Goal: Task Accomplishment & Management: Manage account settings

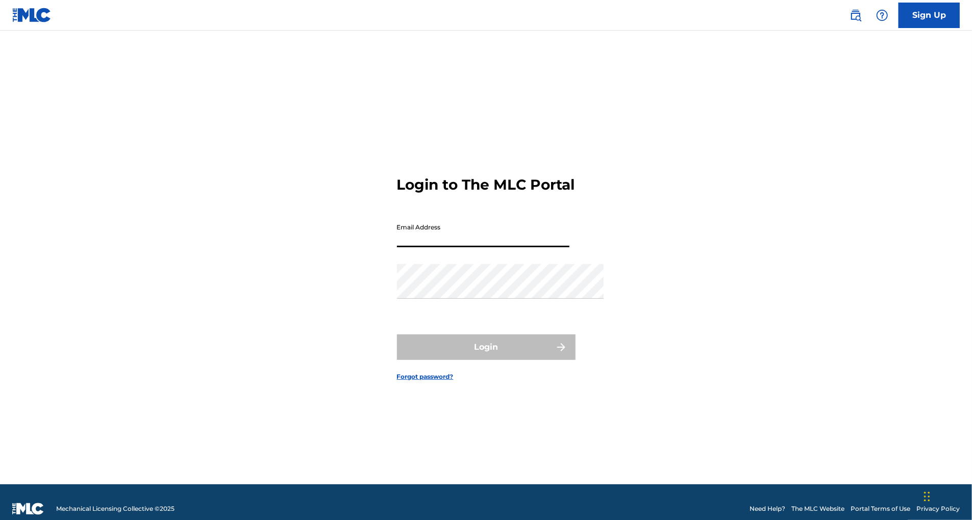
type input "[EMAIL_ADDRESS][DOMAIN_NAME]"
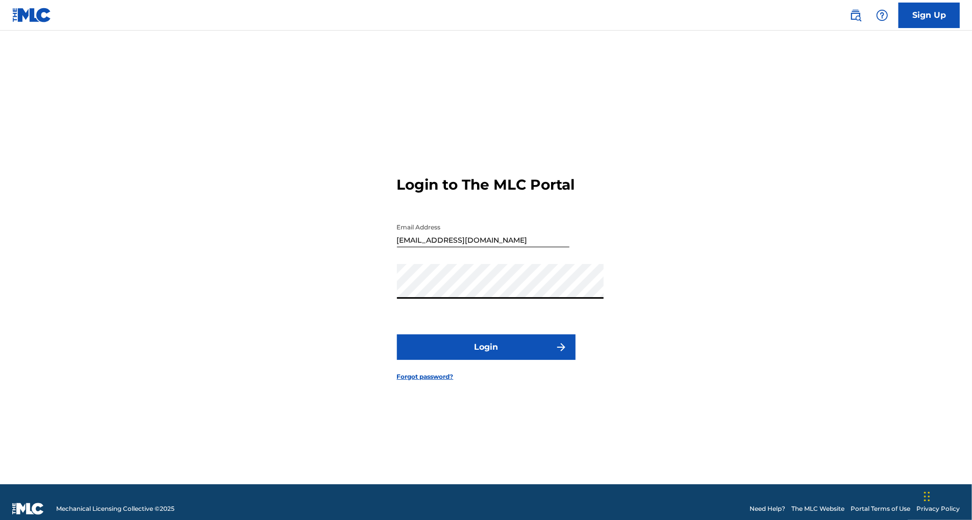
click at [511, 358] on button "Login" at bounding box center [486, 348] width 179 height 26
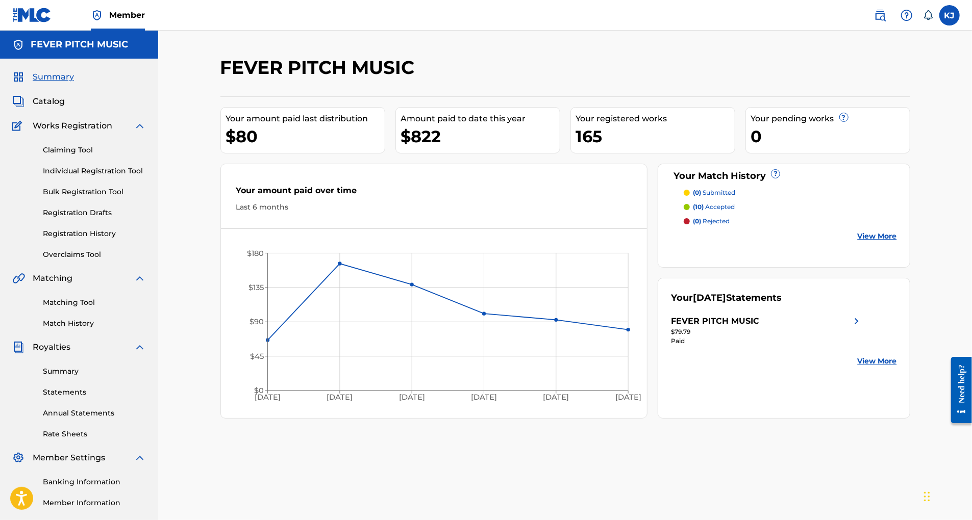
click at [96, 177] on link "Individual Registration Tool" at bounding box center [94, 171] width 103 height 11
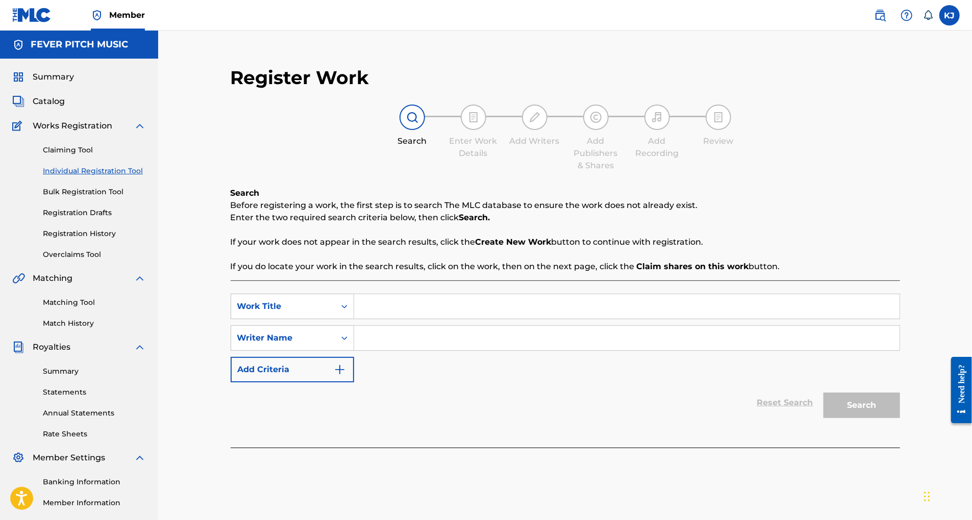
click at [386, 319] on input "Search Form" at bounding box center [626, 306] width 545 height 24
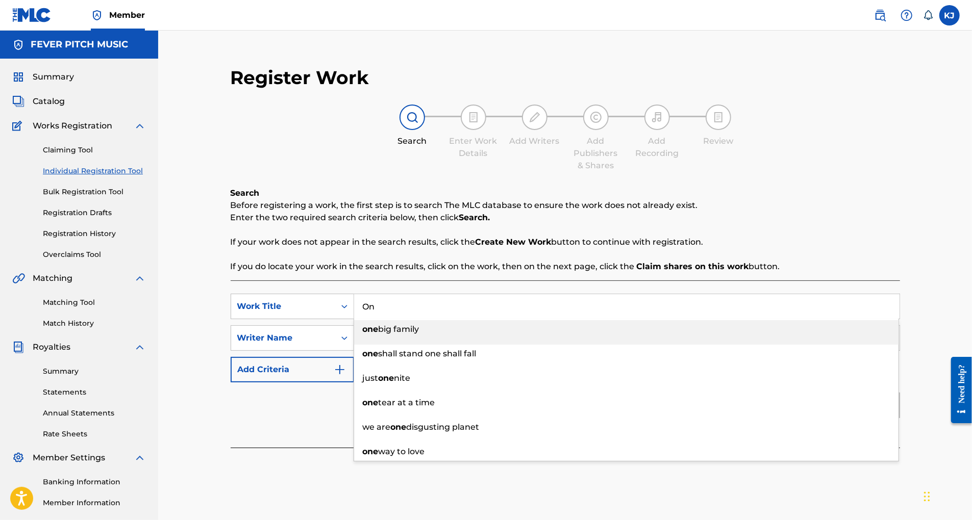
type input "O"
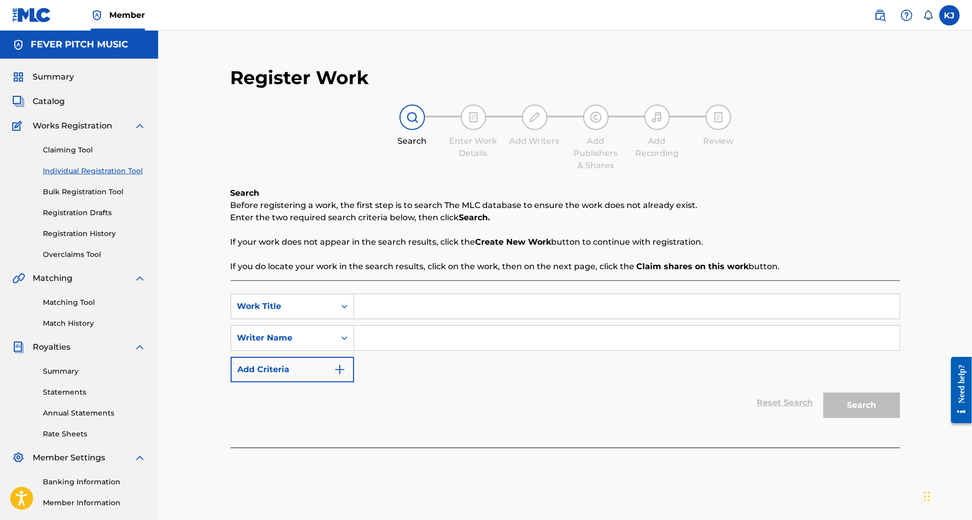
click at [59, 108] on span "Catalog" at bounding box center [49, 101] width 32 height 12
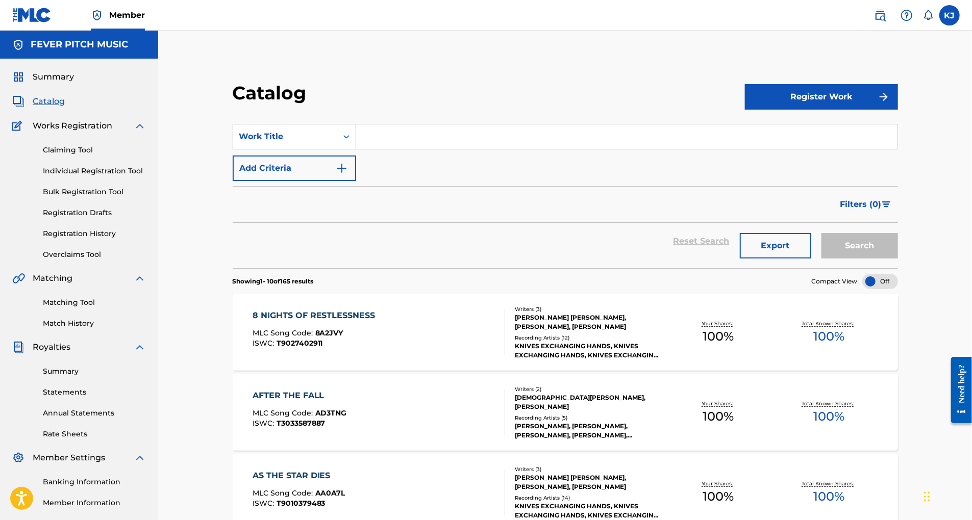
click at [443, 149] on input "Search Form" at bounding box center [626, 136] width 541 height 24
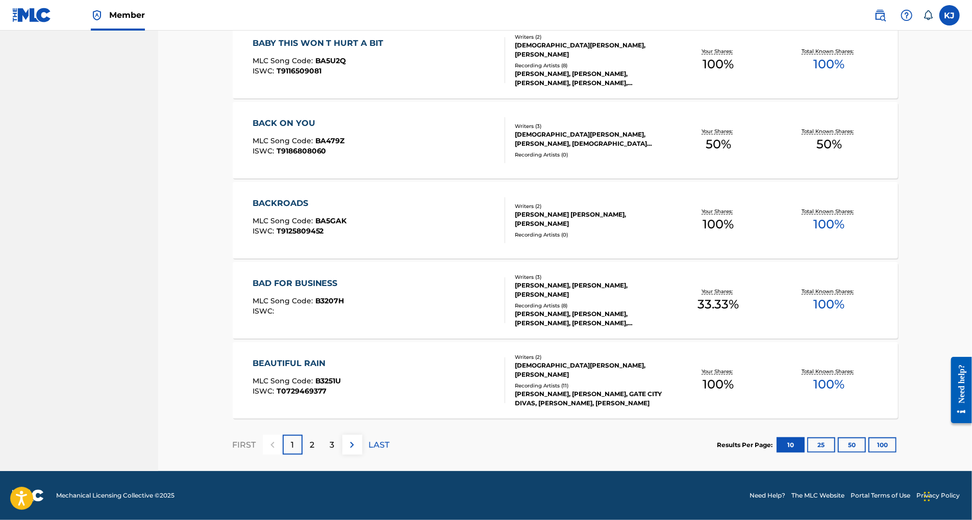
scroll to position [745, 0]
click at [331, 439] on p "3" at bounding box center [332, 445] width 5 height 12
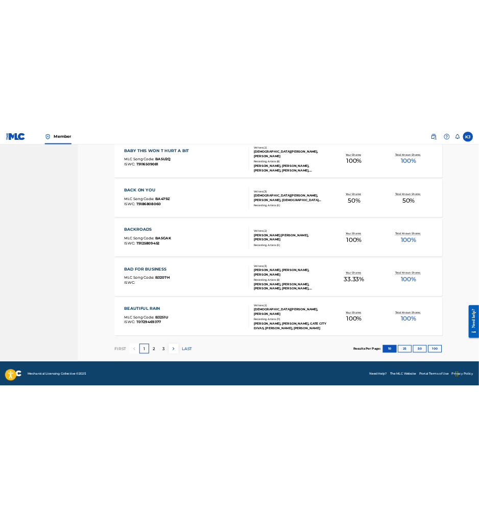
scroll to position [171, 0]
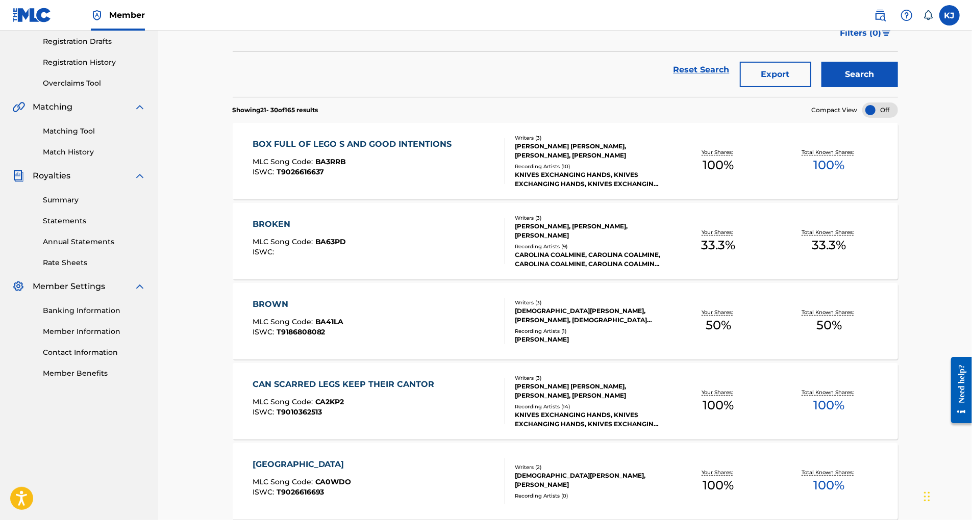
click at [898, 87] on button "Search" at bounding box center [859, 75] width 77 height 26
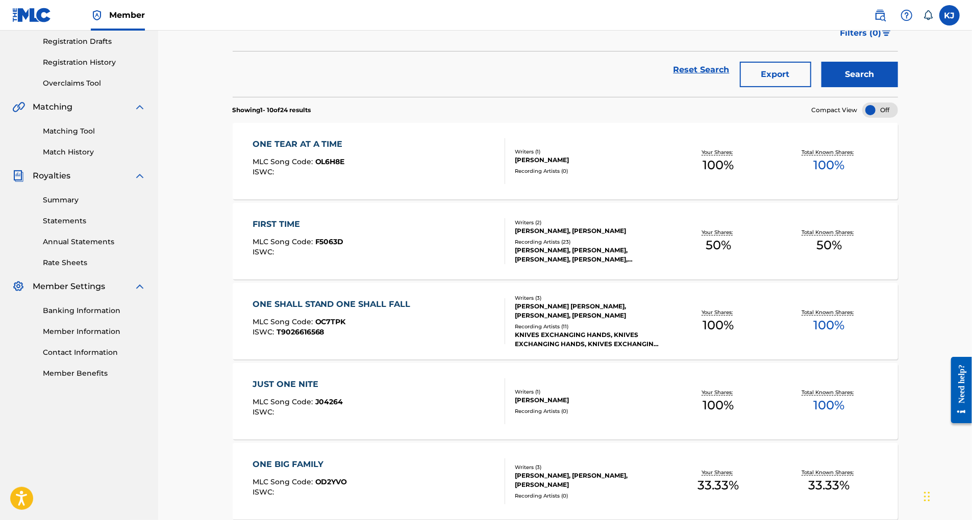
click at [898, 87] on button "Search" at bounding box center [859, 75] width 77 height 26
click at [922, 55] on div "Catalog Register Work SearchWithCriteriabd167efd-b856-43a0-abb1-e107172dc77a Wo…" at bounding box center [565, 429] width 714 height 1088
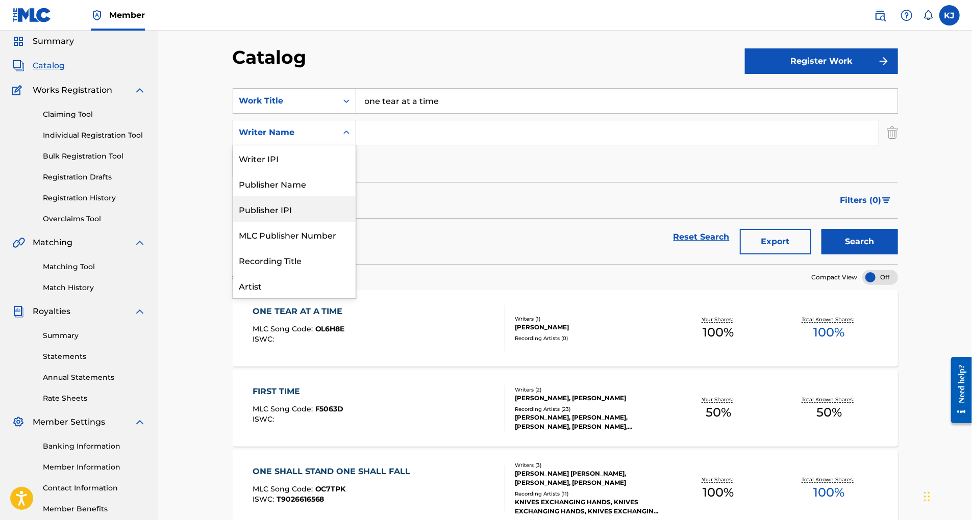
scroll to position [31, 0]
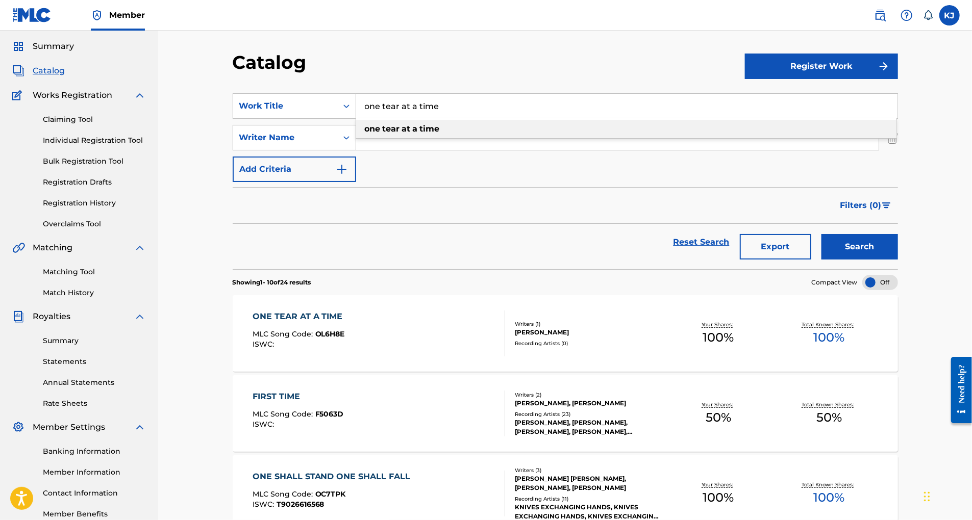
drag, startPoint x: 466, startPoint y: 123, endPoint x: 471, endPoint y: 129, distance: 8.0
click at [471, 118] on input "one tear at a time" at bounding box center [626, 106] width 541 height 24
click at [896, 260] on button "Search" at bounding box center [859, 247] width 77 height 26
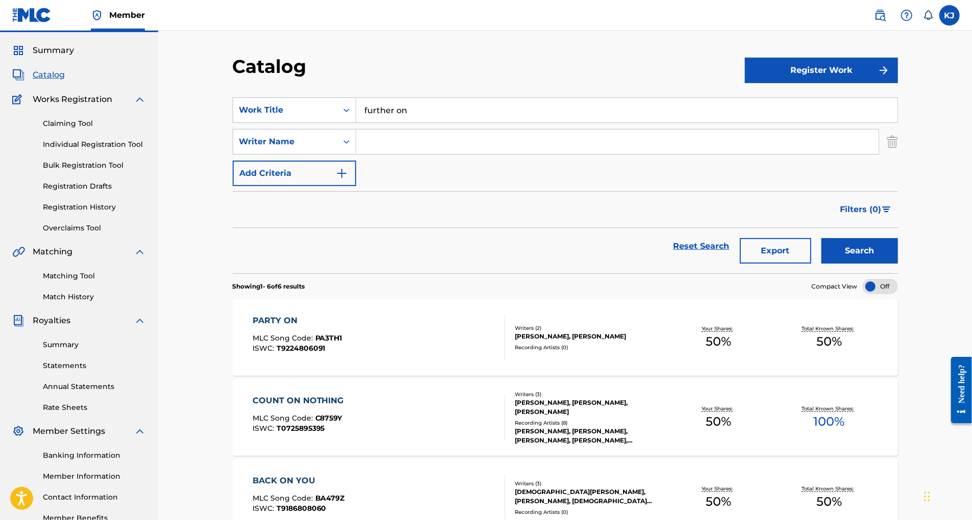
scroll to position [0, 0]
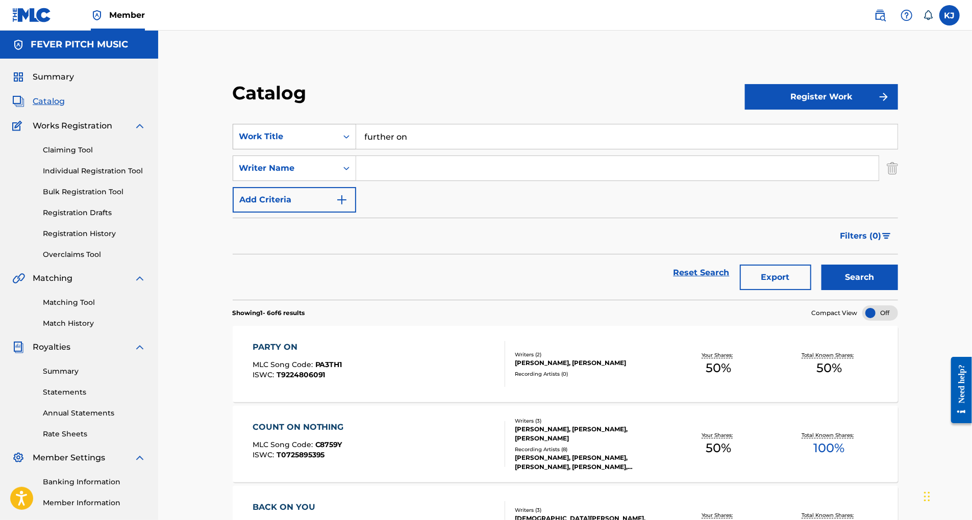
drag, startPoint x: 429, startPoint y: 156, endPoint x: 335, endPoint y: 156, distance: 93.9
click at [335, 149] on div "SearchWithCriteriabd167efd-b856-43a0-abb1-e107172dc77a Work Title further on" at bounding box center [565, 137] width 665 height 26
type input "Further On"
click at [388, 181] on input "Search Form" at bounding box center [617, 168] width 522 height 24
type input "[PERSON_NAME]"
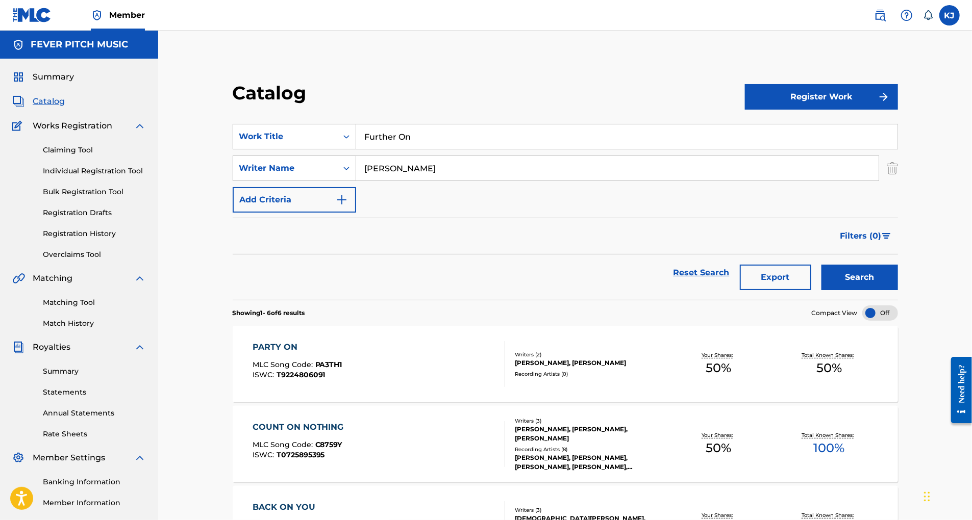
click at [348, 206] on img "Search Form" at bounding box center [342, 200] width 12 height 12
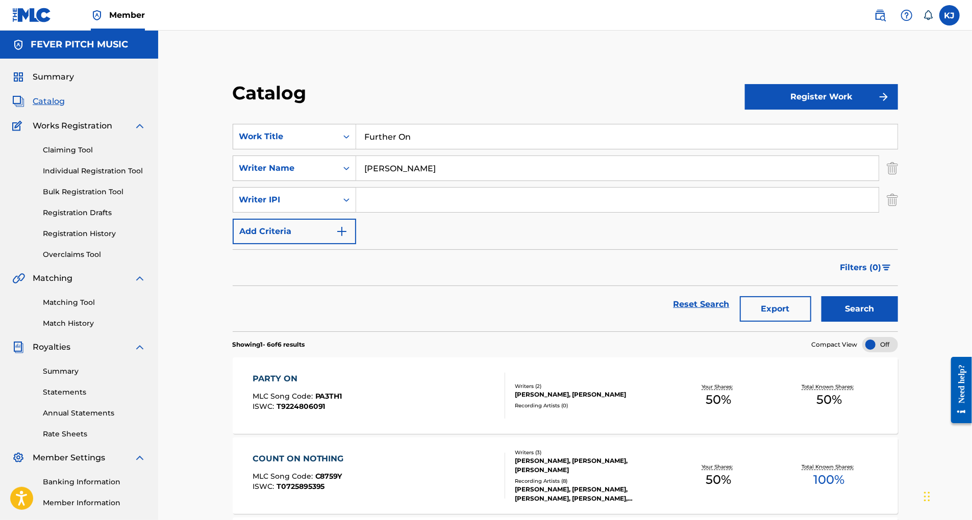
click at [414, 212] on input "Search Form" at bounding box center [617, 200] width 522 height 24
paste input "00460267465"
click at [378, 212] on input "00460267465" at bounding box center [617, 200] width 522 height 24
click at [495, 212] on input "BMI 00460267465" at bounding box center [617, 200] width 522 height 24
type input "BMI 00460267465"
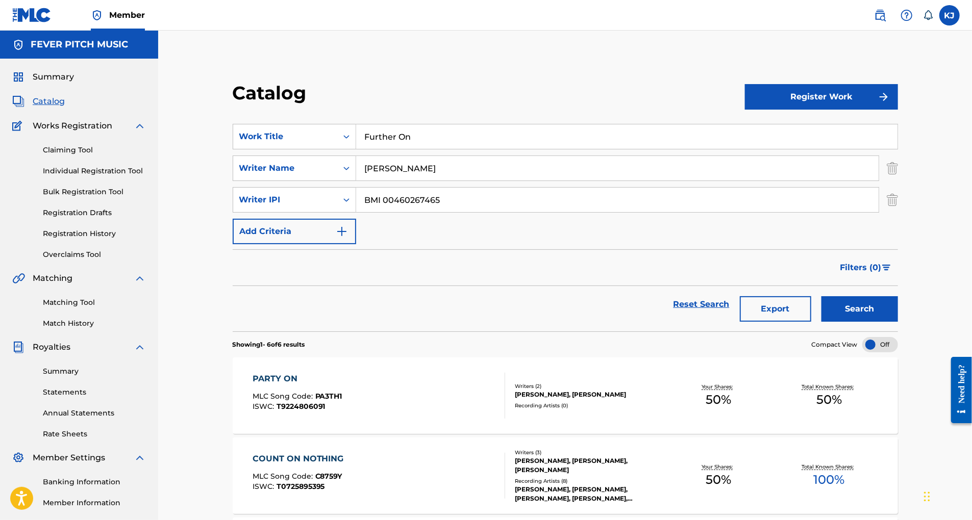
click at [348, 238] on img "Search Form" at bounding box center [342, 232] width 12 height 12
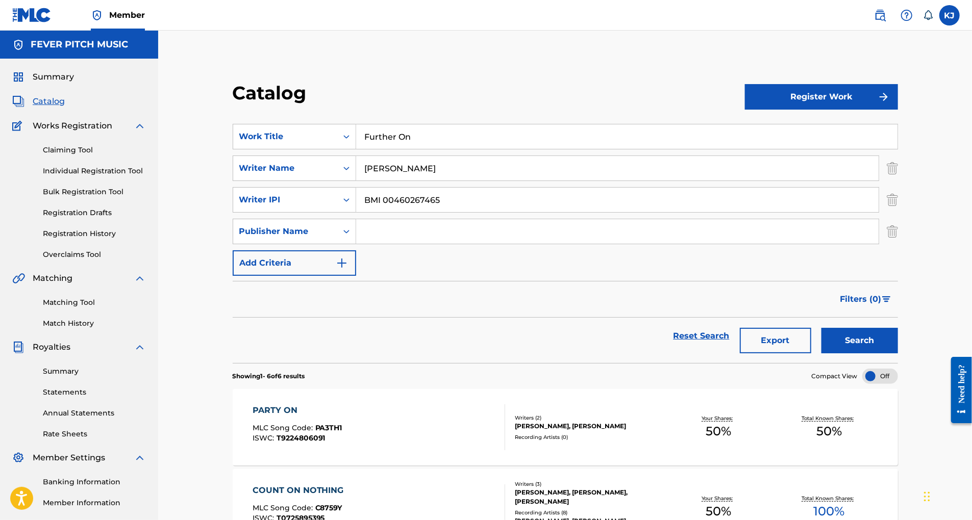
click at [408, 244] on input "Search Form" at bounding box center [617, 231] width 522 height 24
type input "Fever Pitch Music"
click at [348, 269] on img "Search Form" at bounding box center [342, 263] width 12 height 12
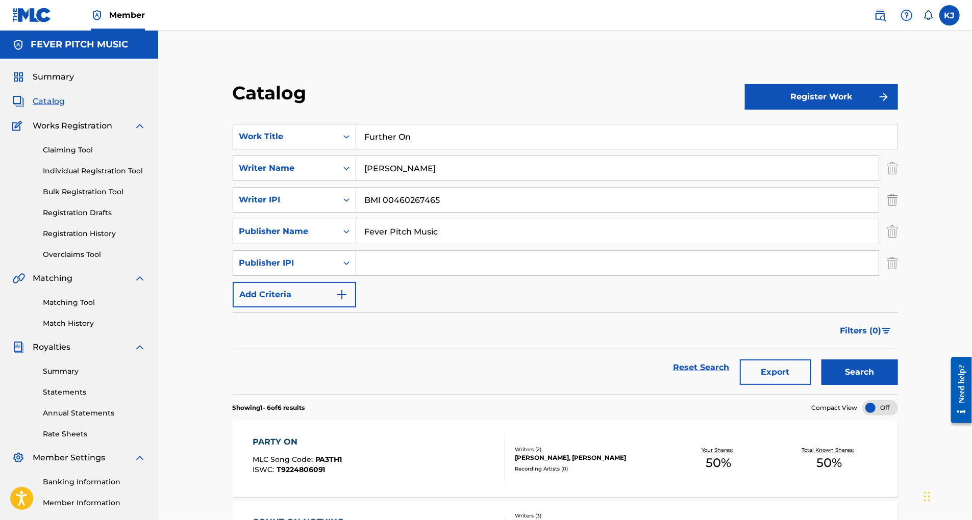
click at [410, 276] on input "Search Form" at bounding box center [617, 263] width 522 height 24
paste input "00351163883"
drag, startPoint x: 396, startPoint y: 310, endPoint x: 403, endPoint y: 309, distance: 6.2
click at [396, 276] on input "BMI00351163883" at bounding box center [617, 263] width 522 height 24
type input "BMI 00351163883"
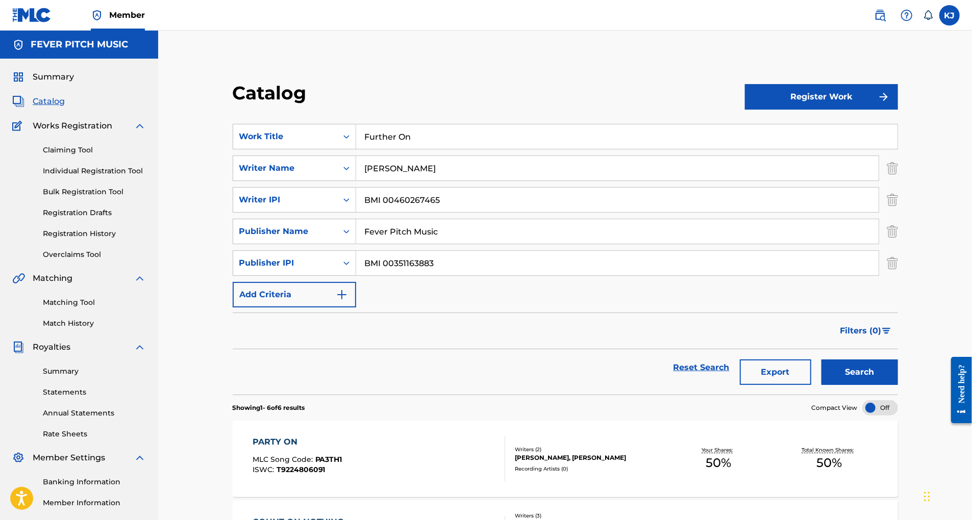
click at [348, 301] on img "Search Form" at bounding box center [342, 295] width 12 height 12
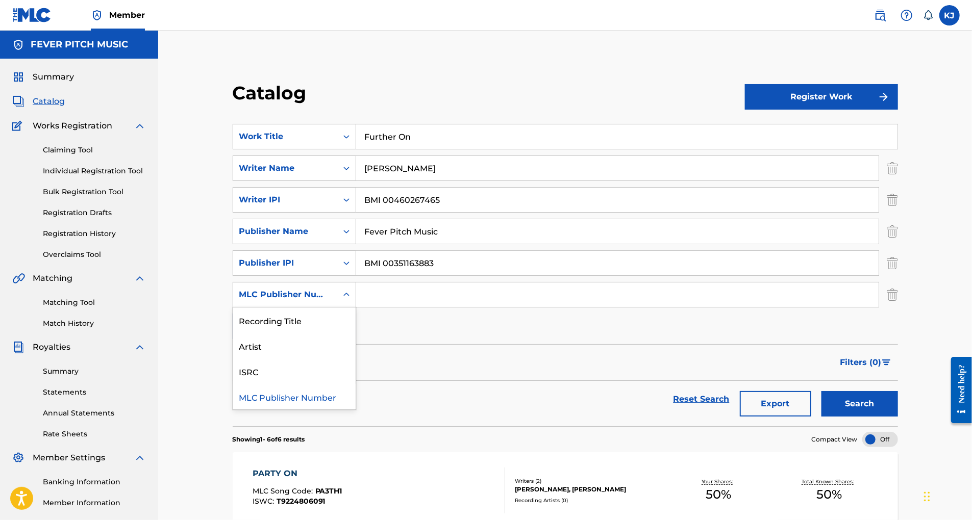
click at [352, 300] on icon "Search Form" at bounding box center [346, 295] width 10 height 10
click at [256, 359] on div "Artist" at bounding box center [294, 346] width 122 height 26
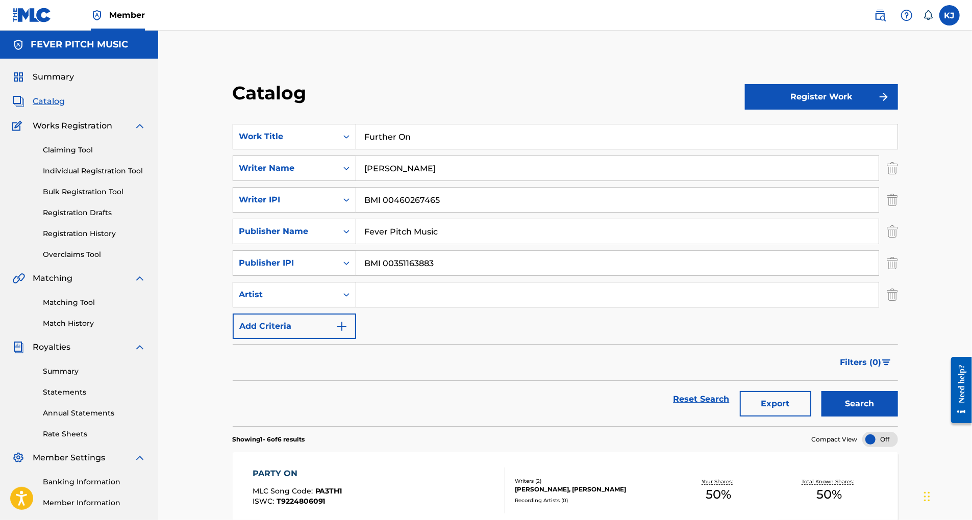
click at [415, 307] on input "Search Form" at bounding box center [617, 295] width 522 height 24
type input "K"
type input "[PERSON_NAME]"
click at [348, 333] on img "Search Form" at bounding box center [342, 326] width 12 height 12
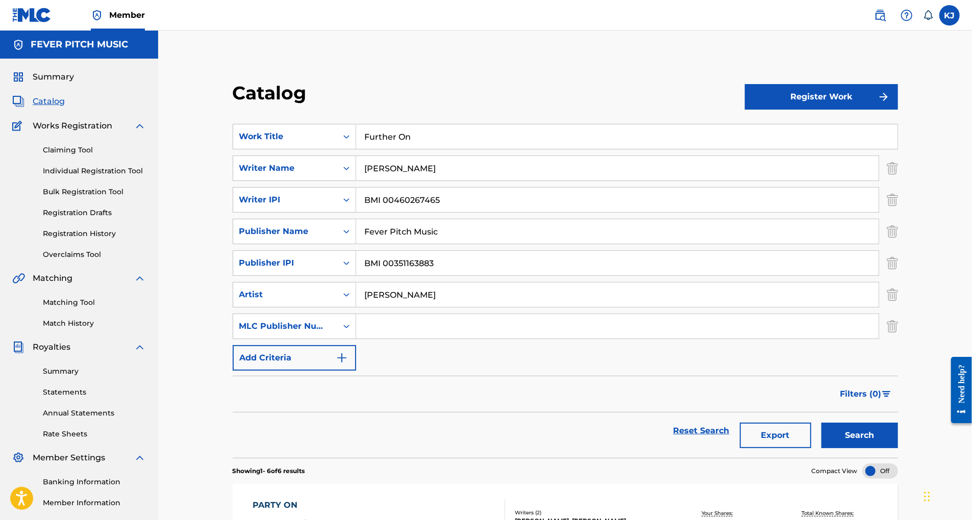
click at [94, 51] on h5 "FEVER PITCH MUSIC" at bounding box center [79, 45] width 97 height 12
click at [949, 15] on label at bounding box center [949, 15] width 20 height 20
click at [950, 15] on input "KJ [PERSON_NAME] [EMAIL_ADDRESS][DOMAIN_NAME] Notification Preferences Profile …" at bounding box center [950, 15] width 0 height 0
click at [786, 53] on div "Catalog Register Work SearchWithCriteriabd167efd-b856-43a0-abb1-e107172dc77a Wo…" at bounding box center [565, 520] width 814 height 979
click at [58, 83] on span "Summary" at bounding box center [53, 77] width 41 height 12
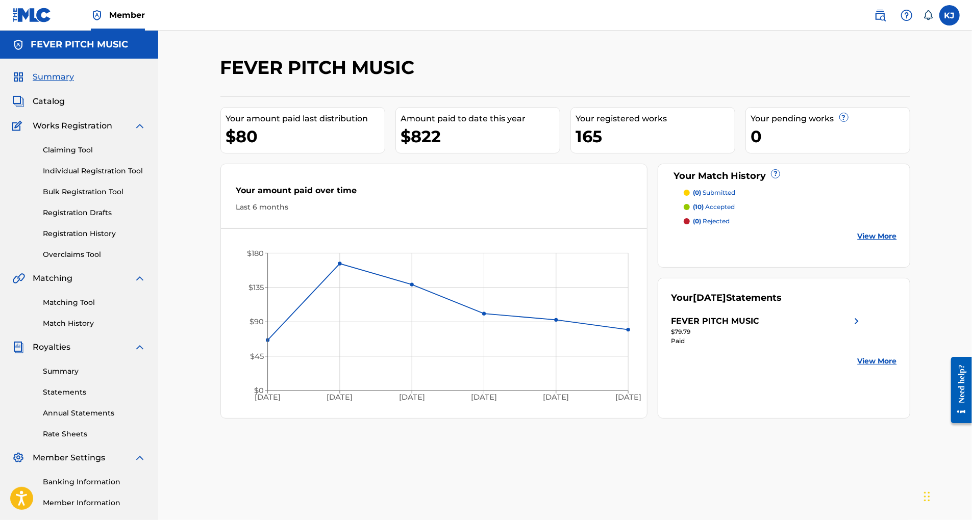
click at [897, 367] on link "View More" at bounding box center [877, 361] width 39 height 11
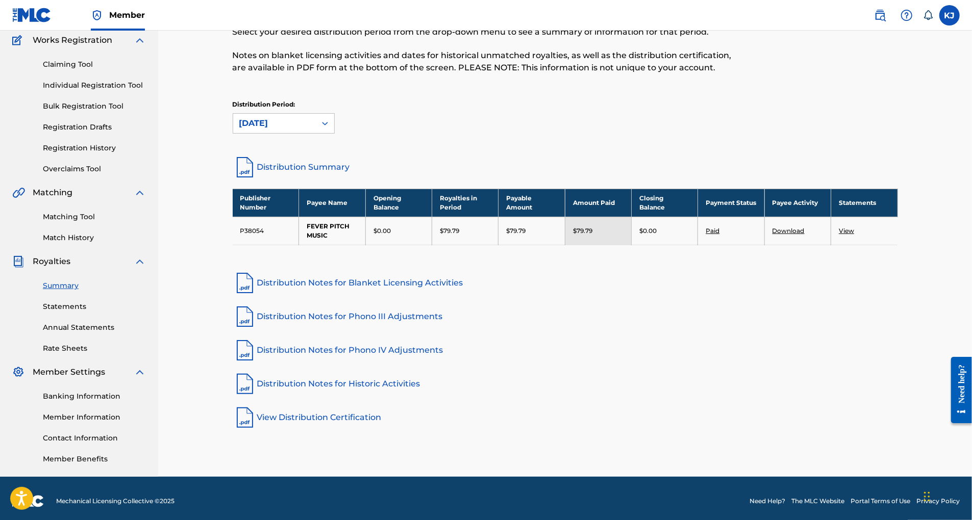
scroll to position [115, 0]
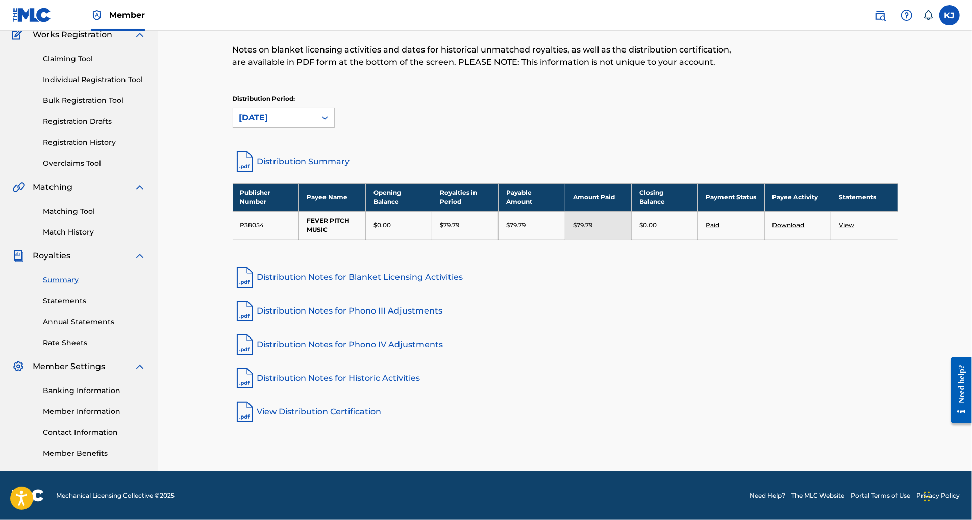
click at [236, 236] on td "P38054" at bounding box center [266, 225] width 66 height 28
drag, startPoint x: 229, startPoint y: 235, endPoint x: 262, endPoint y: 234, distance: 33.7
click at [262, 234] on td "P38054" at bounding box center [266, 225] width 66 height 28
copy td "P38054"
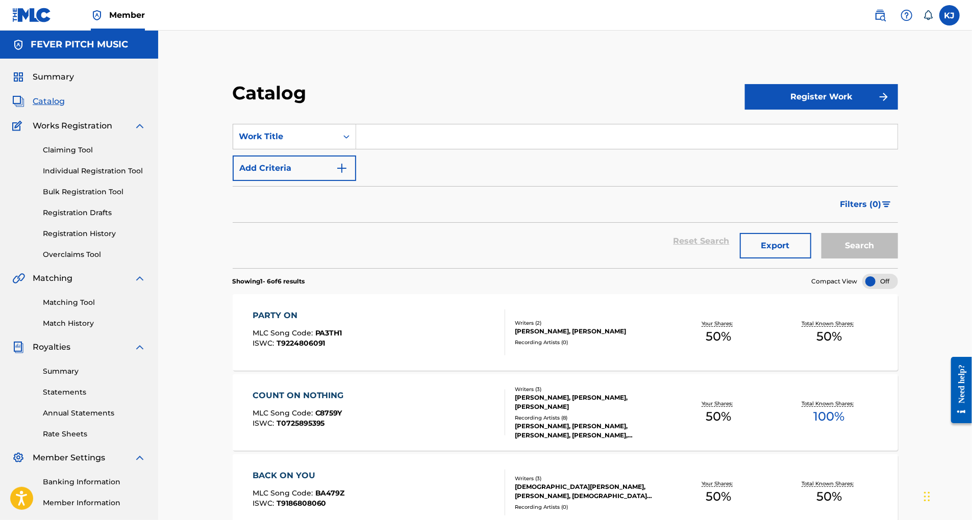
click at [398, 149] on input "Search Form" at bounding box center [626, 136] width 541 height 24
type input "Further On"
click at [356, 181] on button "Add Criteria" at bounding box center [294, 169] width 123 height 26
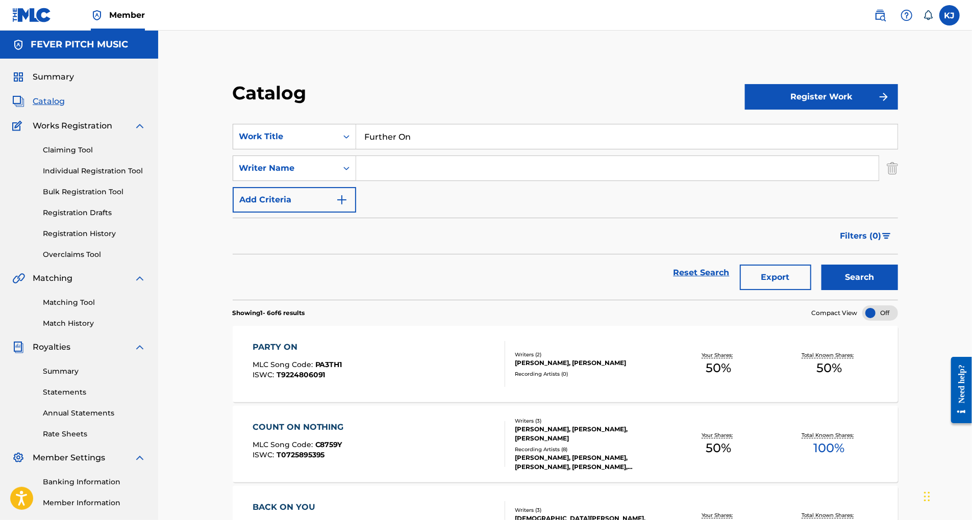
click at [409, 181] on input "Search Form" at bounding box center [617, 168] width 522 height 24
type input "[PERSON_NAME]"
click at [356, 213] on button "Add Criteria" at bounding box center [294, 200] width 123 height 26
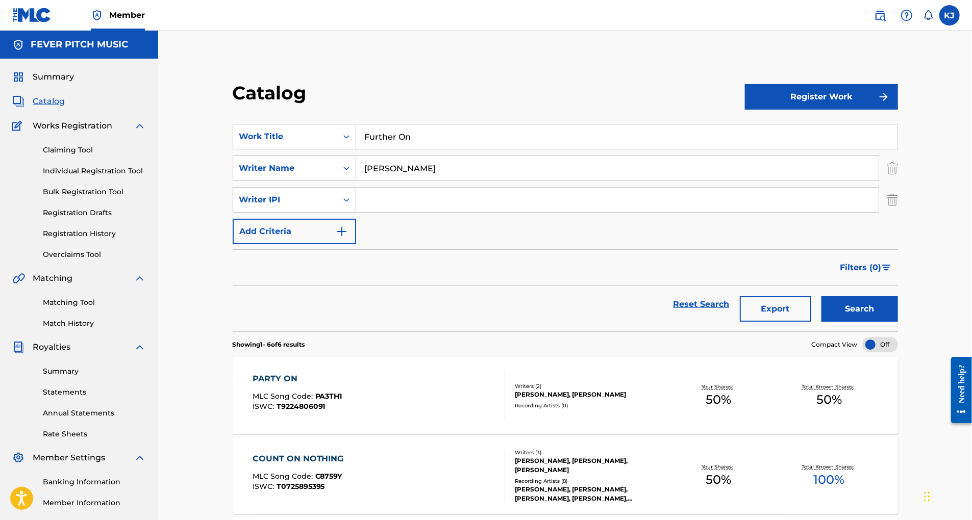
click at [356, 244] on button "Add Criteria" at bounding box center [294, 232] width 123 height 26
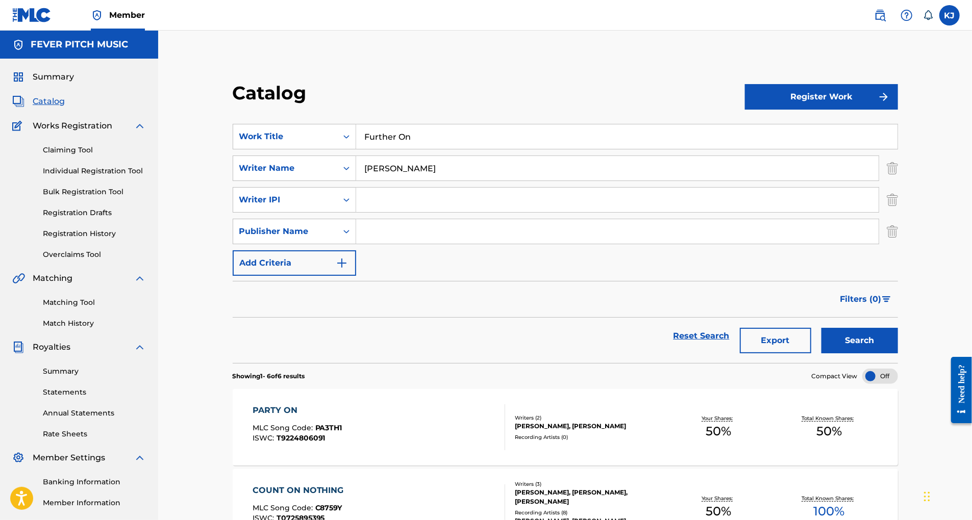
click at [348, 269] on img "Search Form" at bounding box center [342, 263] width 12 height 12
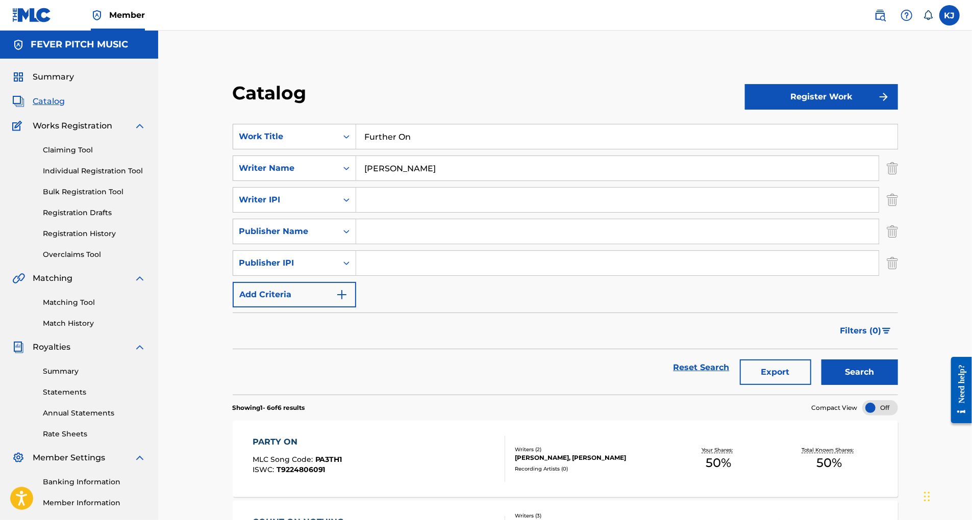
click at [348, 301] on img "Search Form" at bounding box center [342, 295] width 12 height 12
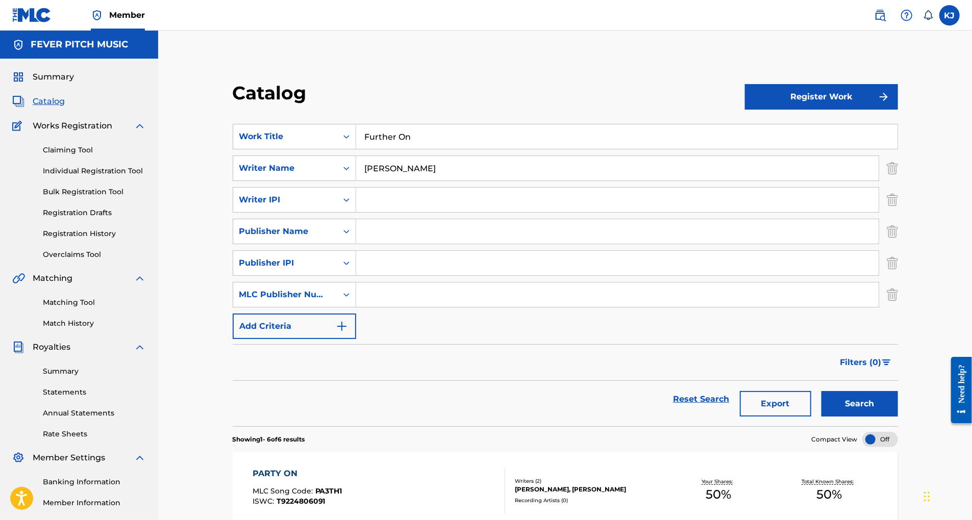
click at [417, 307] on input "Search Form" at bounding box center [617, 295] width 522 height 24
paste input "P38054"
type input "P38054"
click at [414, 212] on input "Search Form" at bounding box center [617, 200] width 522 height 24
paste input "00460267465"
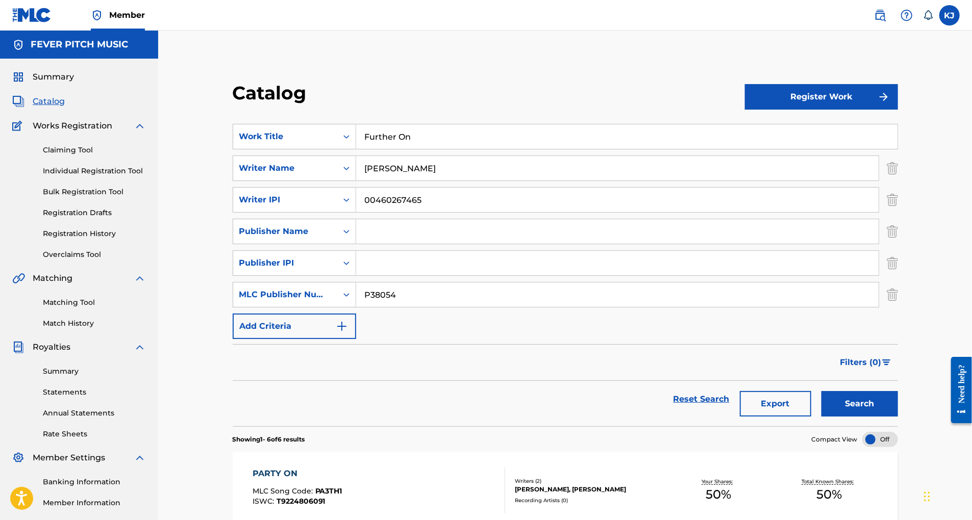
type input "00460267465"
click at [399, 244] on input "Search Form" at bounding box center [617, 231] width 522 height 24
type input "Fever Pitch Music"
click at [417, 276] on input "Search Form" at bounding box center [617, 263] width 522 height 24
paste input "00351163883"
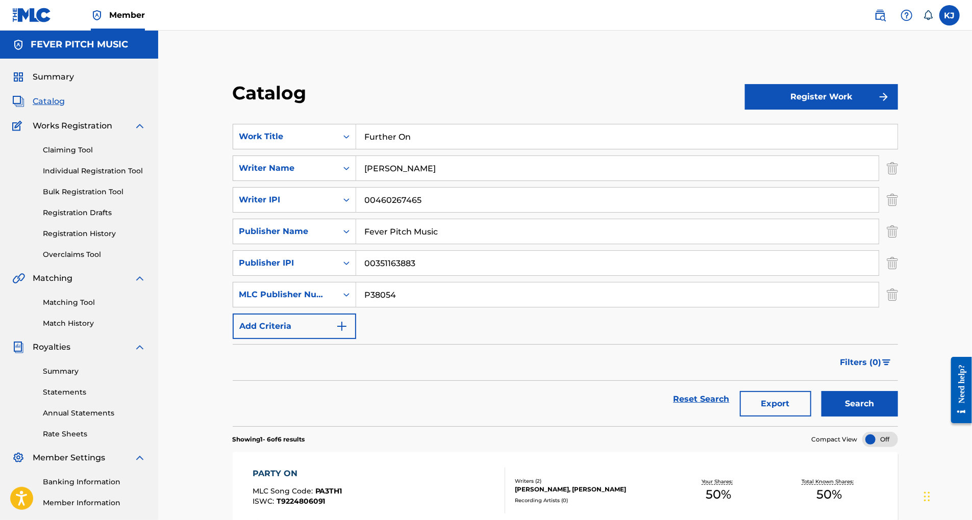
type input "00351163883"
click at [348, 333] on img "Search Form" at bounding box center [342, 326] width 12 height 12
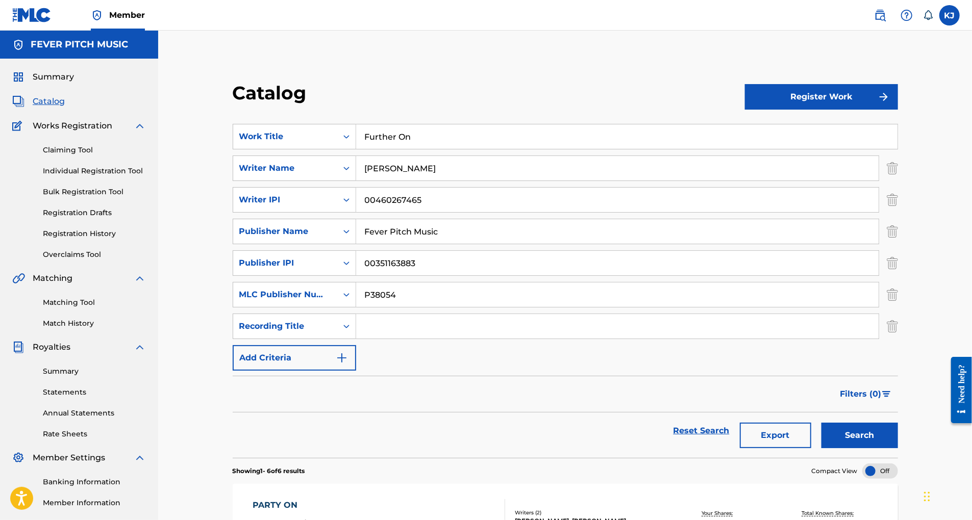
click at [453, 339] on input "Search Form" at bounding box center [617, 326] width 522 height 24
type input "O"
drag, startPoint x: 433, startPoint y: 160, endPoint x: 369, endPoint y: 157, distance: 63.3
click at [369, 149] on input "Further On" at bounding box center [626, 136] width 541 height 24
click at [412, 339] on input "Search Form" at bounding box center [617, 326] width 522 height 24
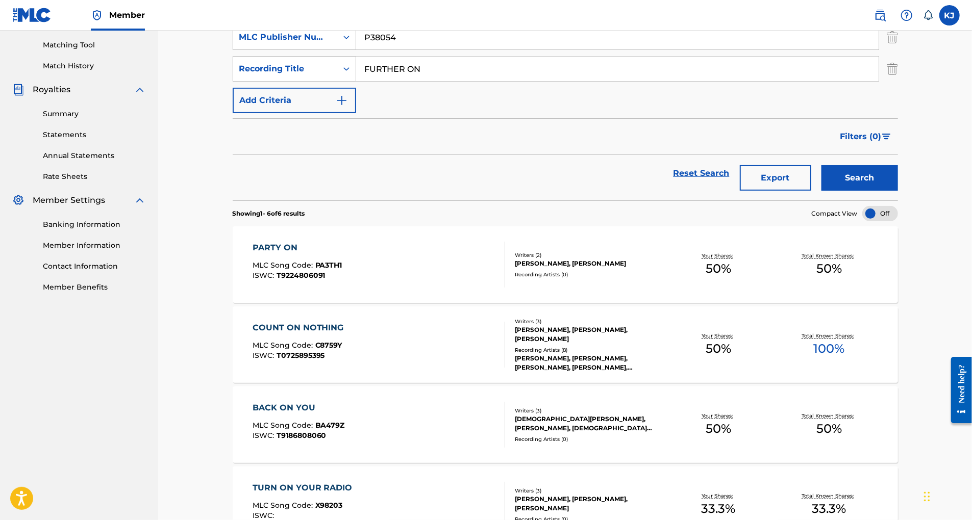
scroll to position [271, 0]
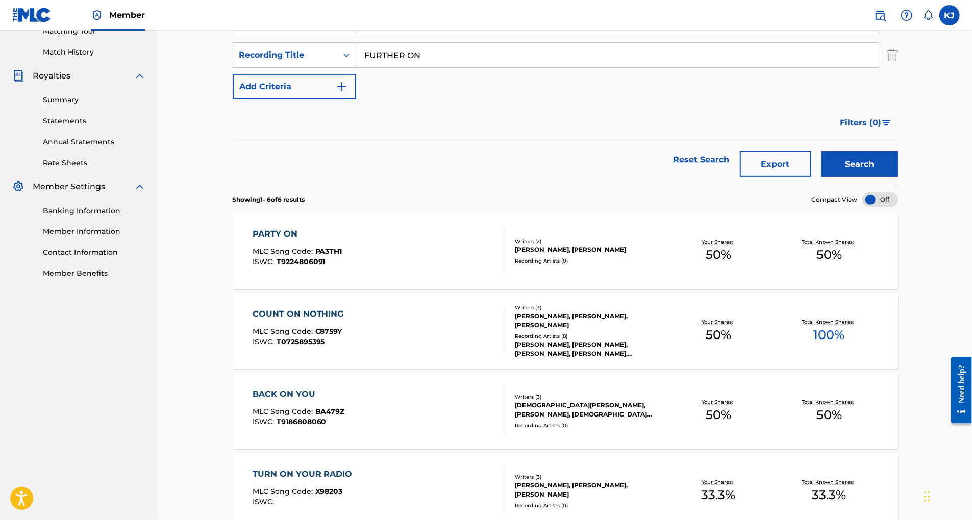
type input "FURTHER ON"
click at [348, 93] on img "Search Form" at bounding box center [342, 87] width 12 height 12
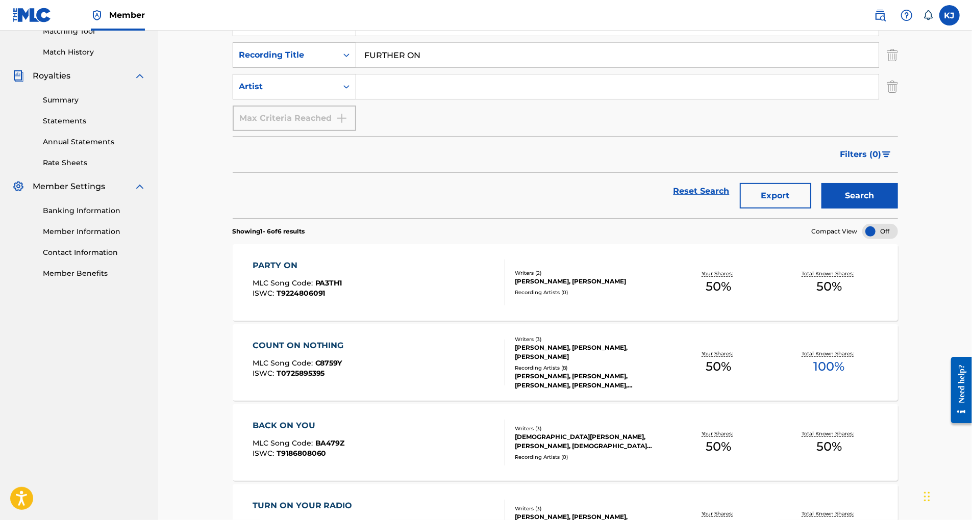
click at [432, 99] on input "Search Form" at bounding box center [617, 86] width 522 height 24
type input "[PERSON_NAME]"
click at [354, 131] on div "Max Criteria Reached" at bounding box center [294, 119] width 123 height 26
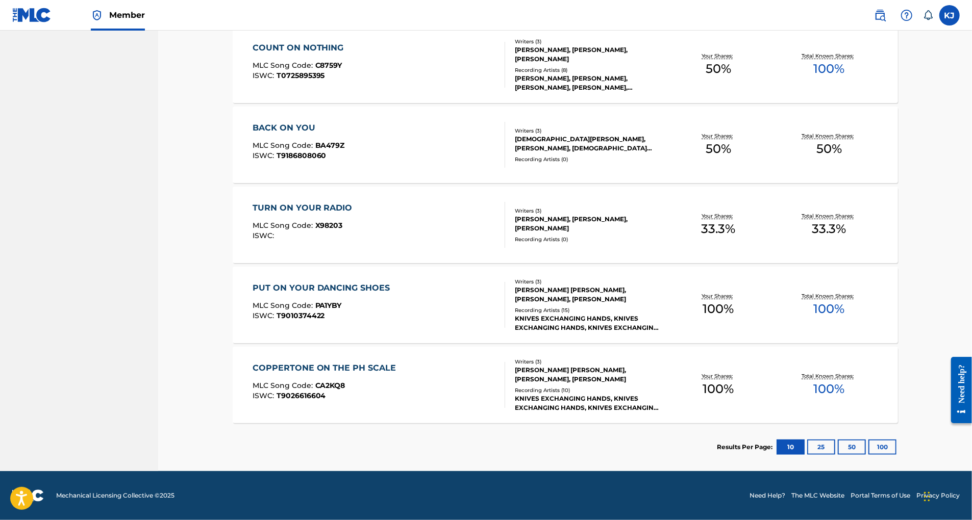
scroll to position [685, 0]
click at [835, 440] on button "25" at bounding box center [821, 447] width 28 height 15
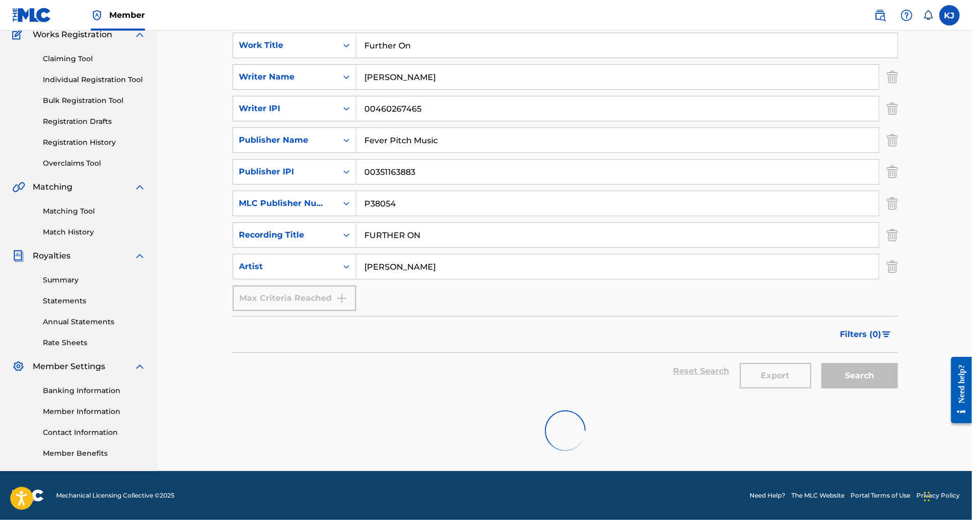
scroll to position [199, 0]
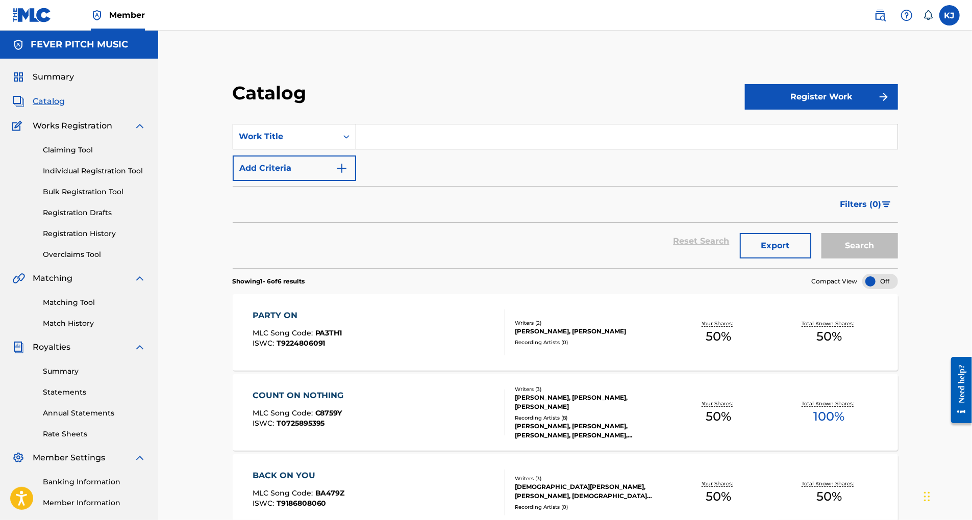
click at [409, 149] on input "Search Form" at bounding box center [626, 136] width 541 height 24
type input "Further On"
click at [348, 174] on img "Search Form" at bounding box center [342, 168] width 12 height 12
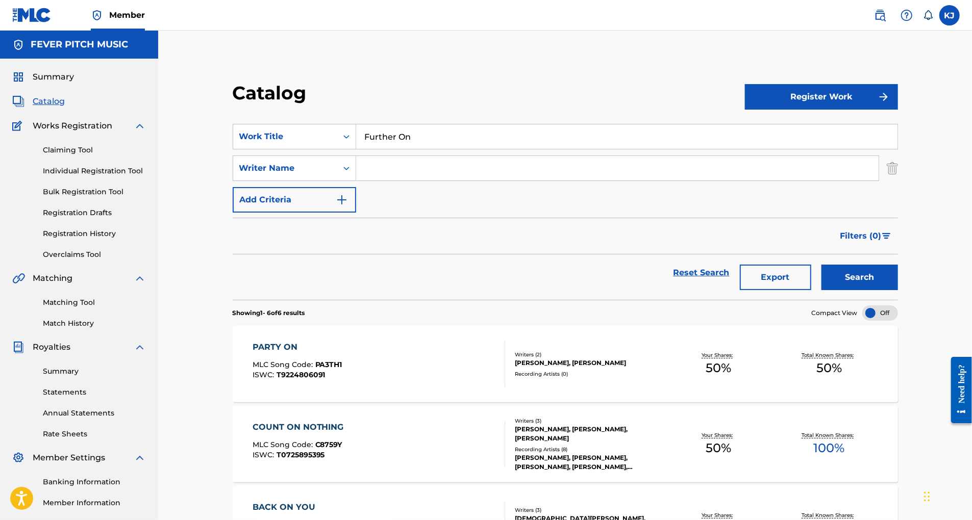
click at [414, 181] on input "Search Form" at bounding box center [617, 168] width 522 height 24
type input "[PERSON_NAME]"
click at [348, 206] on img "Search Form" at bounding box center [342, 200] width 12 height 12
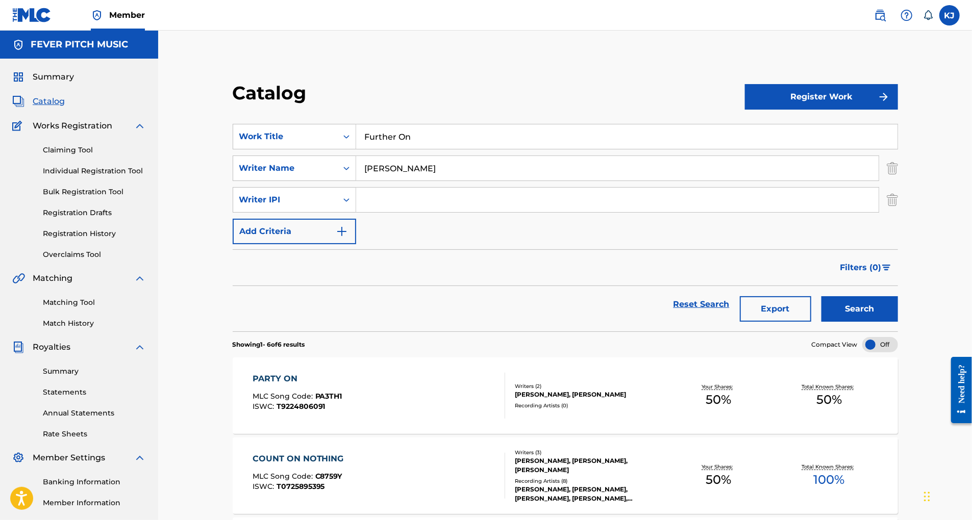
click at [431, 212] on input "Search Form" at bounding box center [617, 200] width 522 height 24
click at [344, 244] on button "Add Criteria" at bounding box center [294, 232] width 123 height 26
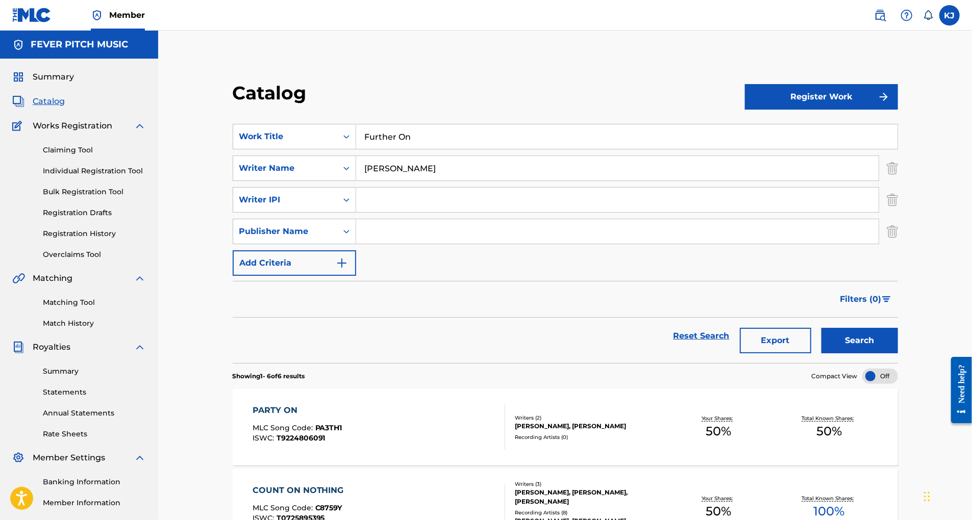
click at [348, 269] on img "Search Form" at bounding box center [342, 263] width 12 height 12
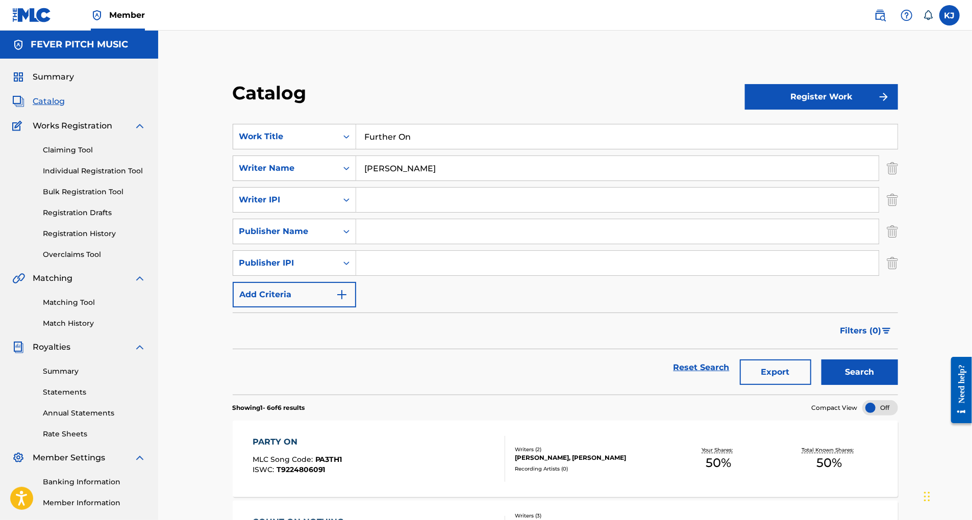
click at [348, 301] on img "Search Form" at bounding box center [342, 295] width 12 height 12
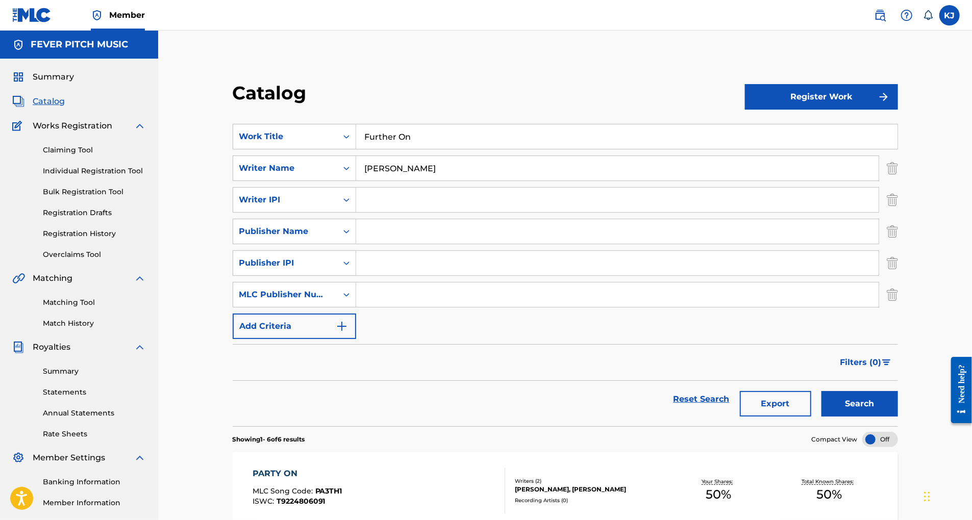
click at [402, 307] on input "Search Form" at bounding box center [617, 295] width 522 height 24
paste input "00351163883"
type input "00351163883"
drag, startPoint x: 429, startPoint y: 347, endPoint x: 366, endPoint y: 349, distance: 62.8
click at [366, 308] on div "SearchWithCriteriad8f30477-6df7-4ad3-aecc-2b7b3638530d MLC Publisher Number 003…" at bounding box center [565, 295] width 665 height 26
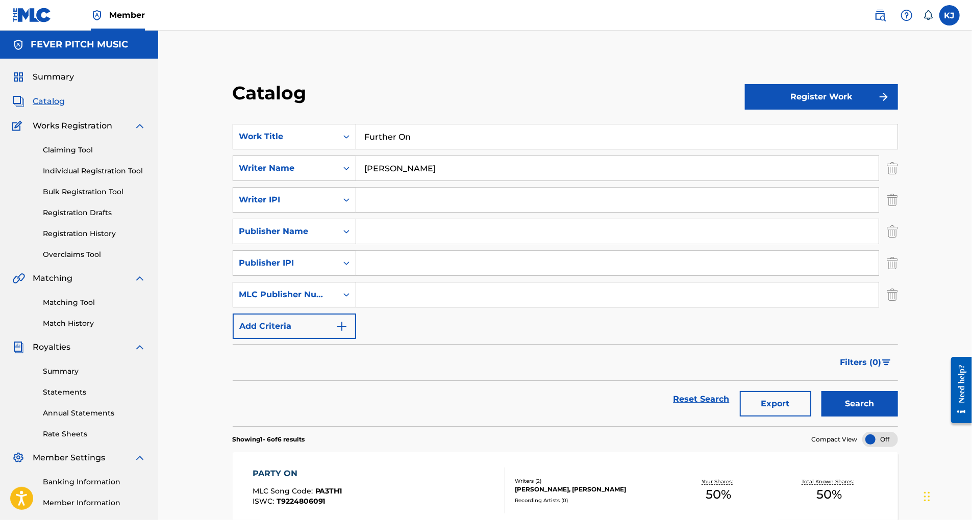
click at [421, 212] on input "Search Form" at bounding box center [617, 200] width 522 height 24
paste input "00460267465"
click at [415, 244] on input "Search Form" at bounding box center [617, 231] width 522 height 24
click at [394, 212] on input "BMI00460267465" at bounding box center [617, 200] width 522 height 24
type input "BMI 00460267465"
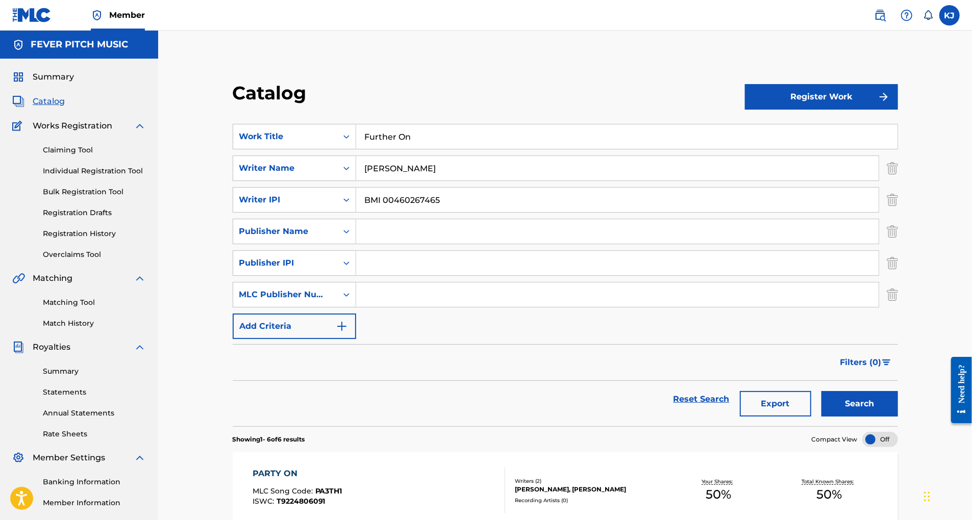
click at [385, 244] on input "Search Form" at bounding box center [617, 231] width 522 height 24
type input "Fever Pitch Music"
click at [383, 276] on input "Search Form" at bounding box center [617, 263] width 522 height 24
paste input "00351163883"
click at [378, 276] on input "00351163883" at bounding box center [617, 263] width 522 height 24
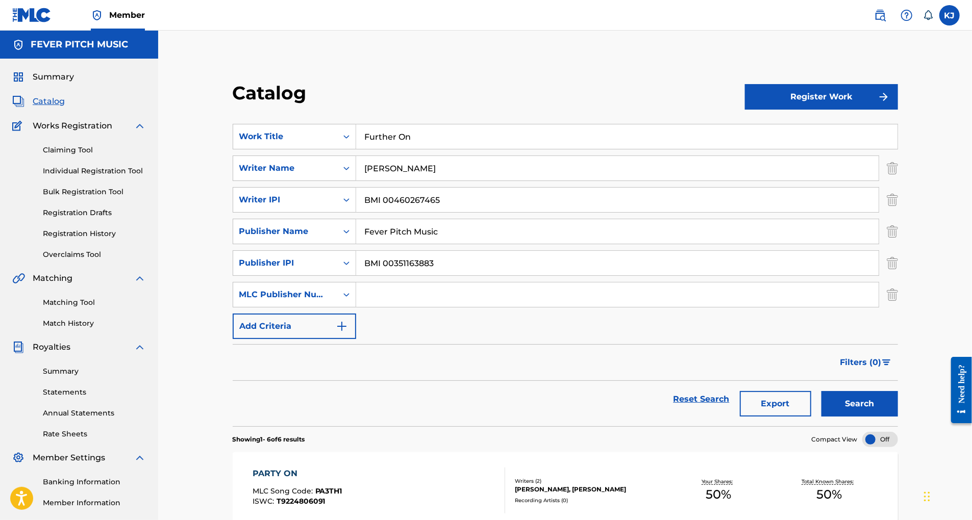
type input "BMI 00351163883"
click at [389, 307] on input "Search Form" at bounding box center [617, 295] width 522 height 24
type input "F"
paste input "00351163883"
type input "00351163883"
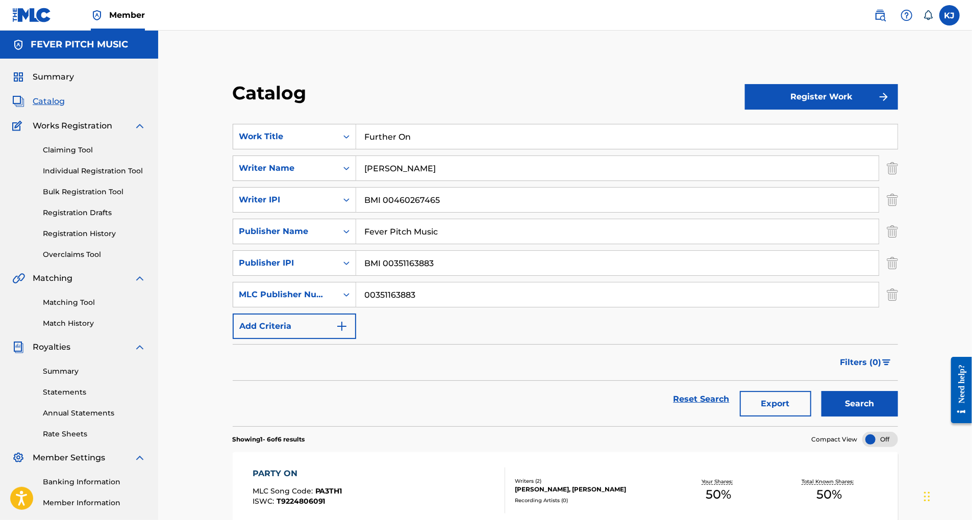
drag, startPoint x: 432, startPoint y: 349, endPoint x: 371, endPoint y: 345, distance: 60.3
click at [371, 307] on input "00351163883" at bounding box center [617, 295] width 522 height 24
click at [943, 15] on label at bounding box center [949, 15] width 20 height 20
click at [950, 15] on input "KJ [PERSON_NAME] [EMAIL_ADDRESS][DOMAIN_NAME] Notification Preferences Profile …" at bounding box center [950, 15] width 0 height 0
click at [723, 101] on div "Catalog" at bounding box center [489, 97] width 512 height 30
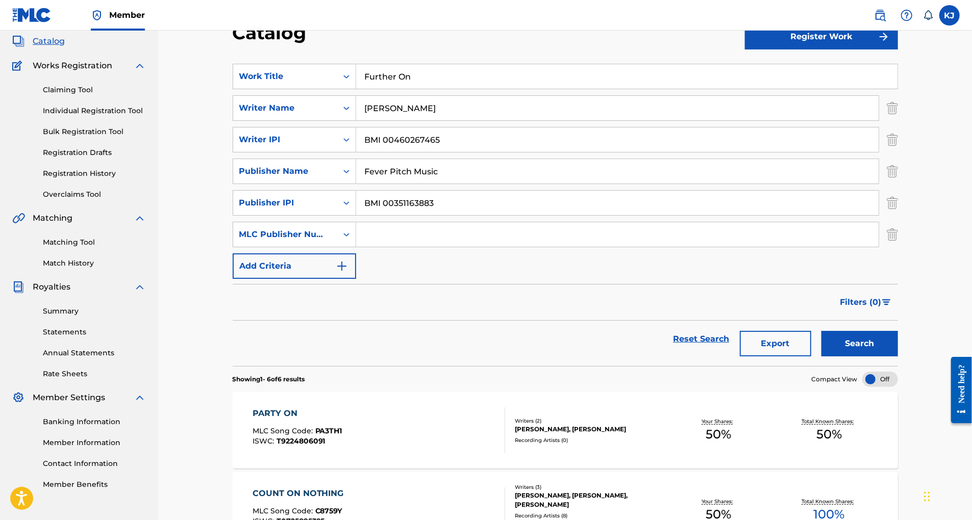
scroll to position [72, 0]
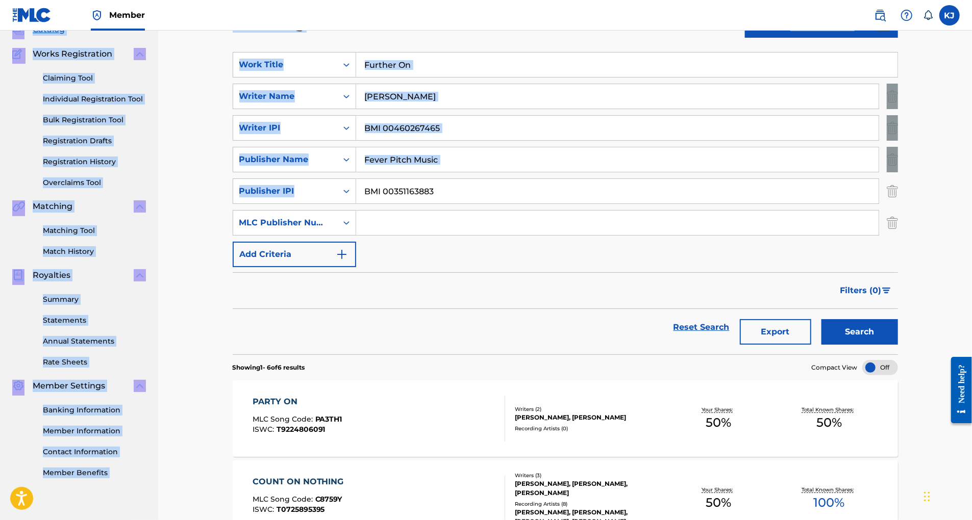
drag, startPoint x: 971, startPoint y: 244, endPoint x: 972, endPoint y: 261, distance: 16.3
click at [971, 261] on html "Accessibility Screen-Reader Guide, Feedback, and Issue Reporting | New window M…" at bounding box center [486, 188] width 972 height 520
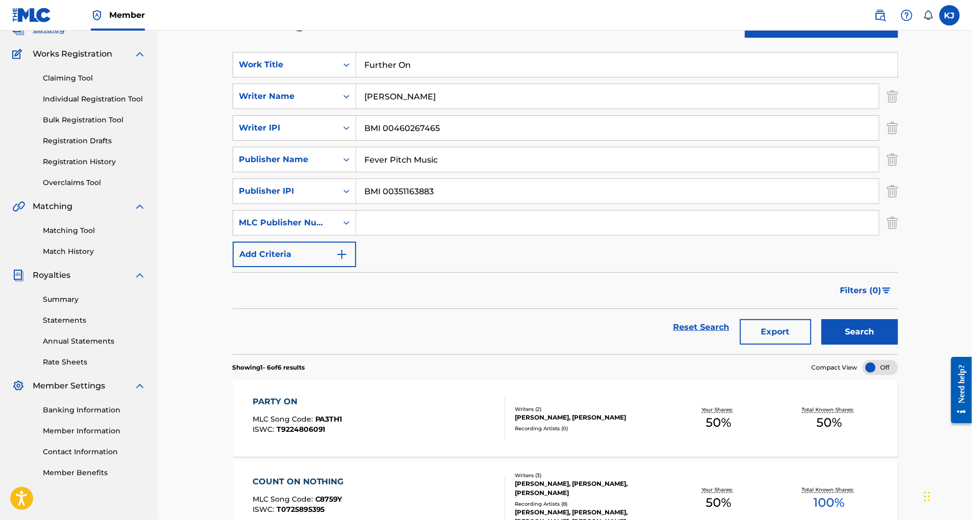
click at [897, 255] on div "SearchWithCriteriabd167efd-b856-43a0-abb1-e107172dc77a Work Title Further On Se…" at bounding box center [565, 159] width 665 height 215
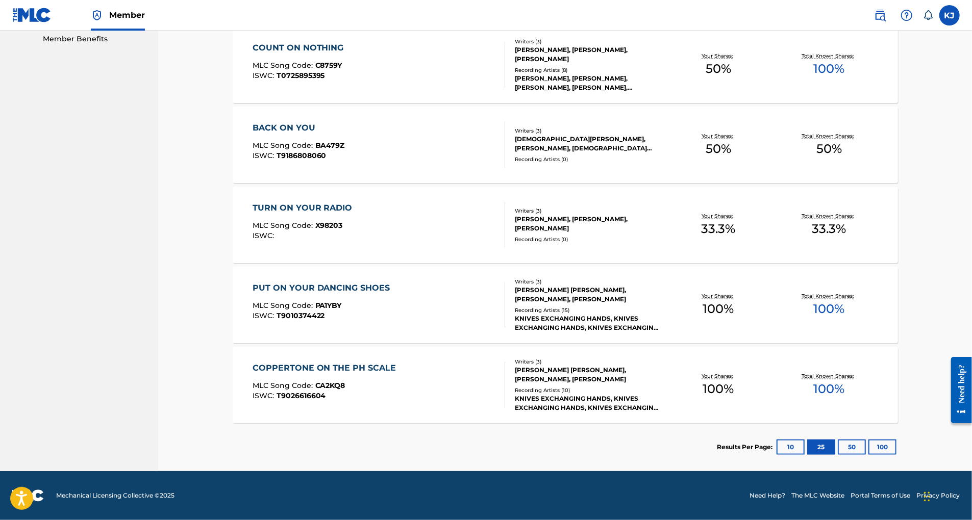
scroll to position [561, 0]
click at [805, 455] on button "10" at bounding box center [791, 447] width 28 height 15
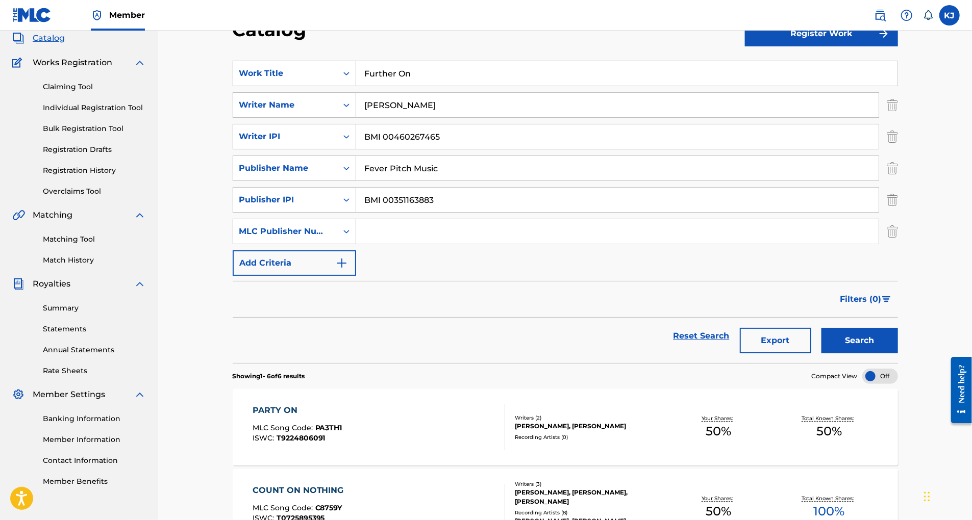
scroll to position [17, 0]
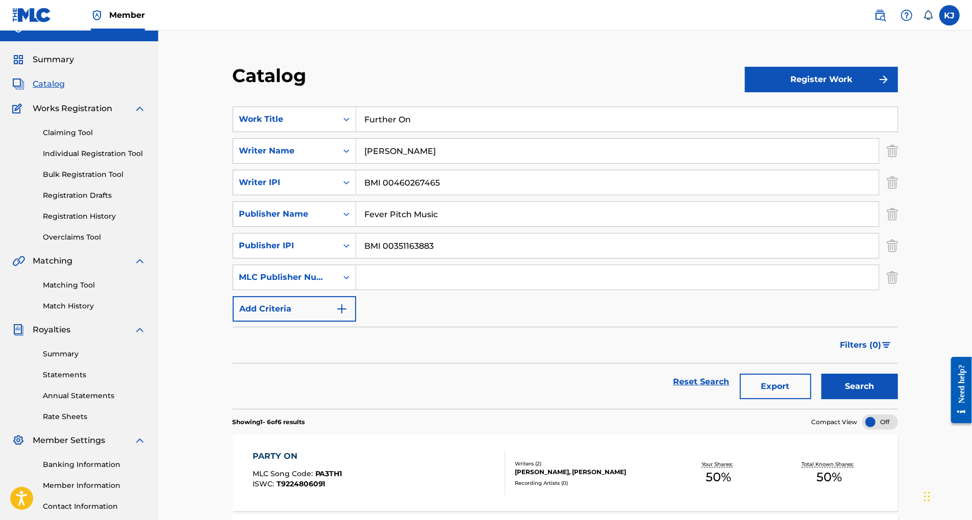
click at [141, 15] on span "Member" at bounding box center [127, 15] width 36 height 12
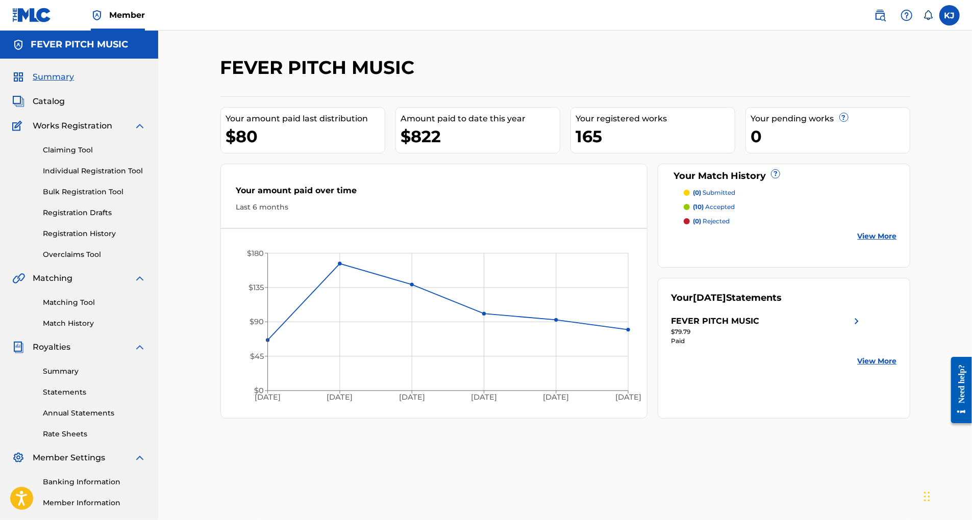
click at [942, 18] on label at bounding box center [949, 15] width 20 height 20
click at [950, 15] on input "KJ [PERSON_NAME] [EMAIL_ADDRESS][DOMAIN_NAME] Notification Preferences Profile …" at bounding box center [950, 15] width 0 height 0
click at [56, 108] on span "Catalog" at bounding box center [49, 101] width 32 height 12
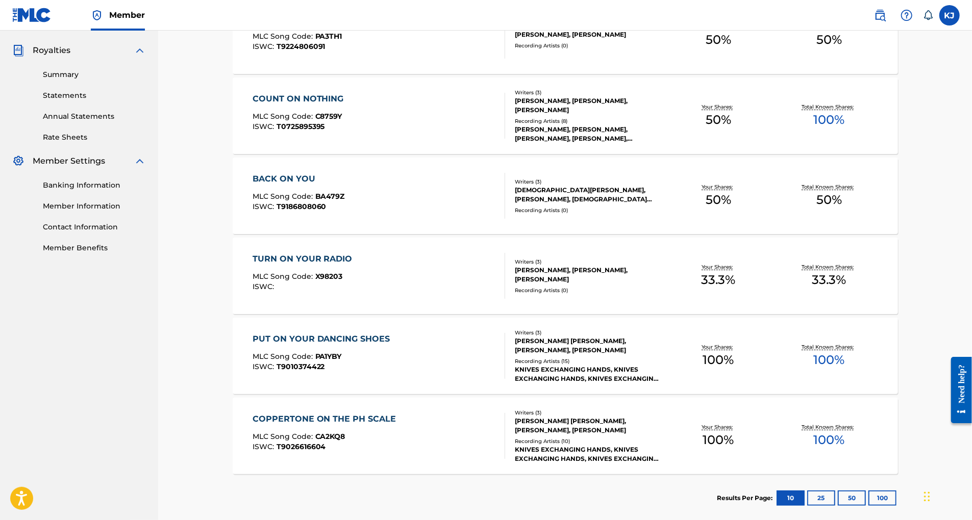
scroll to position [419, 0]
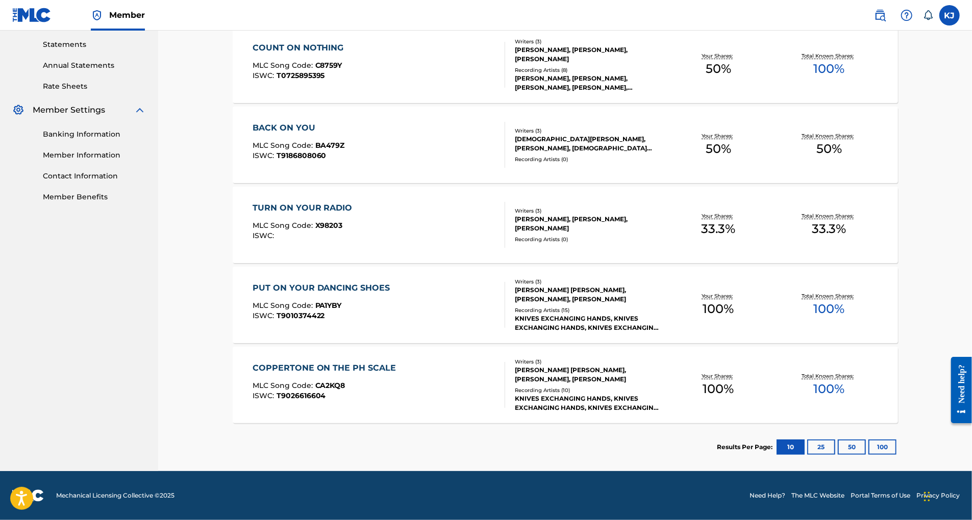
click at [866, 440] on button "50" at bounding box center [852, 447] width 28 height 15
click at [835, 440] on button "25" at bounding box center [821, 447] width 28 height 15
click at [896, 440] on button "100" at bounding box center [882, 447] width 28 height 15
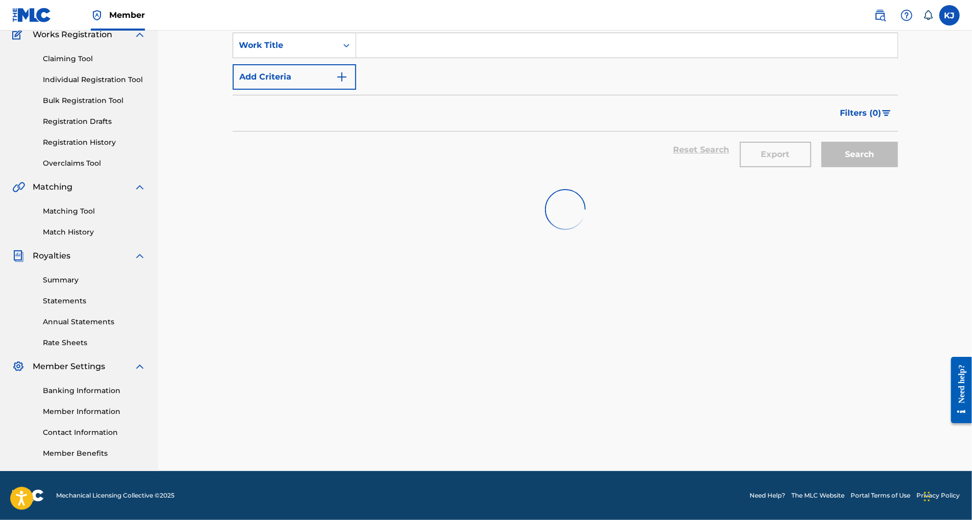
scroll to position [171, 0]
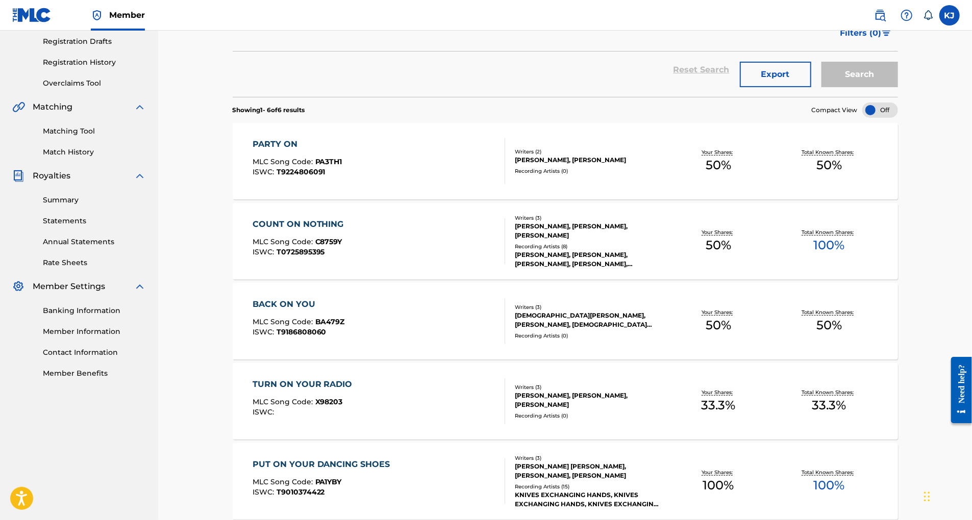
click at [945, 12] on label at bounding box center [949, 15] width 20 height 20
click at [950, 15] on input "KJ [PERSON_NAME] [EMAIL_ADDRESS][DOMAIN_NAME] Notification Preferences Profile …" at bounding box center [950, 15] width 0 height 0
click at [839, 132] on link "Profile" at bounding box center [849, 126] width 20 height 9
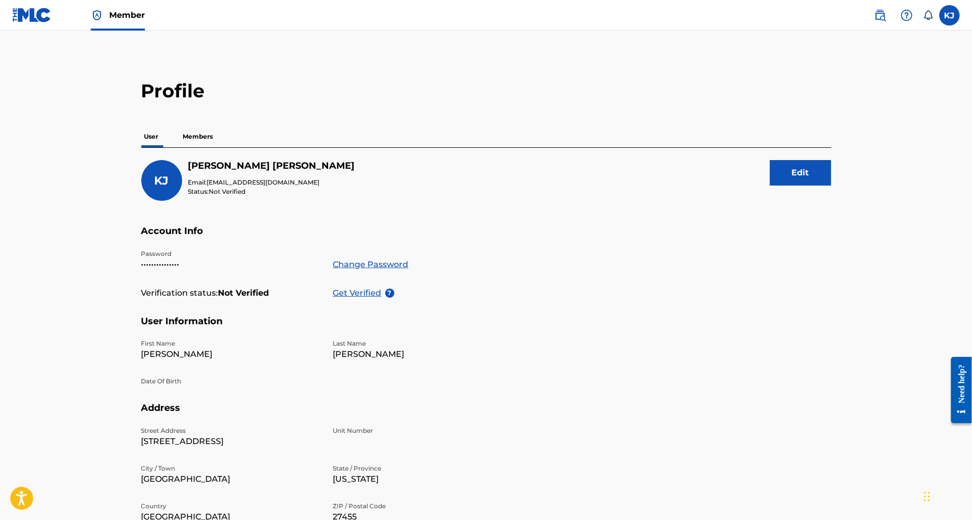
click at [962, 370] on div "Need help?" at bounding box center [961, 383] width 14 height 39
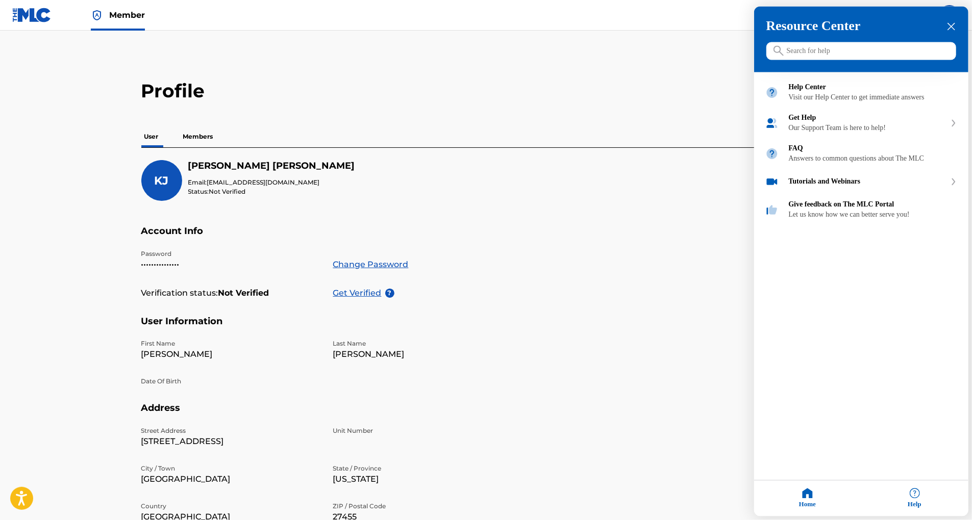
click at [796, 52] on input "Search for help" at bounding box center [861, 51] width 190 height 18
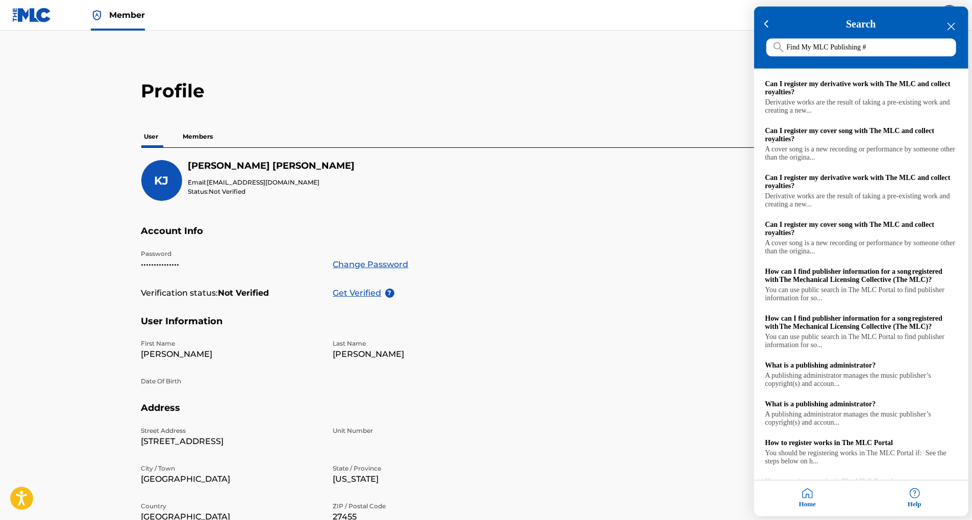
drag, startPoint x: 971, startPoint y: 147, endPoint x: 972, endPoint y: 203, distance: 55.6
click html "Need help? Resource Center Help Get the help you need from our knowledge base N…"
drag, startPoint x: 817, startPoint y: 43, endPoint x: 770, endPoint y: 45, distance: 47.5
click at [770, 45] on input "Find My MLC Publishing #" at bounding box center [861, 48] width 190 height 18
click at [813, 49] on input "Find My MLC Publishing #" at bounding box center [861, 48] width 190 height 18
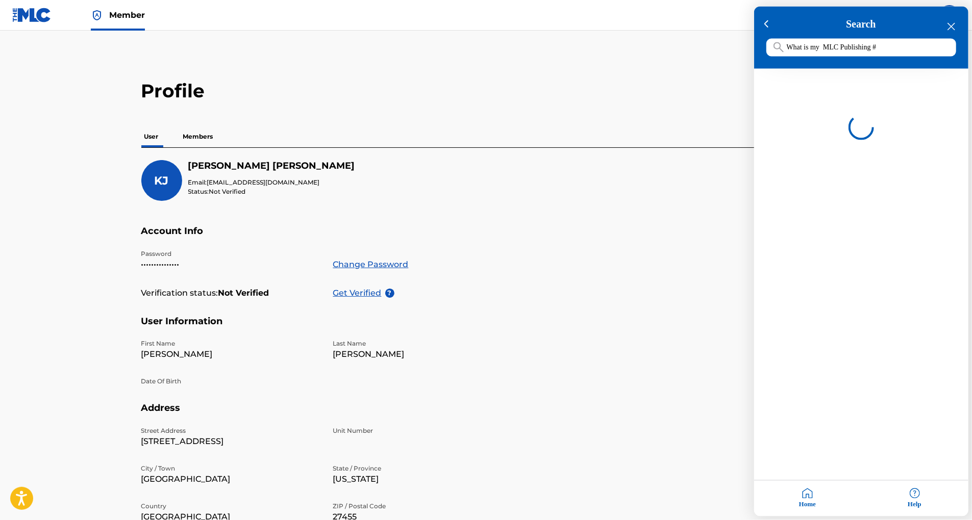
type input "What is my MLC Publishing #"
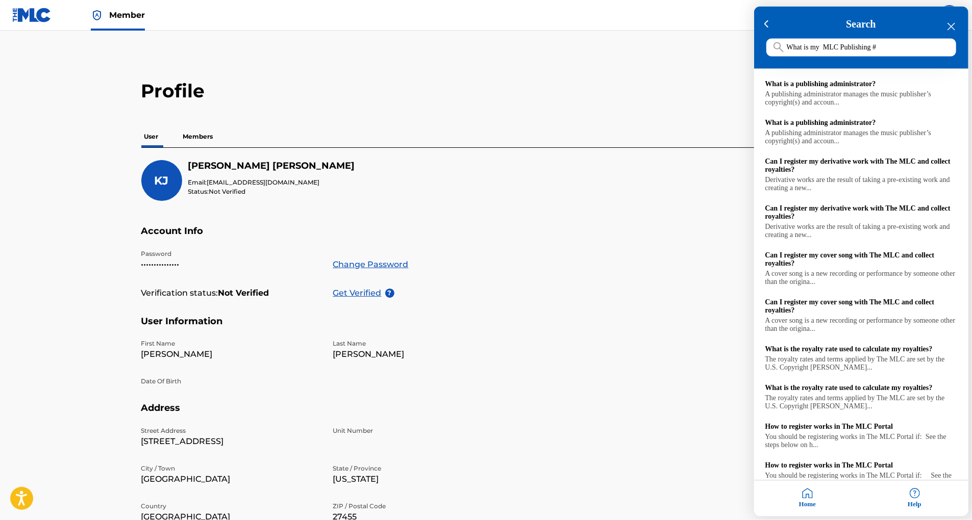
click at [809, 490] on div "Home" at bounding box center [807, 499] width 107 height 36
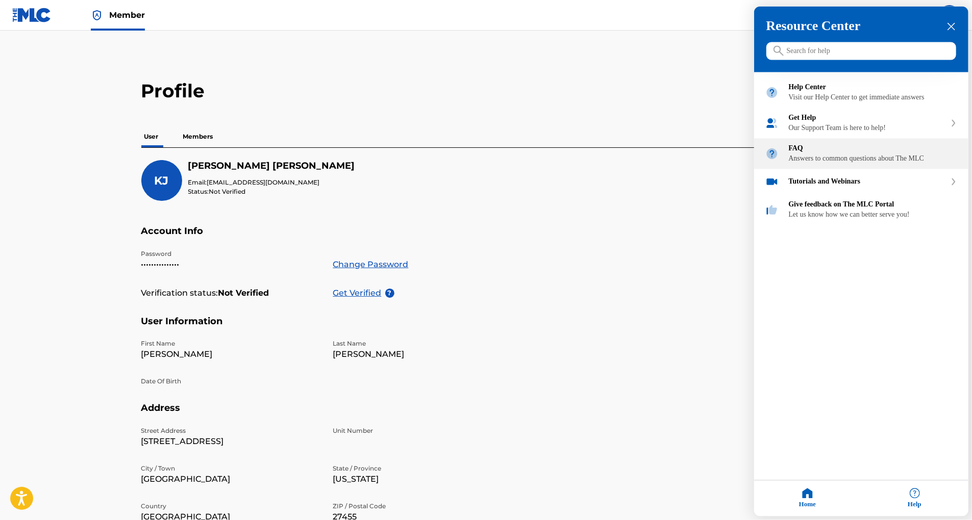
click at [823, 153] on div "FAQ" at bounding box center [873, 149] width 168 height 8
click at [829, 50] on input "Search for help" at bounding box center [861, 51] width 190 height 18
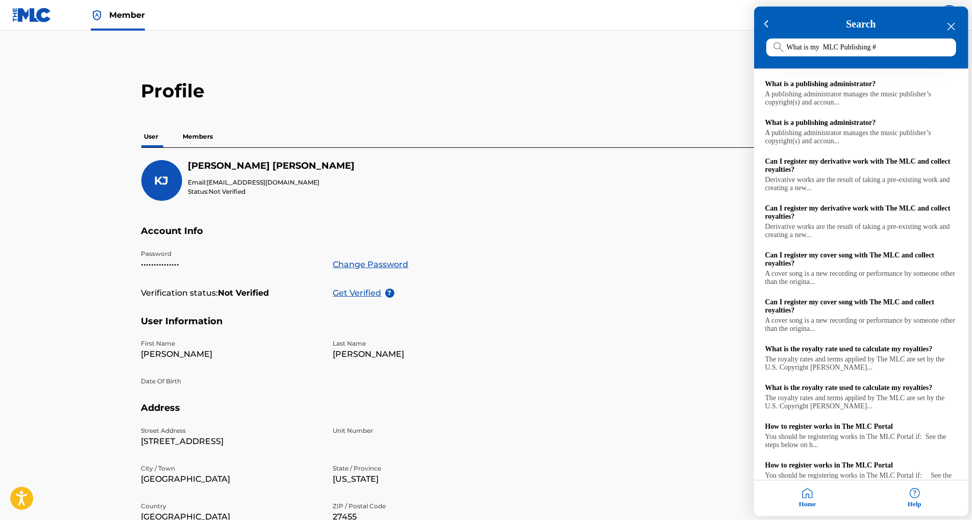
click at [93, 211] on div at bounding box center [486, 260] width 972 height 520
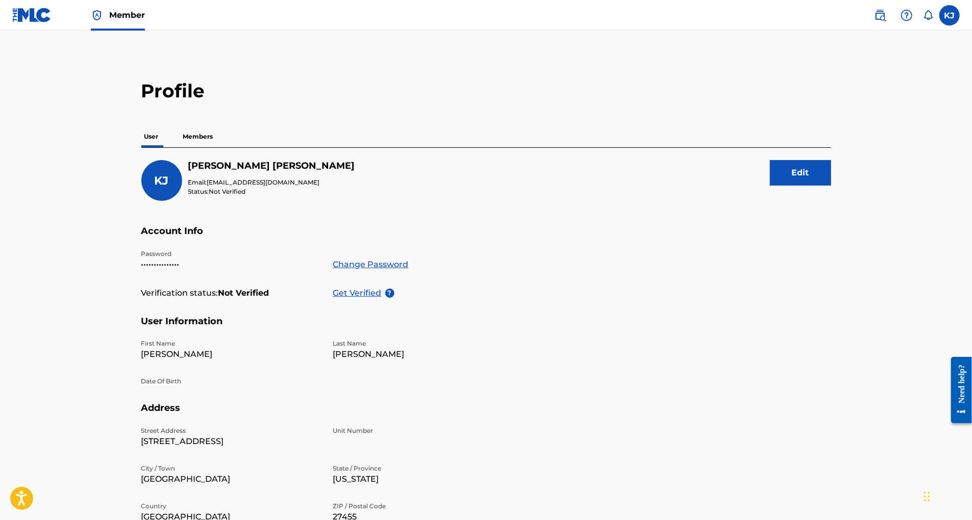
click at [943, 11] on label at bounding box center [949, 15] width 20 height 20
click at [950, 15] on input "KJ [PERSON_NAME] [EMAIL_ADDRESS][DOMAIN_NAME] Notification Preferences Profile …" at bounding box center [950, 15] width 0 height 0
click at [795, 17] on nav "Member KJ KJ [PERSON_NAME] [EMAIL_ADDRESS][DOMAIN_NAME] Notification Preference…" at bounding box center [486, 15] width 972 height 31
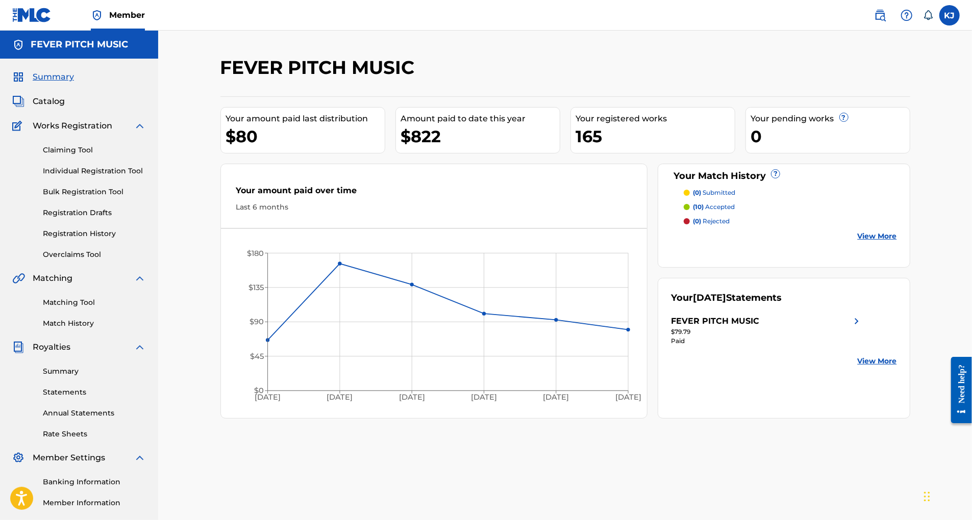
click at [83, 177] on link "Individual Registration Tool" at bounding box center [94, 171] width 103 height 11
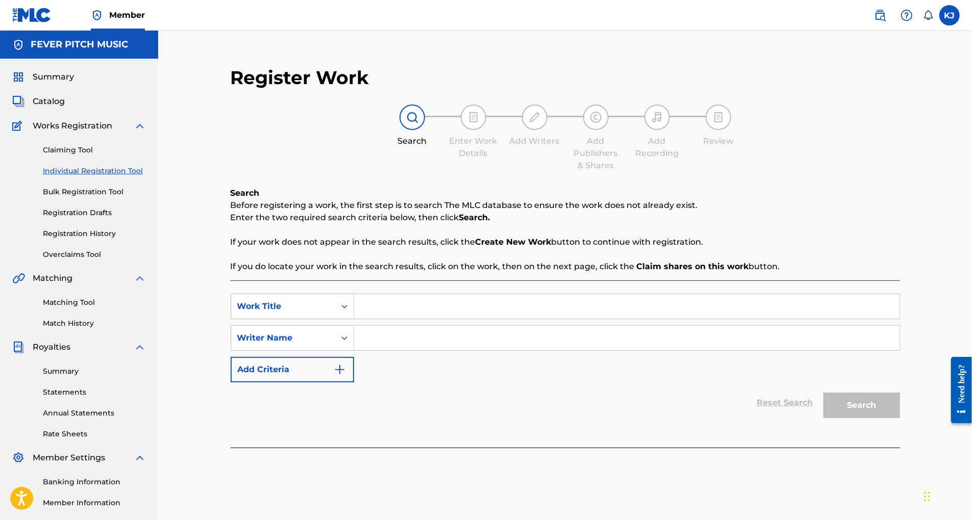
click at [401, 319] on input "Search Form" at bounding box center [626, 306] width 545 height 24
type input "ONE TEAR AT A TIME"
click at [431, 351] on input "Search Form" at bounding box center [626, 338] width 545 height 24
type input "[PERSON_NAME]"
click at [883, 418] on button "Search" at bounding box center [861, 406] width 77 height 26
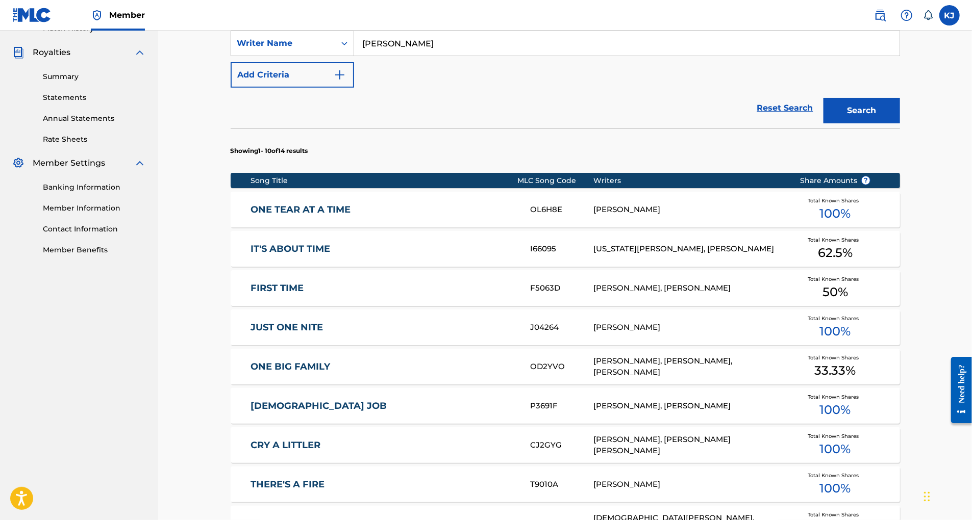
scroll to position [296, 0]
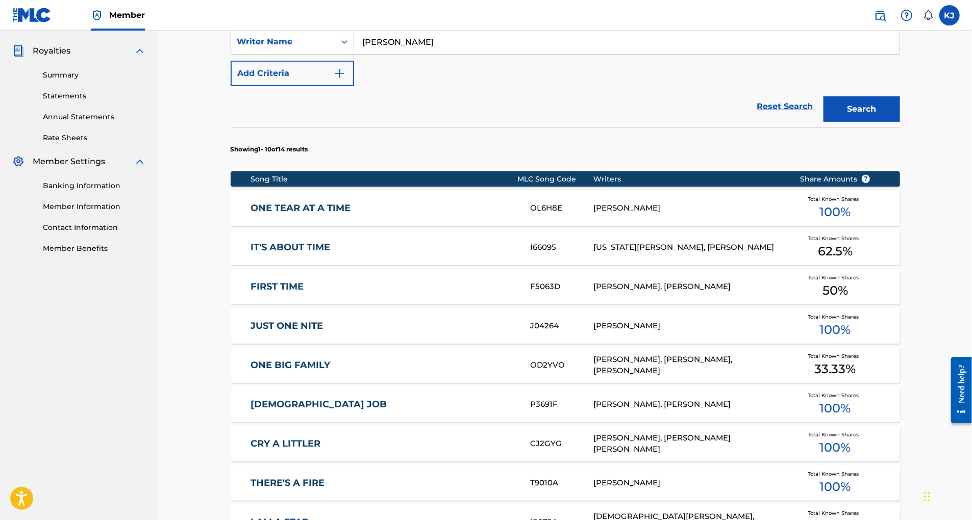
click at [288, 214] on link "ONE TEAR AT A TIME" at bounding box center [384, 209] width 266 height 12
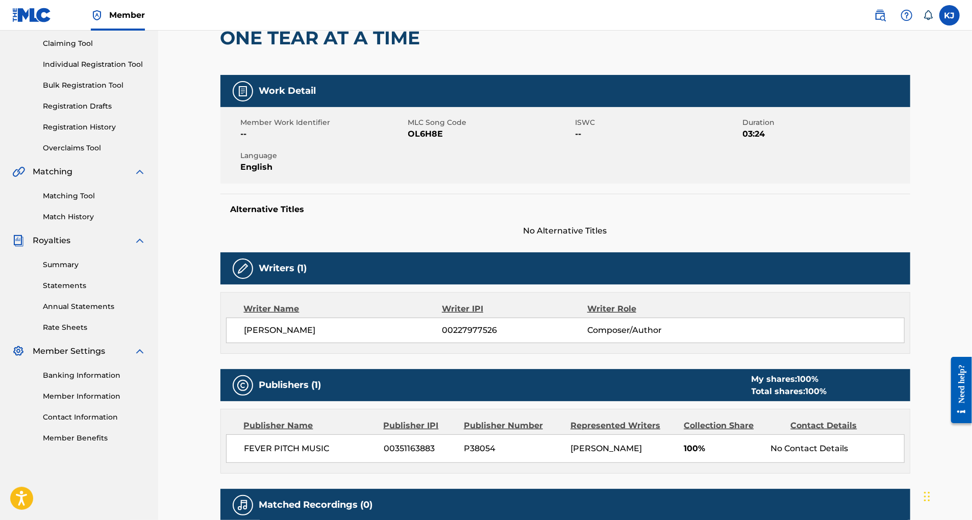
scroll to position [37, 0]
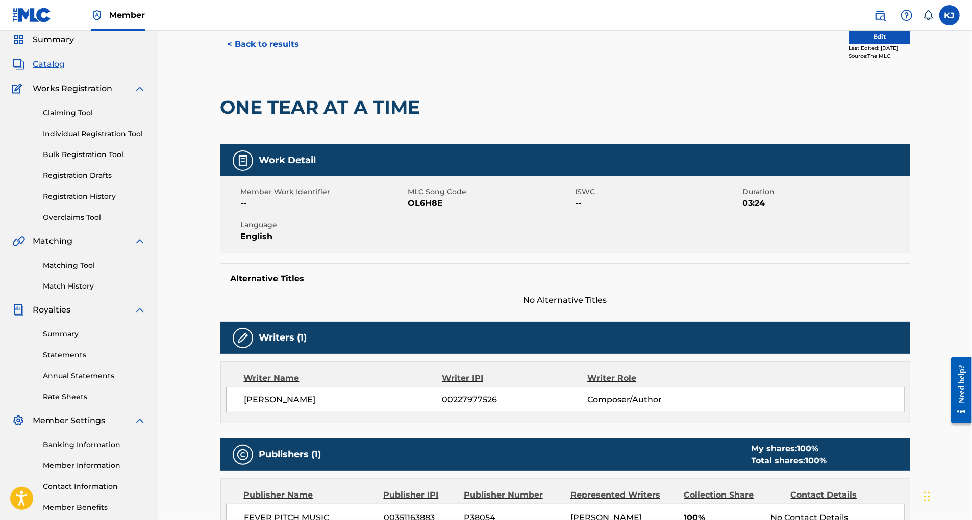
click at [888, 44] on button "Edit" at bounding box center [879, 36] width 61 height 15
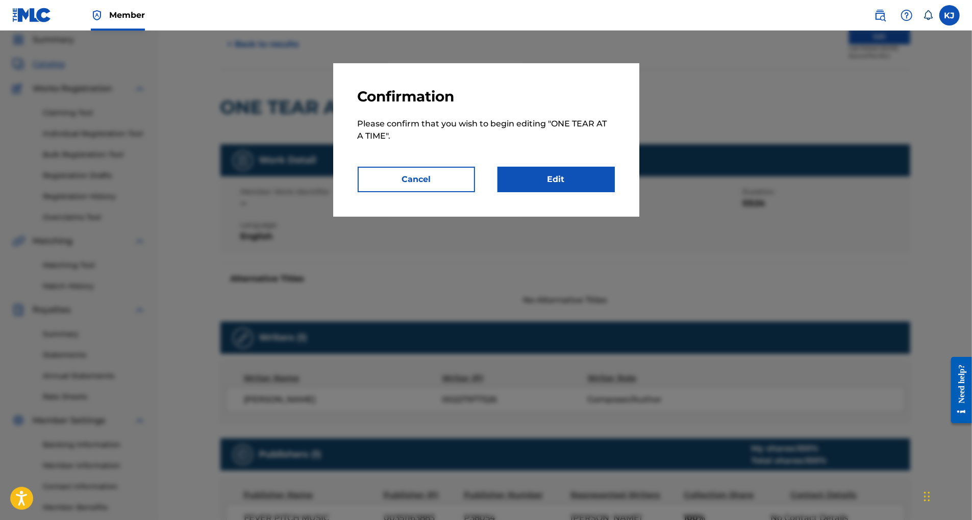
click at [593, 191] on link "Edit" at bounding box center [555, 180] width 117 height 26
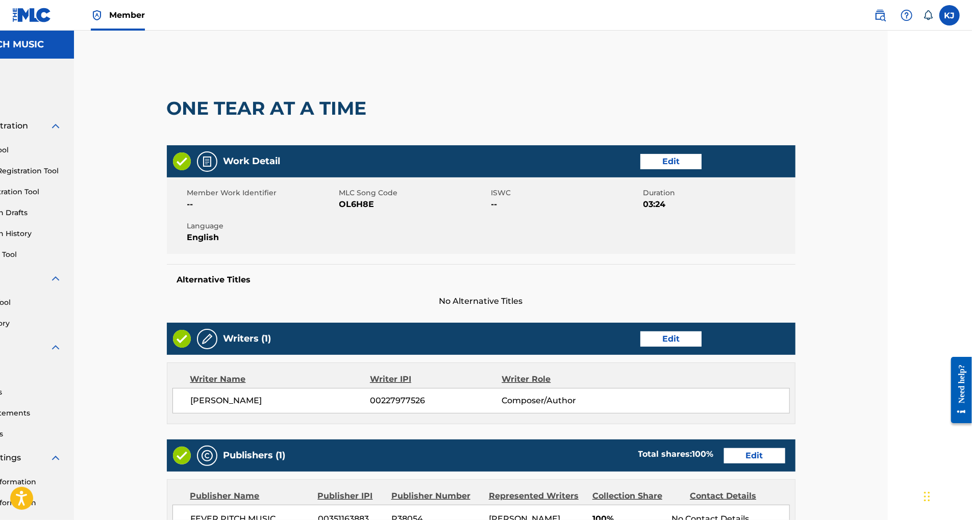
scroll to position [0, 121]
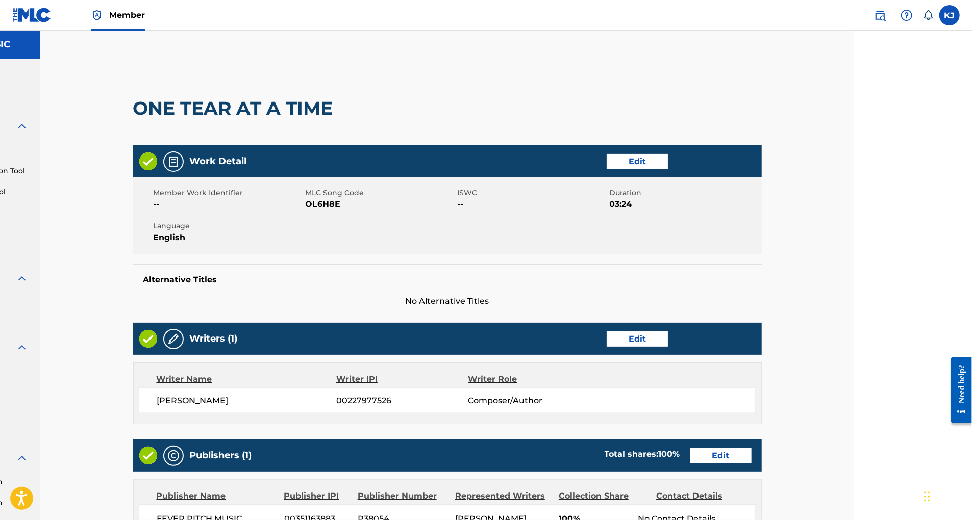
click at [854, 133] on html "Accessibility Screen-Reader Guide, Feedback, and Issue Reporting | New window M…" at bounding box center [368, 260] width 972 height 520
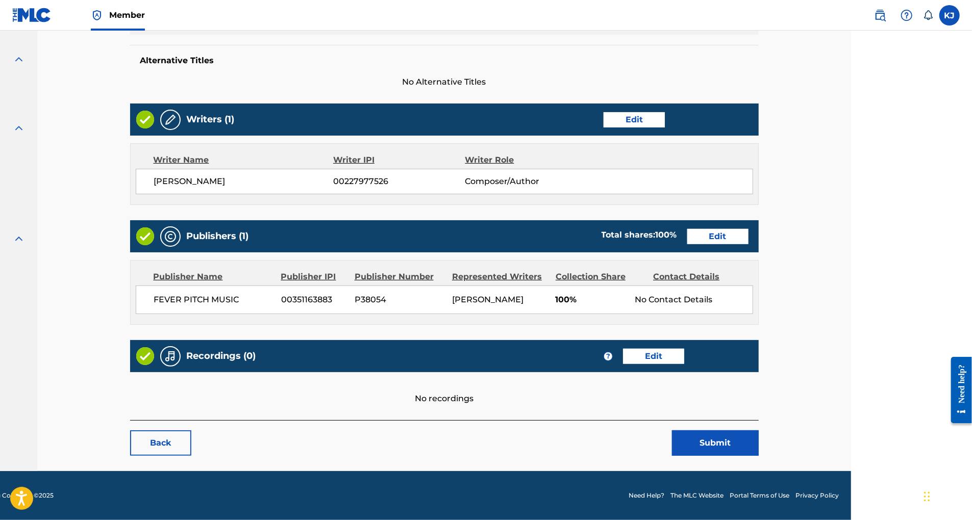
scroll to position [337, 121]
click at [684, 349] on link "Edit" at bounding box center [653, 356] width 61 height 15
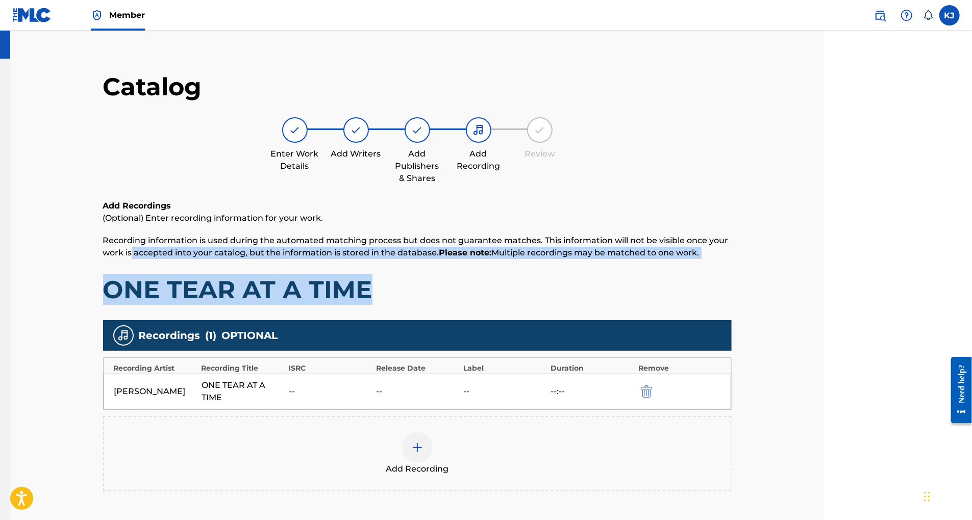
drag, startPoint x: 971, startPoint y: 268, endPoint x: 979, endPoint y: 310, distance: 42.4
click at [824, 310] on html "Accessibility Screen-Reader Guide, Feedback, and Issue Reporting | New window M…" at bounding box center [338, 260] width 972 height 520
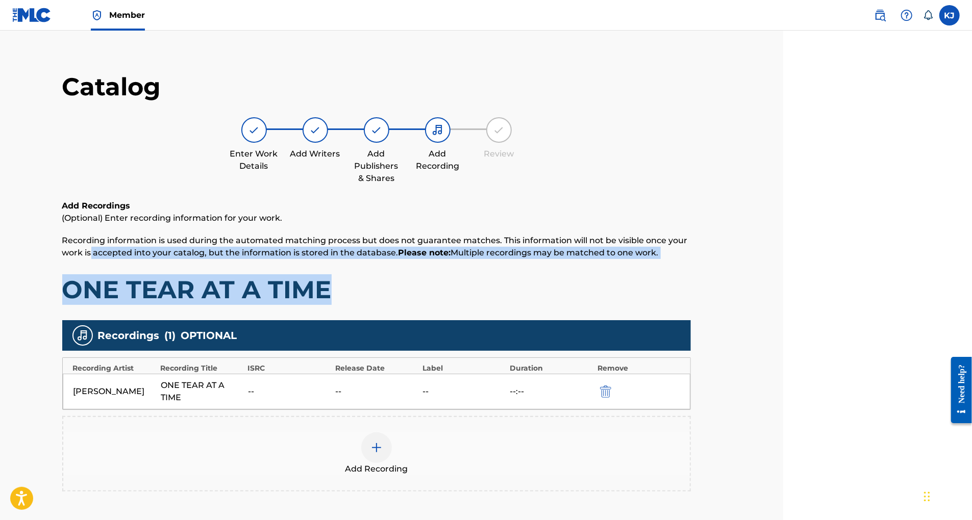
click at [383, 454] on img at bounding box center [376, 448] width 12 height 12
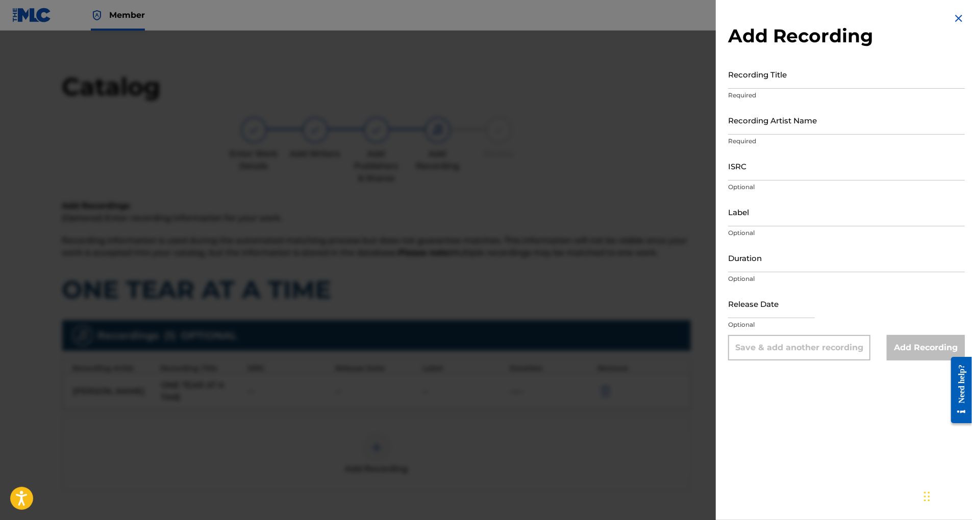
click at [728, 83] on input "Recording Title" at bounding box center [846, 74] width 237 height 29
type input "ONE TEAR AT A TIME"
click at [735, 135] on input "Recording Artist Name" at bounding box center [846, 120] width 237 height 29
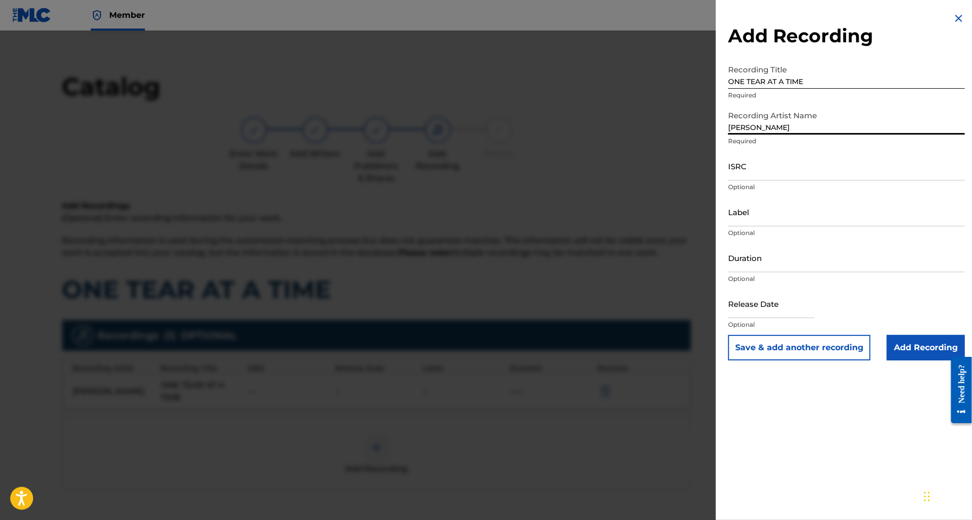
type input "[PERSON_NAME]"
click at [734, 181] on input "ISRC" at bounding box center [846, 166] width 237 height 29
type input "QZWFQ2512711"
click at [732, 227] on input "Label" at bounding box center [846, 211] width 237 height 29
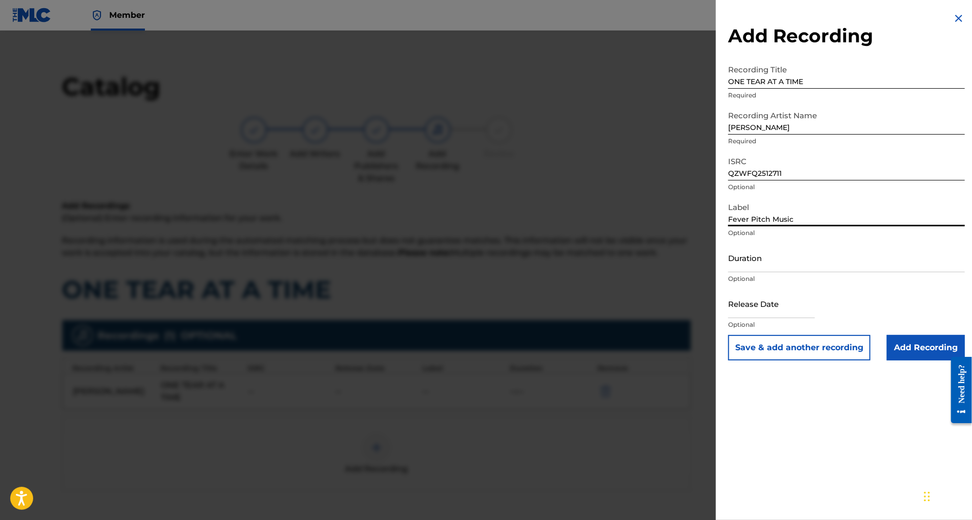
type input "Fever Pitch Music"
click at [728, 272] on input "Duration" at bounding box center [846, 257] width 237 height 29
type input "03:24"
click at [914, 361] on input "Add Recording" at bounding box center [926, 348] width 78 height 26
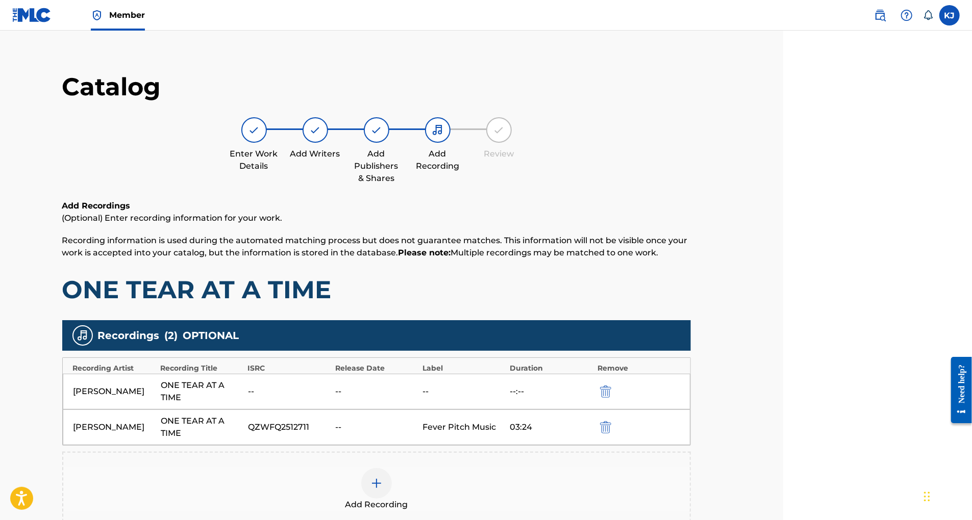
click at [611, 398] on img "submit" at bounding box center [605, 392] width 11 height 12
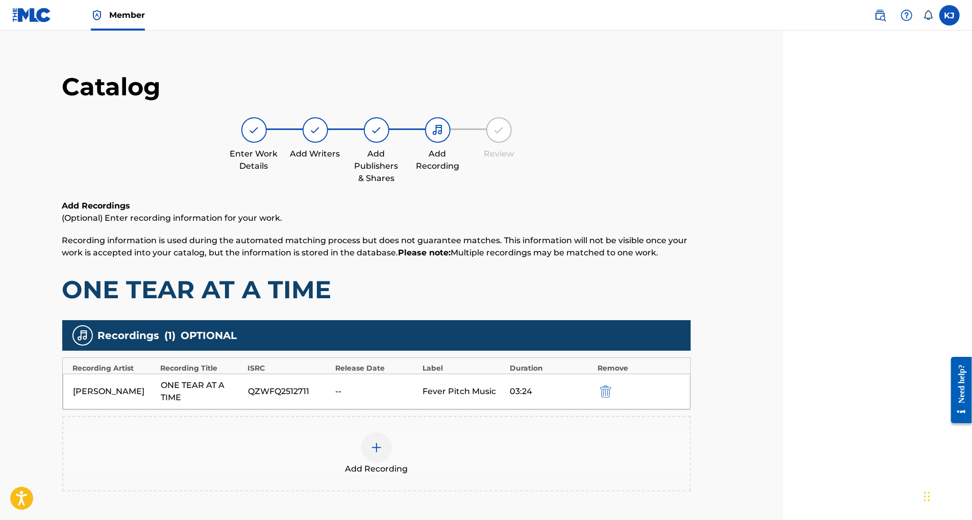
click at [383, 454] on img at bounding box center [376, 448] width 12 height 12
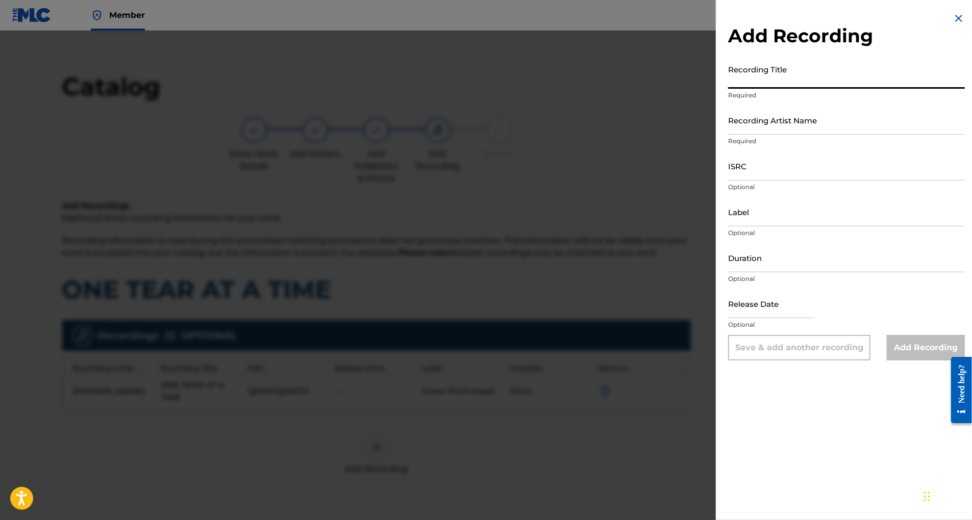
click at [735, 85] on input "Recording Title" at bounding box center [846, 74] width 237 height 29
type input "ONE TEAR AT A TIME"
click at [757, 135] on input "Recording Artist Name" at bounding box center [846, 120] width 237 height 29
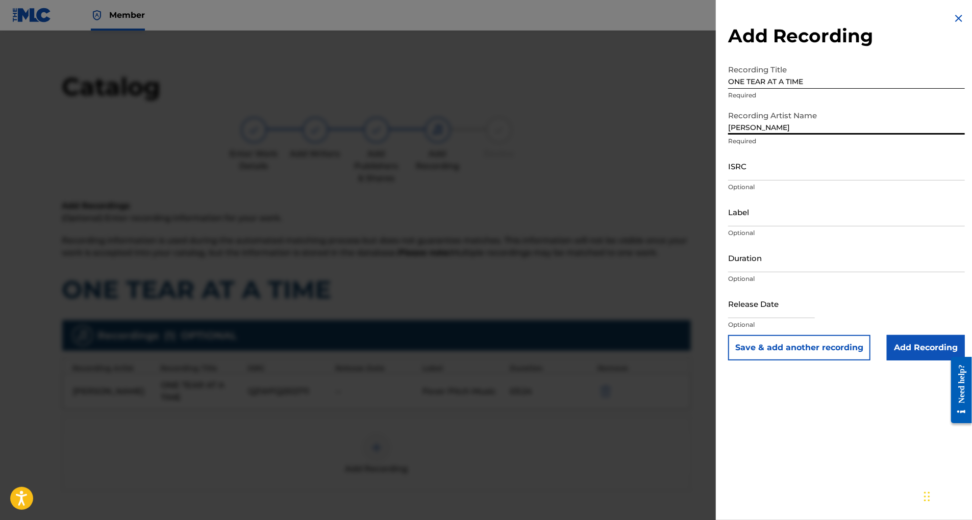
type input "[PERSON_NAME]"
click at [728, 181] on input "ISRC" at bounding box center [846, 166] width 237 height 29
type input "QZWFQ2512711"
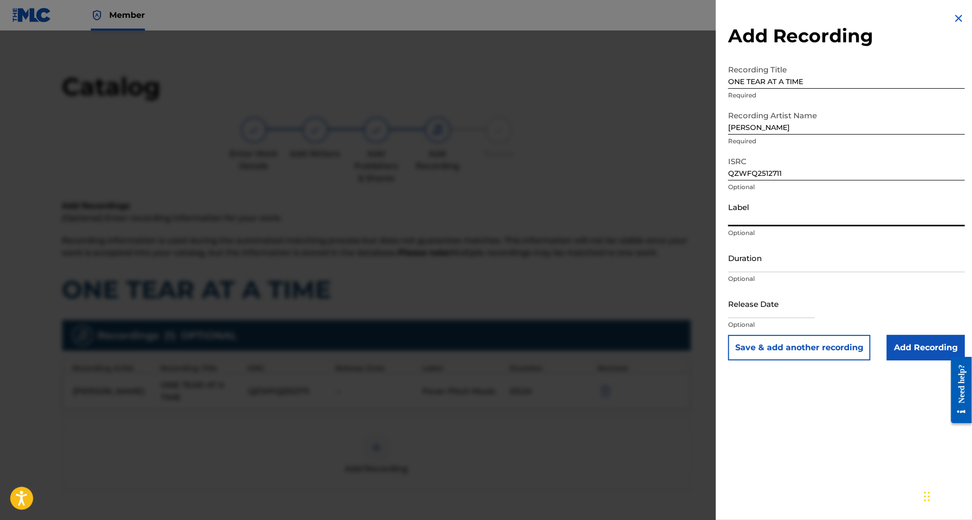
click at [733, 227] on input "Label" at bounding box center [846, 211] width 237 height 29
type input "Fever Pitch Music"
click at [747, 272] on input "Duration" at bounding box center [846, 257] width 237 height 29
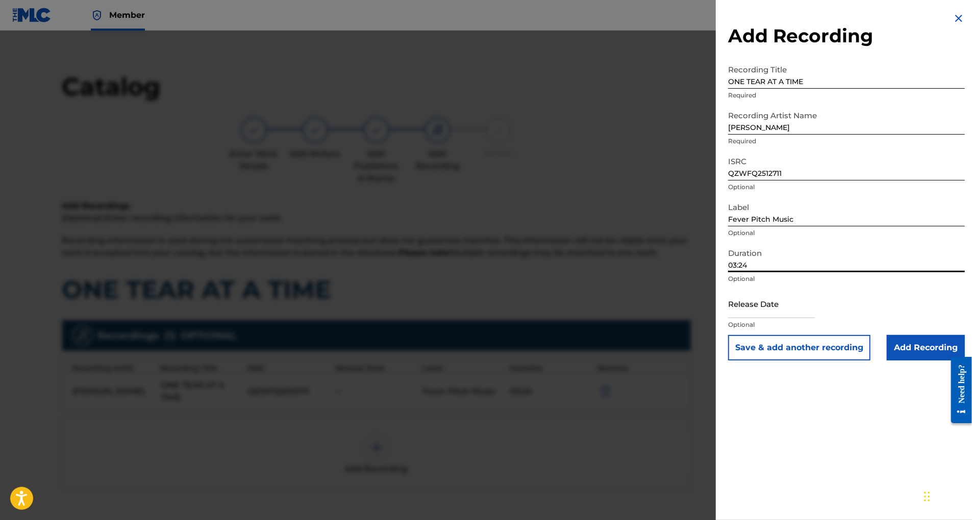
type input "03:24"
select select "7"
select select "2025"
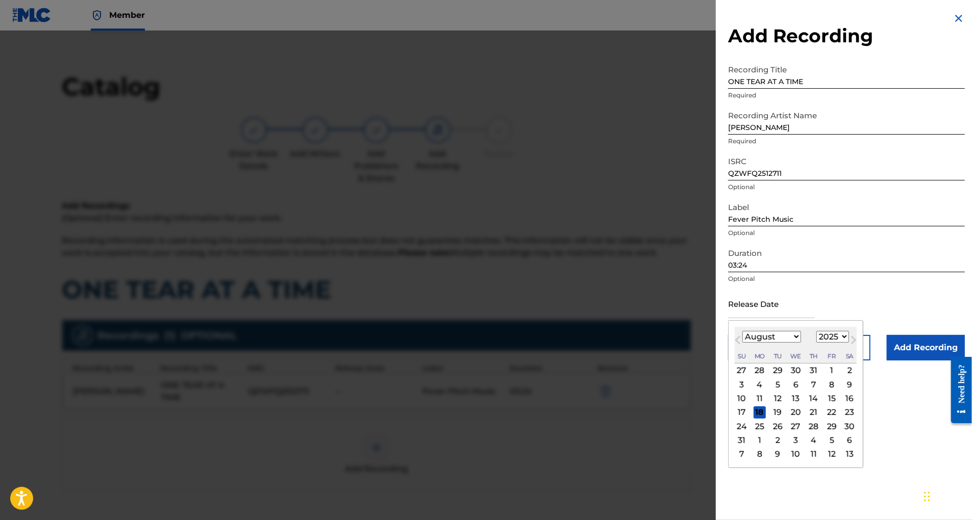
click at [728, 318] on input "text" at bounding box center [771, 303] width 87 height 29
click at [790, 391] on div "6" at bounding box center [796, 385] width 12 height 12
type input "[DATE]"
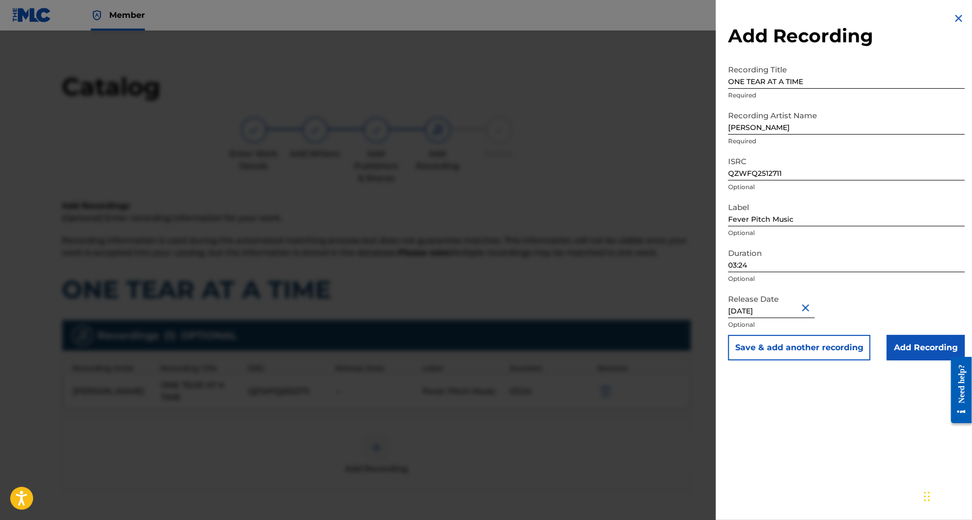
click at [909, 361] on input "Add Recording" at bounding box center [926, 348] width 78 height 26
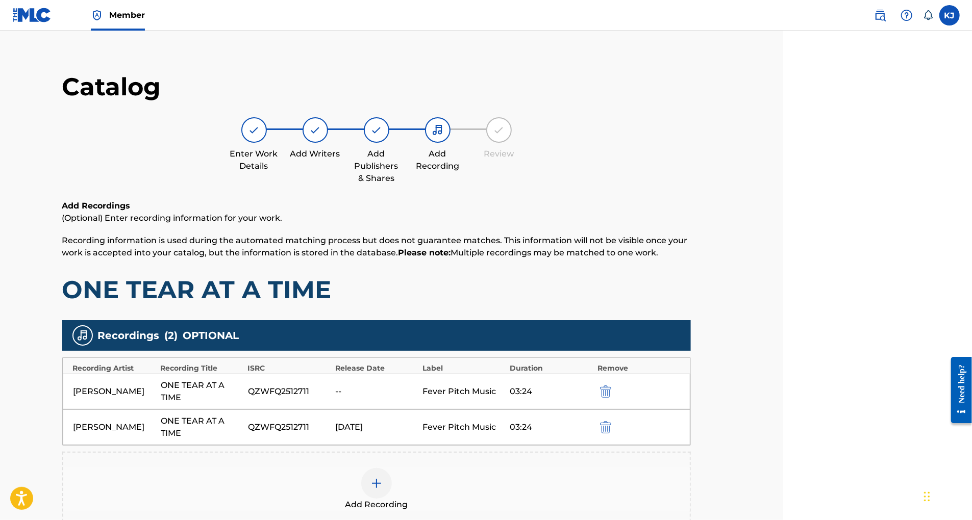
click at [444, 136] on img at bounding box center [438, 130] width 12 height 12
click at [392, 499] on div at bounding box center [376, 483] width 31 height 31
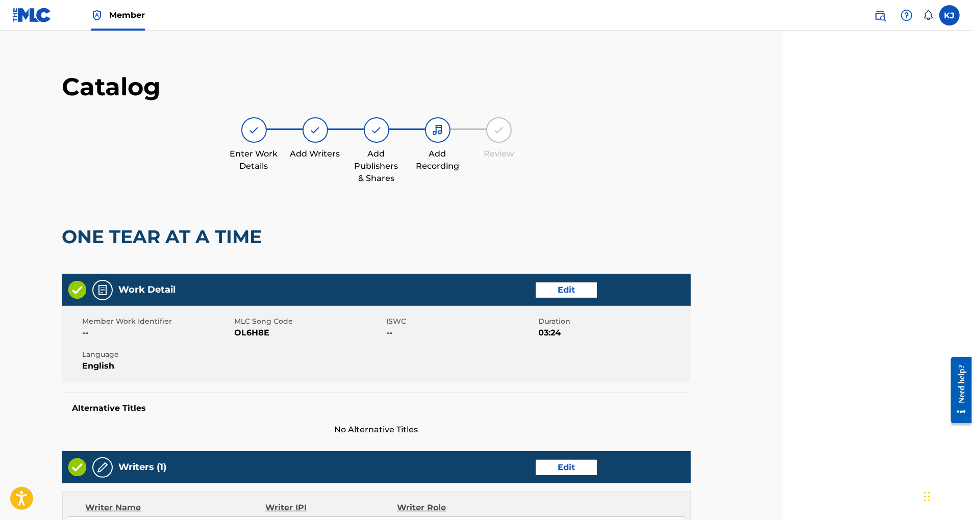
scroll to position [337, 0]
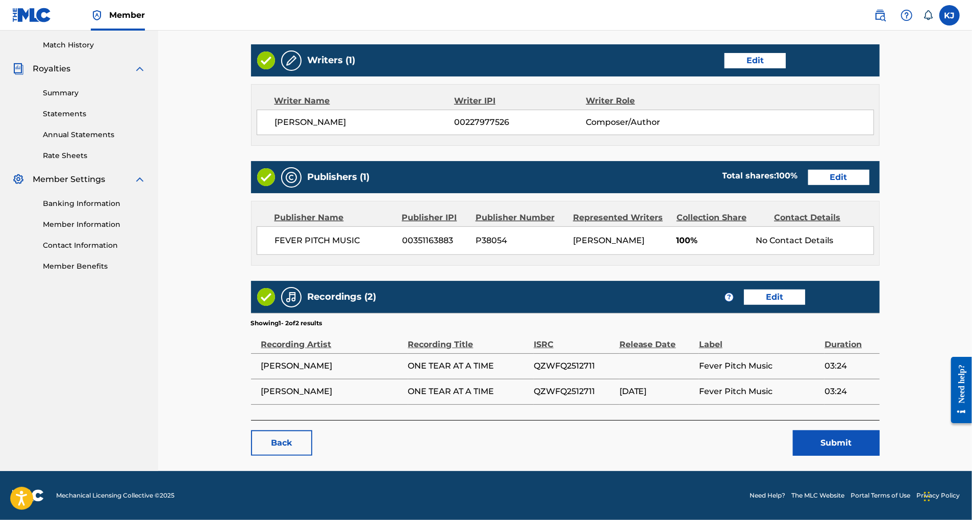
click at [802, 305] on link "Edit" at bounding box center [774, 297] width 61 height 15
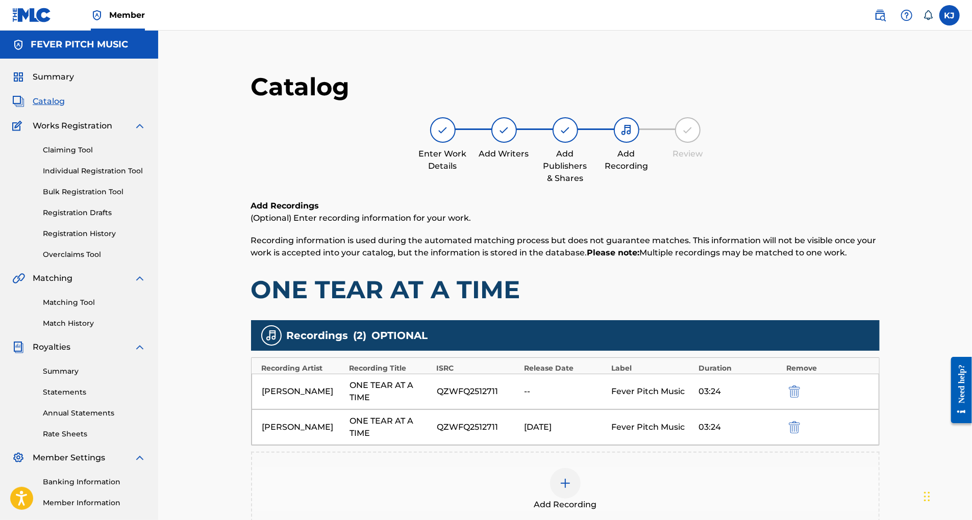
click at [800, 398] on img "submit" at bounding box center [794, 392] width 11 height 12
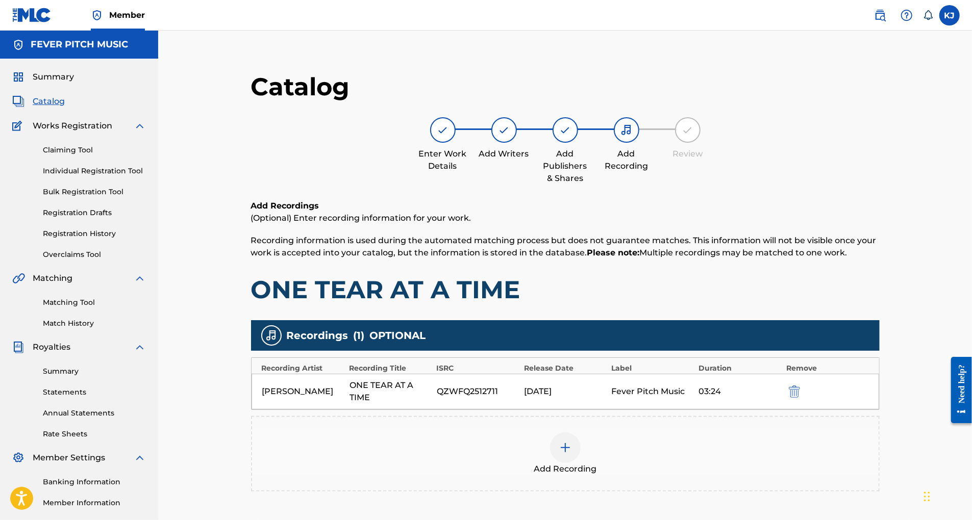
click at [571, 454] on img at bounding box center [565, 448] width 12 height 12
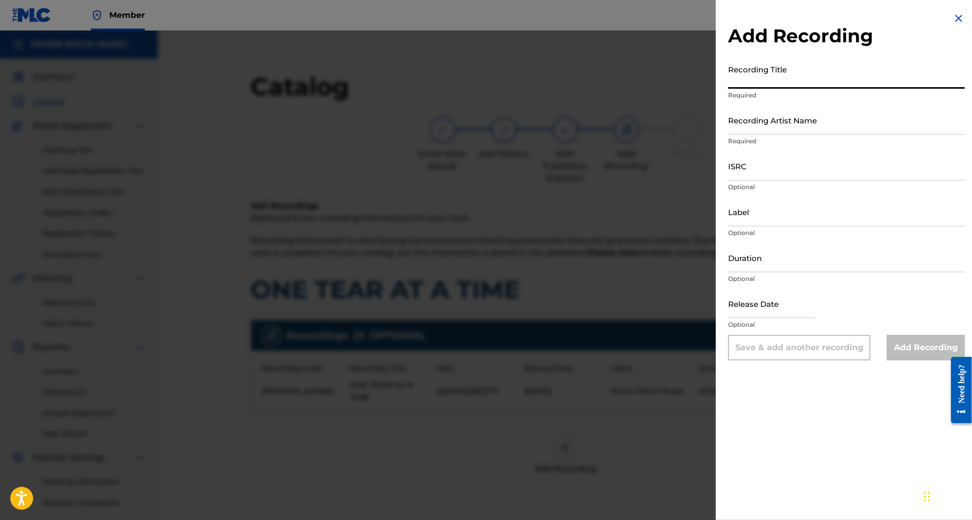
click at [796, 89] on input "Recording Title" at bounding box center [846, 74] width 237 height 29
type input "ONE TEAR AT A TIME"
click at [798, 135] on input "Recording Artist Name" at bounding box center [846, 120] width 237 height 29
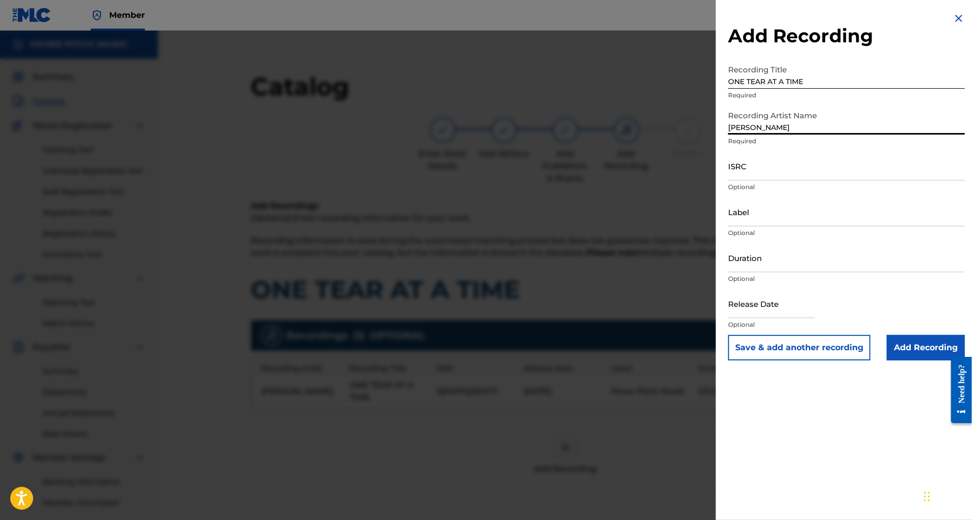
type input "[PERSON_NAME]"
click at [768, 181] on input "ISRC" at bounding box center [846, 166] width 237 height 29
type input "QZWFQ2512711"
click at [742, 227] on input "Label" at bounding box center [846, 211] width 237 height 29
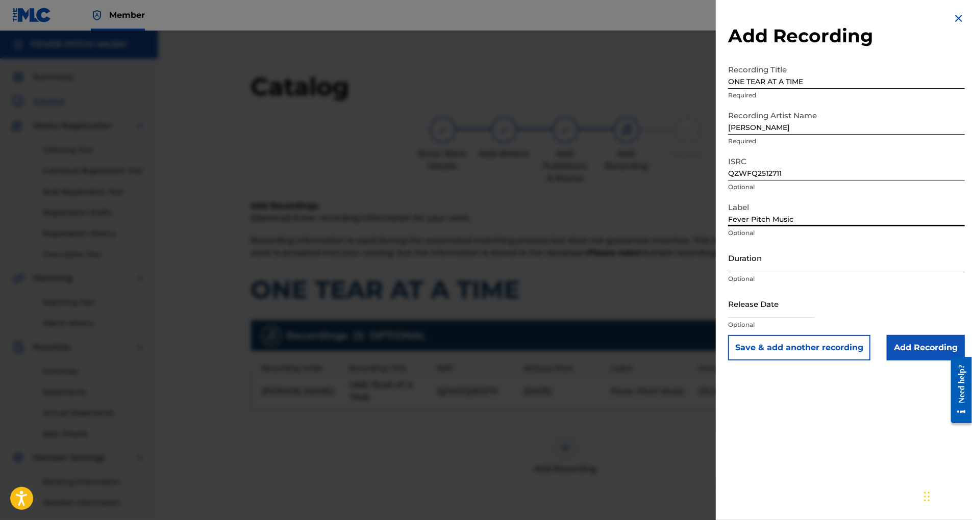
type input "Fever Pitch Music"
click at [739, 272] on input "Duration" at bounding box center [846, 257] width 237 height 29
type input "03:24"
click at [728, 318] on input "text" at bounding box center [771, 303] width 87 height 29
select select "7"
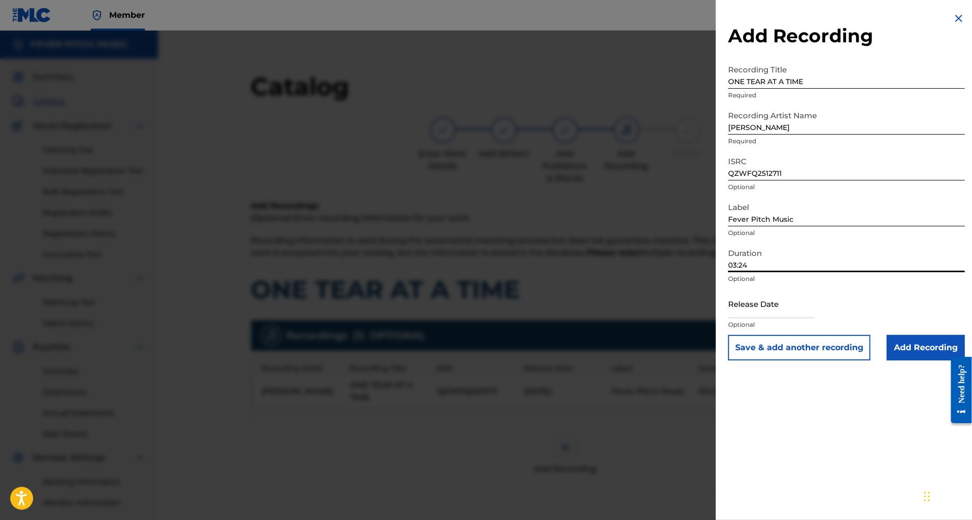
select select "2025"
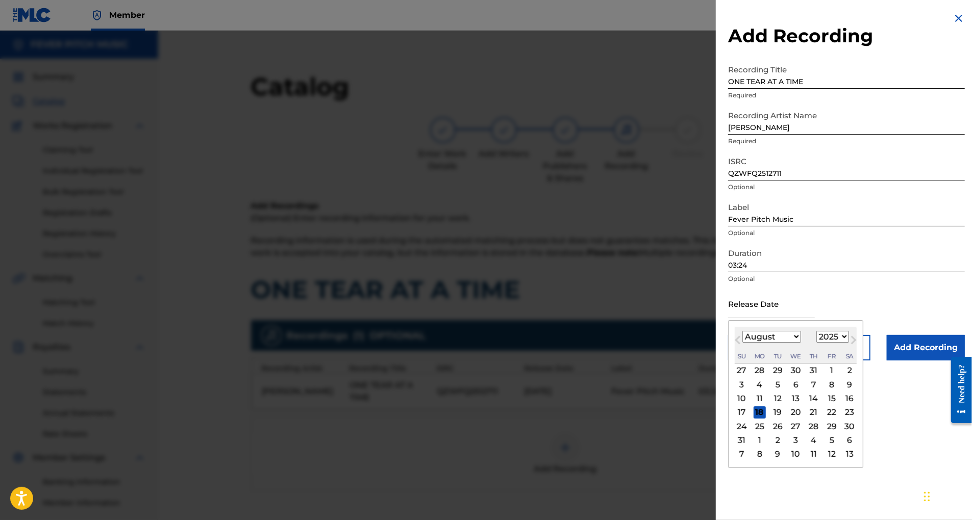
click at [790, 391] on div "6" at bounding box center [796, 385] width 12 height 12
type input "[DATE]"
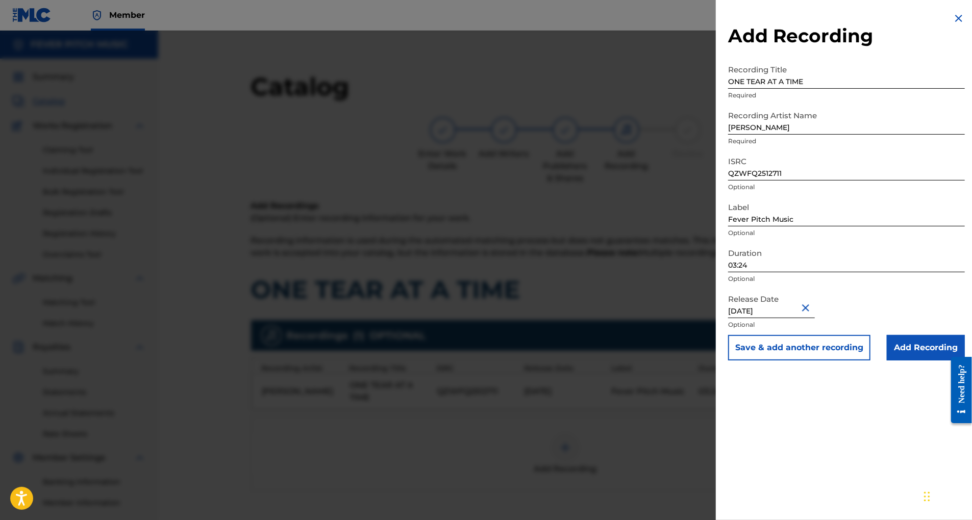
click at [919, 361] on input "Add Recording" at bounding box center [926, 348] width 78 height 26
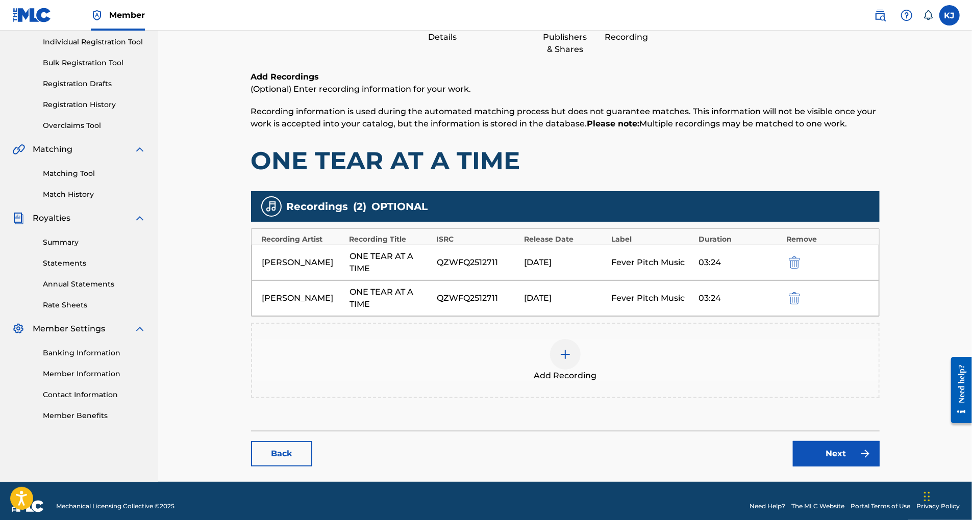
scroll to position [149, 0]
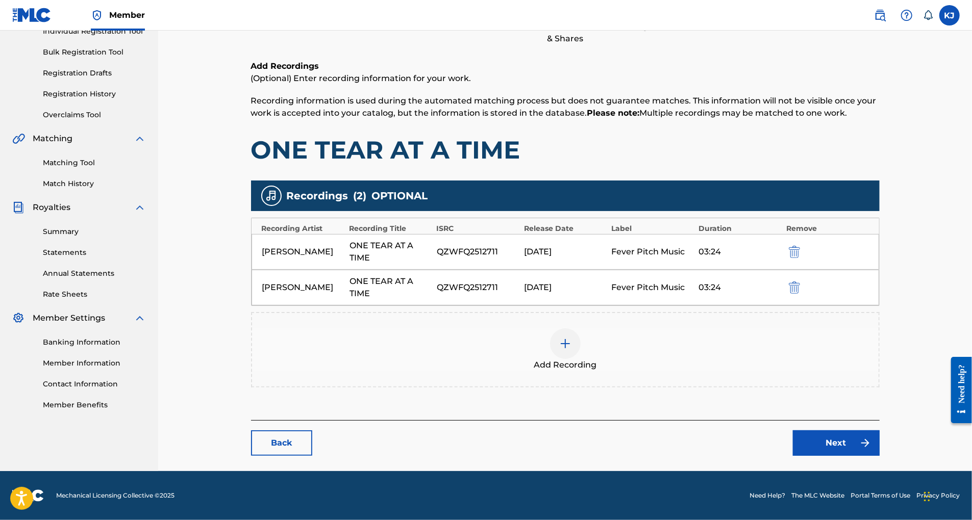
click at [571, 350] on img at bounding box center [565, 344] width 12 height 12
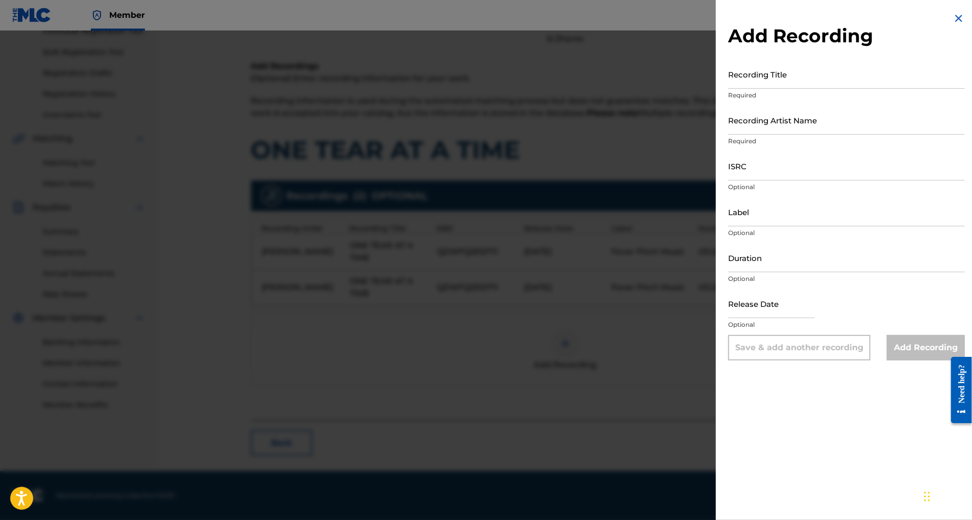
click at [953, 15] on img at bounding box center [959, 18] width 12 height 12
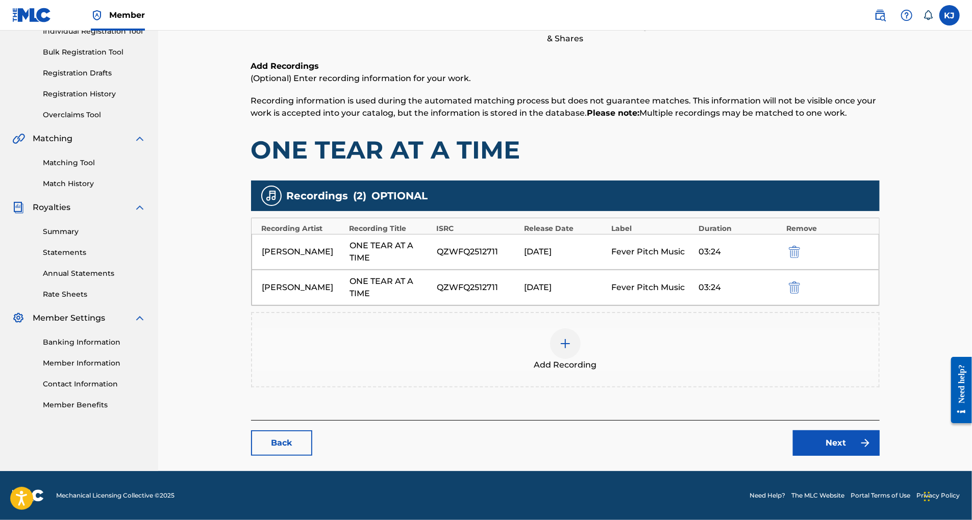
click at [862, 456] on link "Next" at bounding box center [836, 444] width 87 height 26
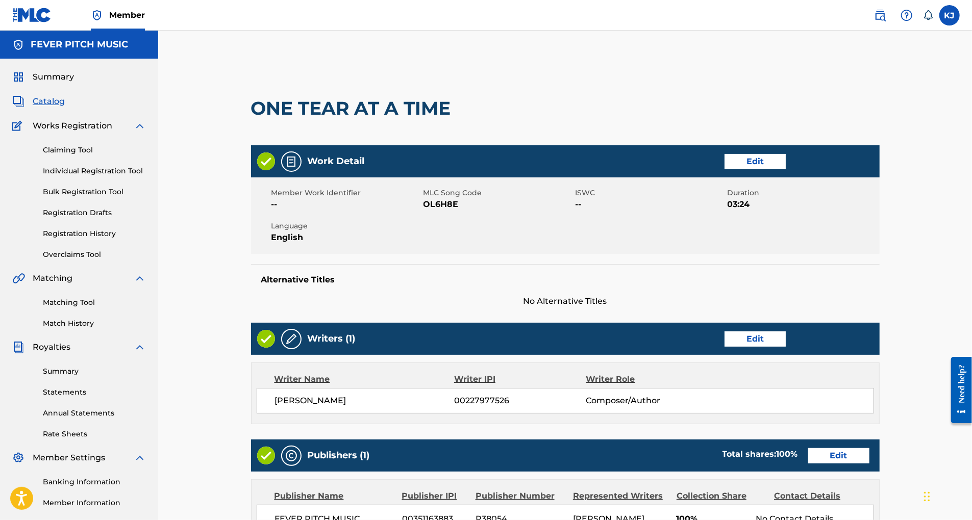
click at [786, 169] on link "Edit" at bounding box center [754, 161] width 61 height 15
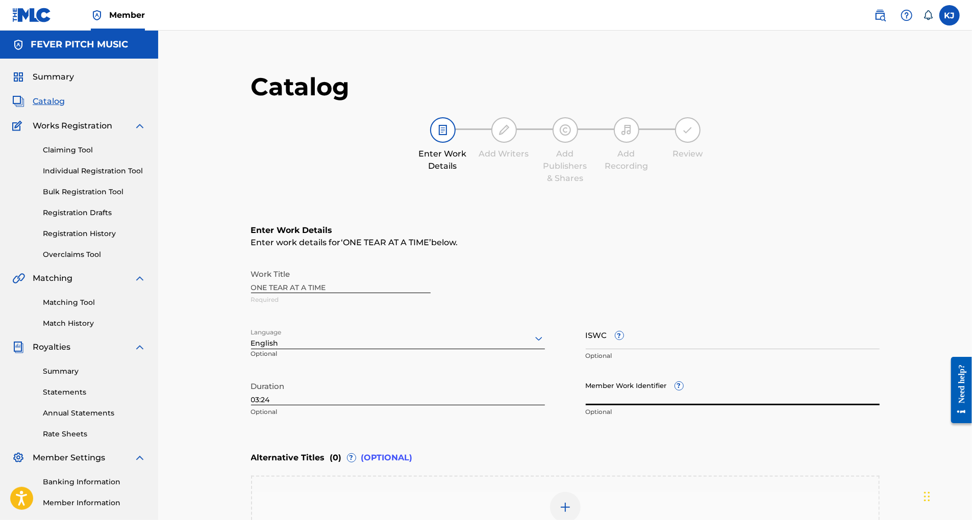
click at [745, 406] on input "Member Work Identifier ?" at bounding box center [733, 391] width 294 height 29
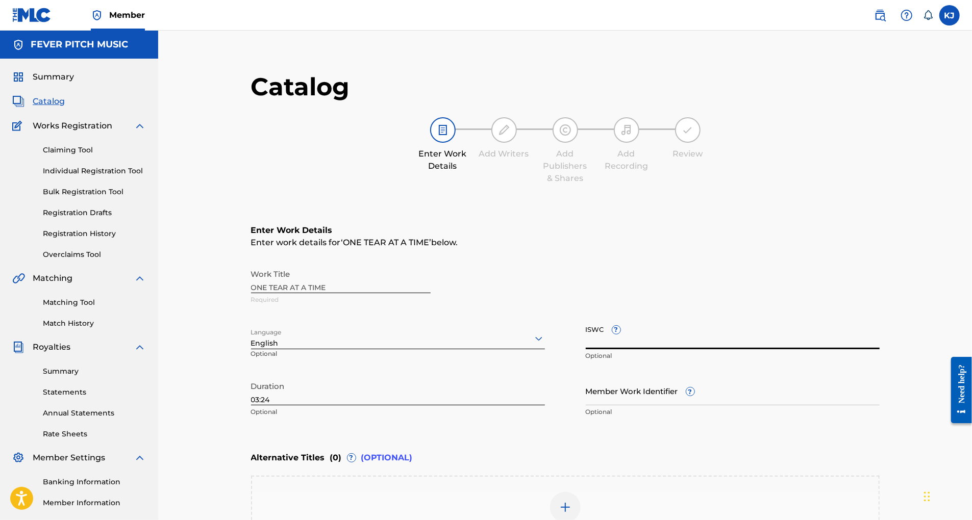
click at [674, 349] on input "ISWC ?" at bounding box center [733, 334] width 294 height 29
click at [674, 406] on input "Member Work Identifier ?" at bounding box center [733, 391] width 294 height 29
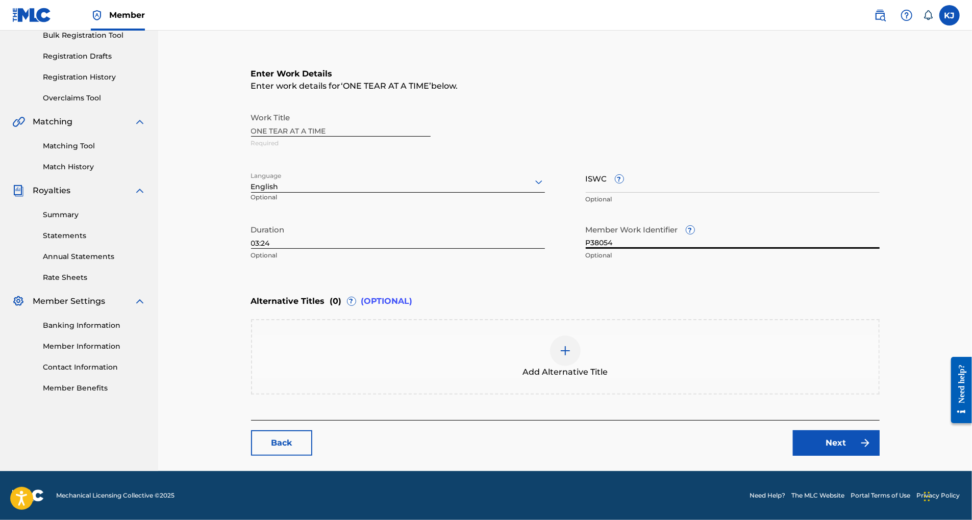
scroll to position [209, 0]
type input "P38054"
click at [672, 177] on input "ISWC ?" at bounding box center [733, 178] width 294 height 29
type input "T-324.964.076.0"
click at [852, 456] on link "Next" at bounding box center [836, 444] width 87 height 26
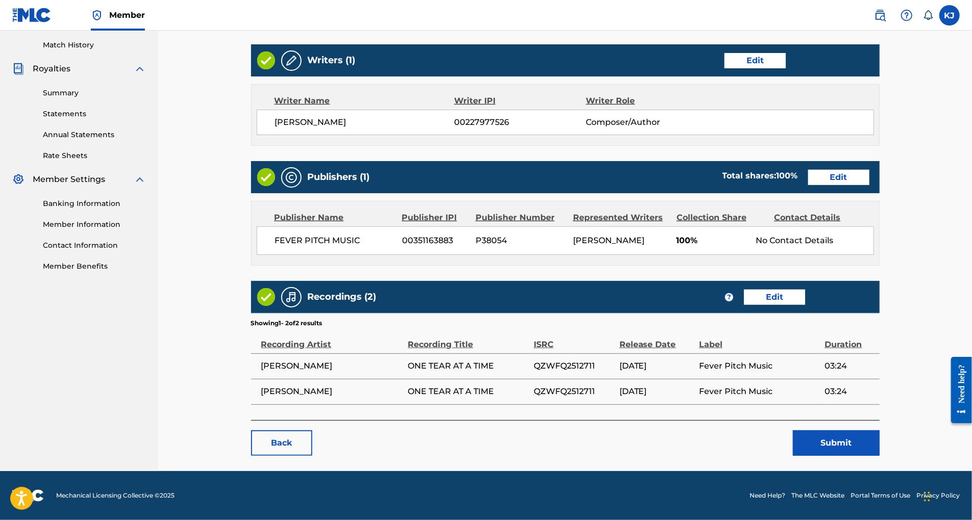
scroll to position [407, 0]
click at [869, 431] on button "Submit" at bounding box center [836, 444] width 87 height 26
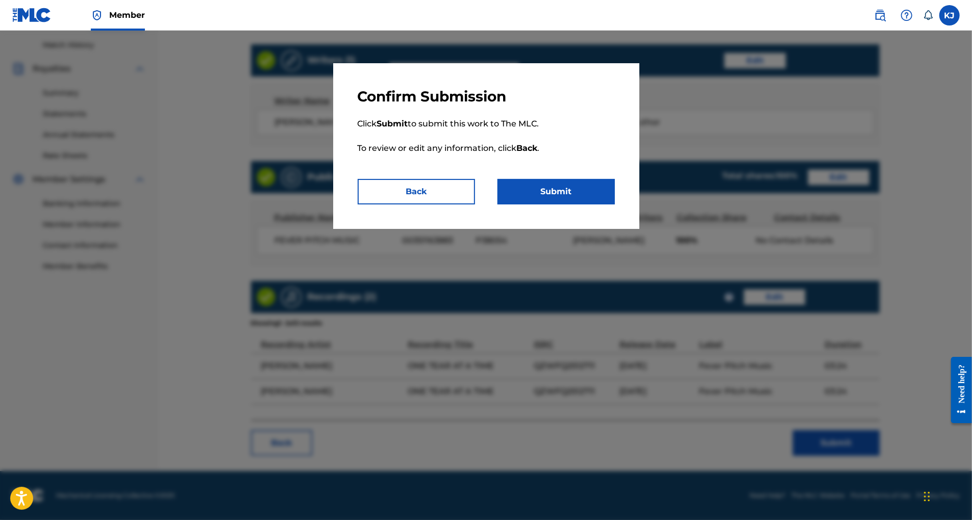
click at [557, 205] on button "Submit" at bounding box center [555, 192] width 117 height 26
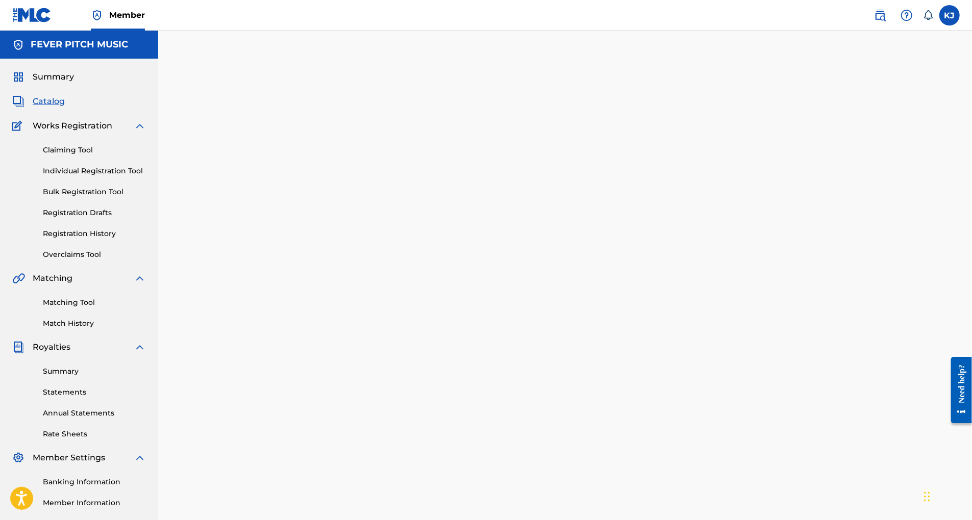
click at [943, 17] on label at bounding box center [949, 15] width 20 height 20
click at [950, 15] on input "KJ [PERSON_NAME] [EMAIL_ADDRESS][DOMAIN_NAME] Notification Preferences Profile …" at bounding box center [950, 15] width 0 height 0
click at [901, 15] on img at bounding box center [907, 15] width 12 height 12
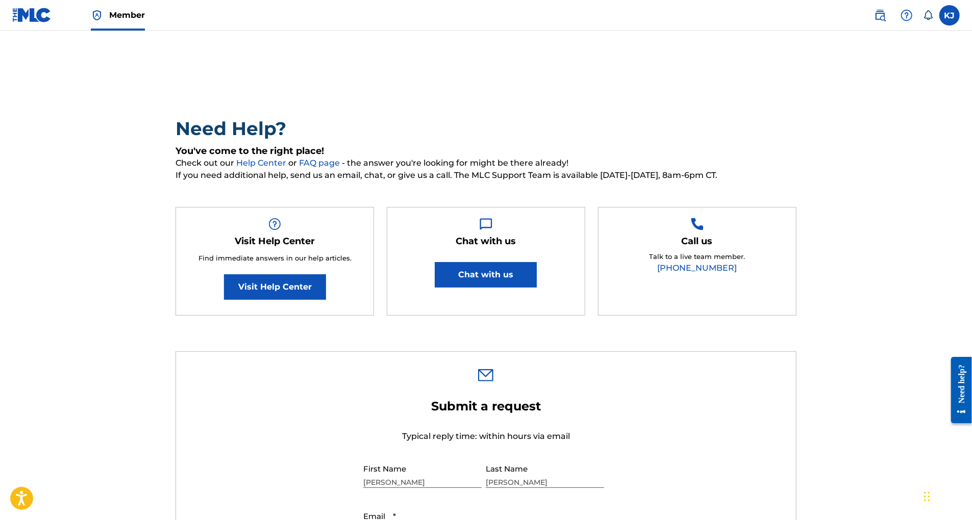
click at [231, 300] on link "Visit Help Center" at bounding box center [275, 287] width 102 height 26
click at [950, 19] on label at bounding box center [949, 15] width 20 height 20
click at [950, 15] on input "KJ [PERSON_NAME] [EMAIL_ADDRESS][DOMAIN_NAME] Notification Preferences Profile …" at bounding box center [950, 15] width 0 height 0
click at [839, 149] on p "Log out" at bounding box center [851, 144] width 24 height 9
click at [950, 15] on input "KJ [PERSON_NAME] [EMAIL_ADDRESS][DOMAIN_NAME] Notification Preferences Profile …" at bounding box center [950, 15] width 0 height 0
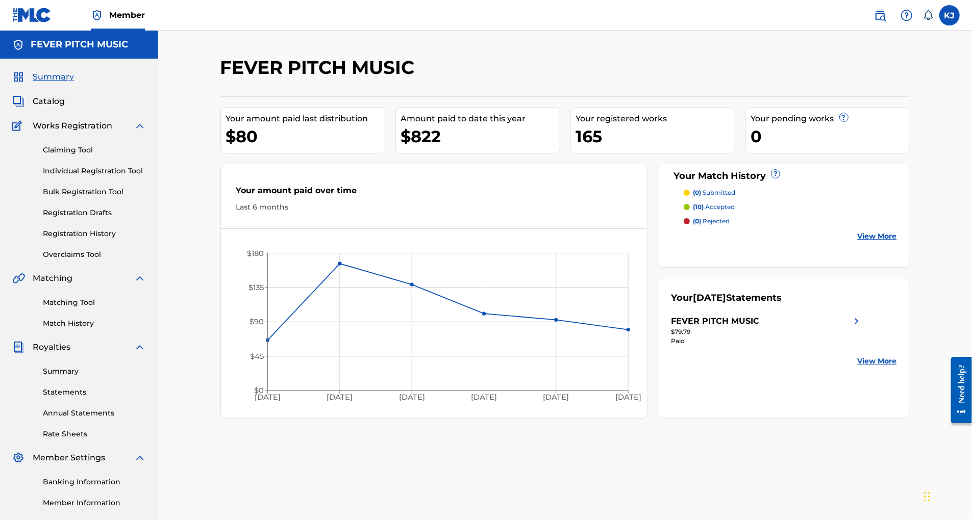
click at [60, 83] on span "Summary" at bounding box center [53, 77] width 41 height 12
click at [76, 156] on link "Claiming Tool" at bounding box center [94, 150] width 103 height 11
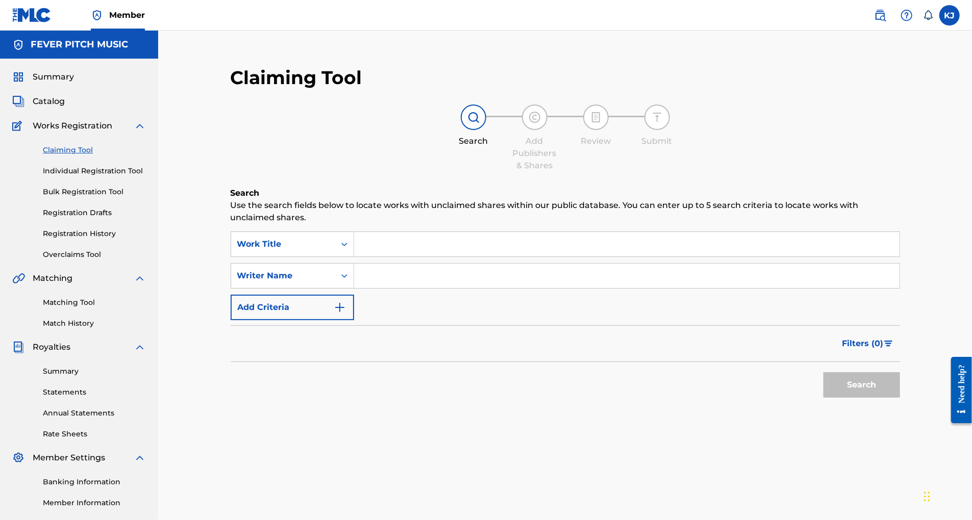
click at [92, 177] on link "Individual Registration Tool" at bounding box center [94, 171] width 103 height 11
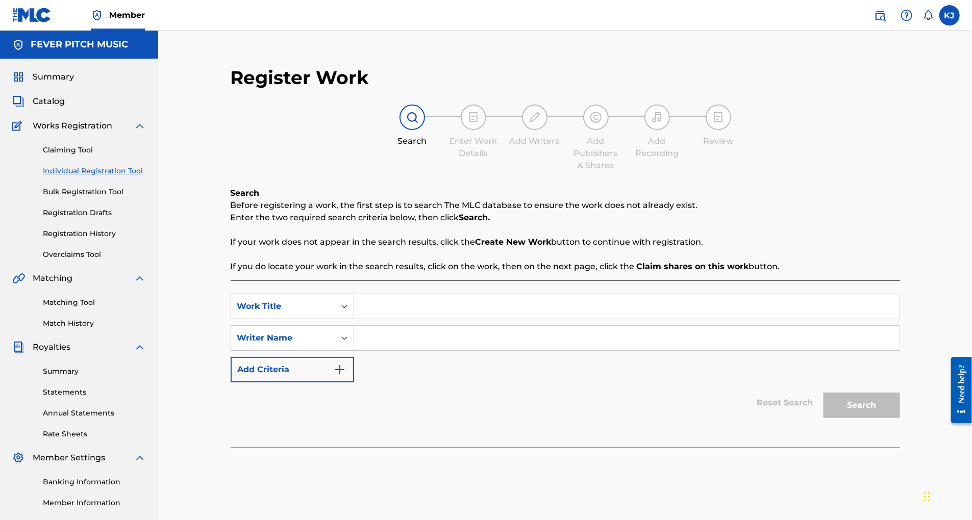
click at [88, 197] on link "Bulk Registration Tool" at bounding box center [94, 192] width 103 height 11
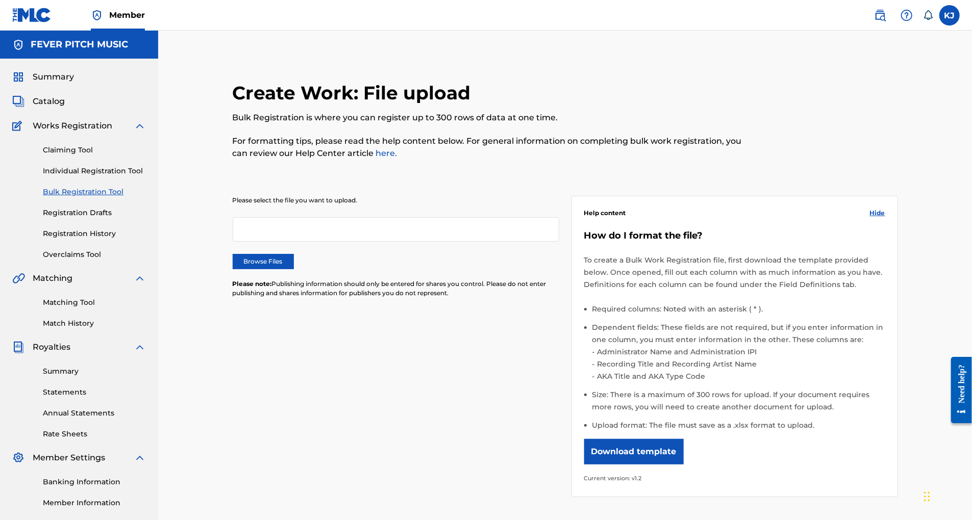
click at [89, 218] on link "Registration Drafts" at bounding box center [94, 213] width 103 height 11
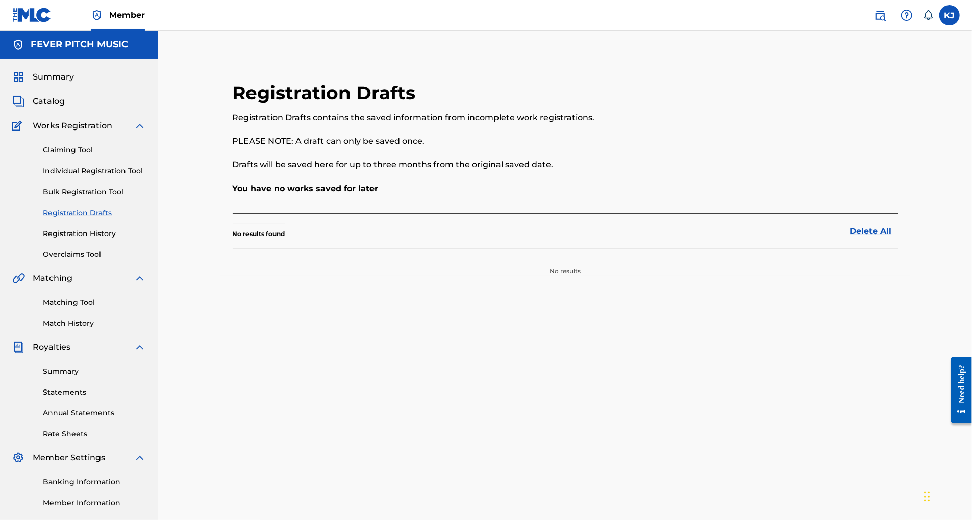
click at [90, 239] on link "Registration History" at bounding box center [94, 234] width 103 height 11
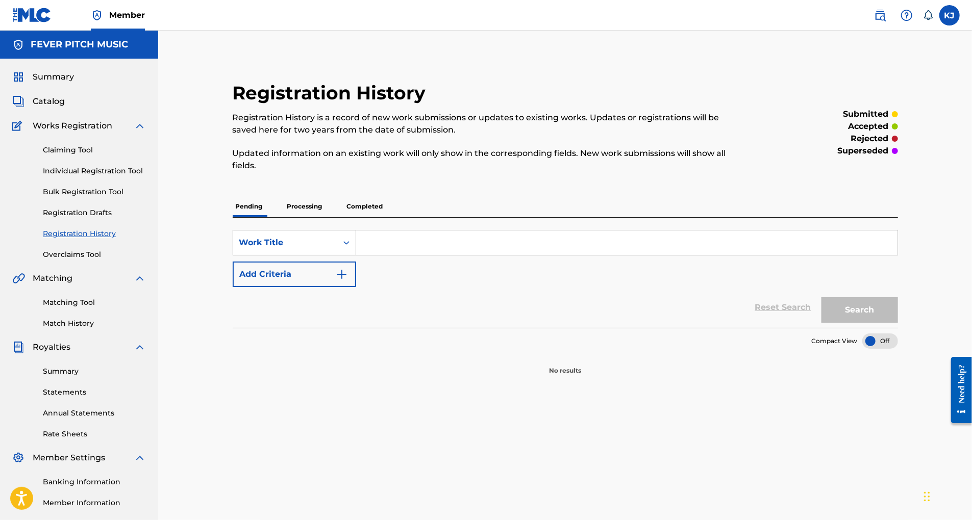
click at [90, 260] on link "Overclaims Tool" at bounding box center [94, 254] width 103 height 11
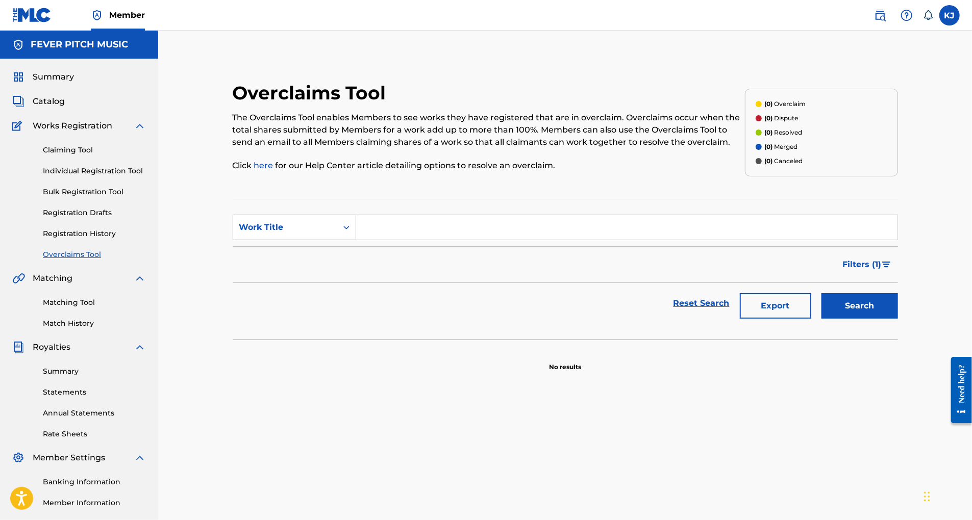
click at [72, 308] on link "Matching Tool" at bounding box center [94, 302] width 103 height 11
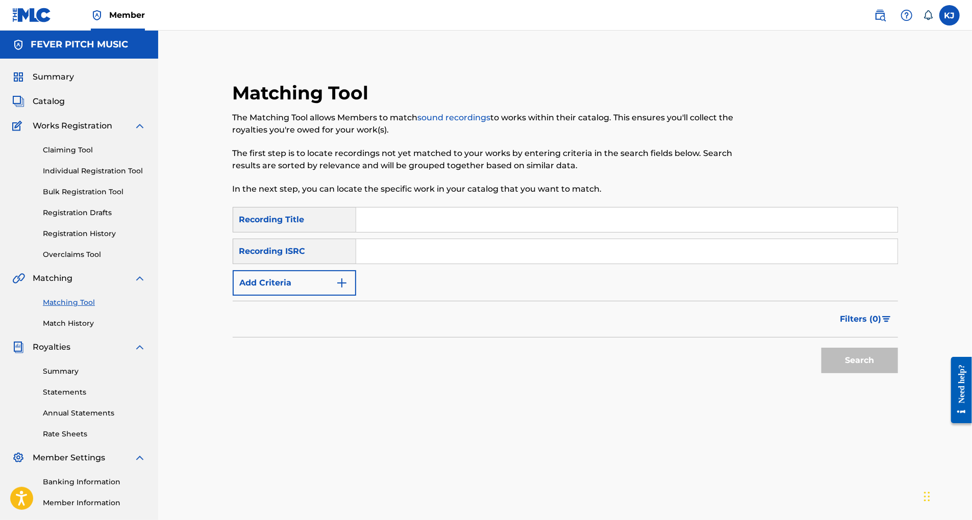
click at [73, 329] on link "Match History" at bounding box center [94, 323] width 103 height 11
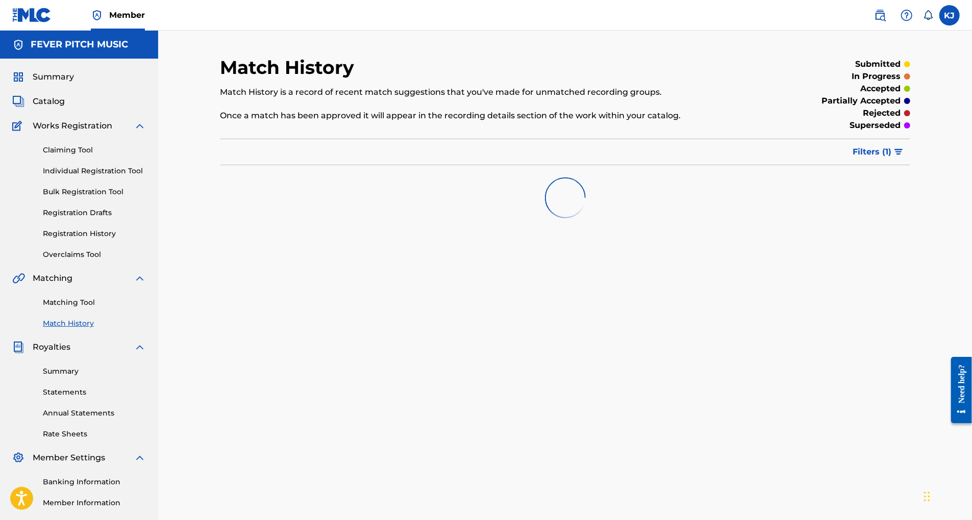
click at [76, 377] on link "Summary" at bounding box center [94, 371] width 103 height 11
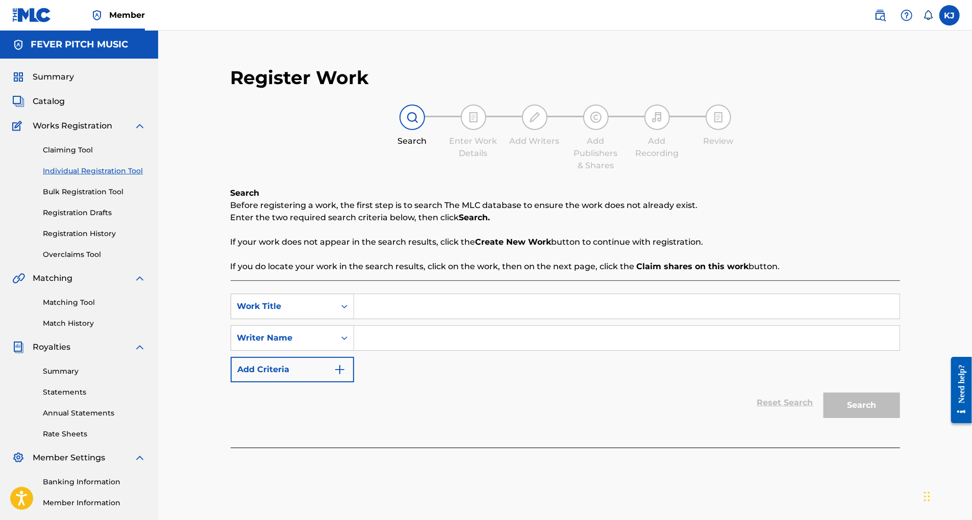
click at [417, 319] on input "Search Form" at bounding box center [626, 306] width 545 height 24
type input "Further On"
click at [418, 351] on input "Search Form" at bounding box center [626, 338] width 545 height 24
type input "[PERSON_NAME]"
click at [343, 376] on img "Search Form" at bounding box center [340, 370] width 12 height 12
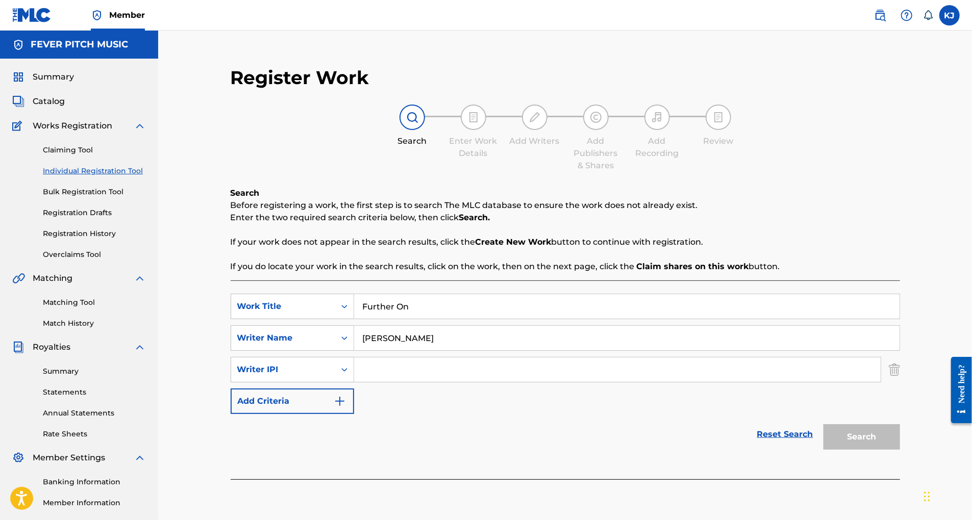
click at [398, 382] on input "Search Form" at bounding box center [617, 370] width 527 height 24
paste input "00460267465"
click at [373, 382] on input "00460267465" at bounding box center [617, 370] width 527 height 24
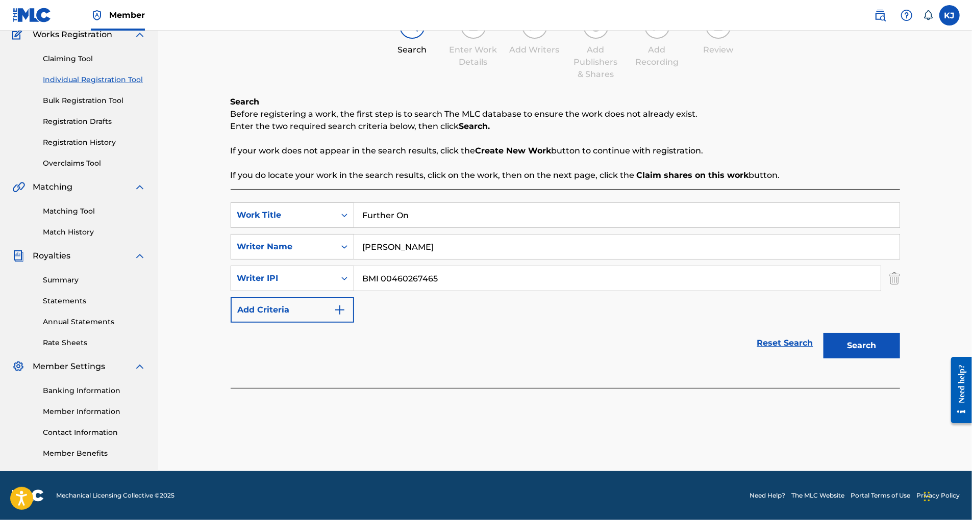
scroll to position [171, 0]
type input "BMI 00460267465"
click at [345, 297] on button "Add Criteria" at bounding box center [292, 310] width 123 height 26
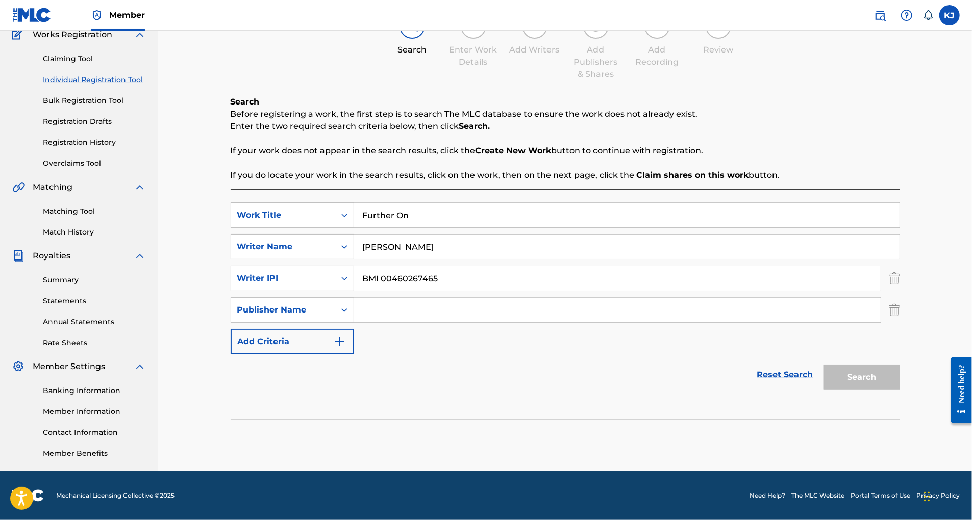
click at [346, 336] on img "Search Form" at bounding box center [340, 342] width 12 height 12
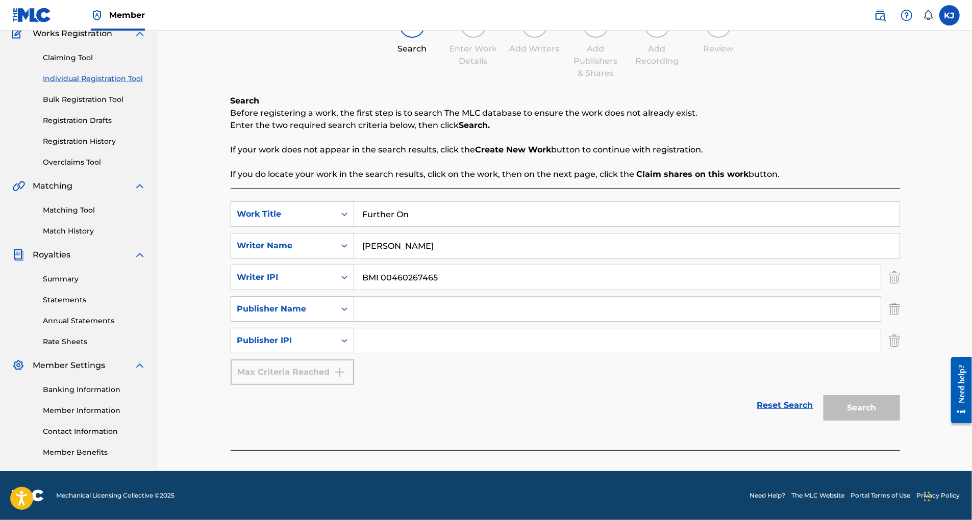
click at [388, 297] on input "Search Form" at bounding box center [617, 309] width 527 height 24
type input "Fever Pitch Music"
click at [400, 329] on input "Search Form" at bounding box center [617, 341] width 527 height 24
paste input "00351163883"
type input "00351163883"
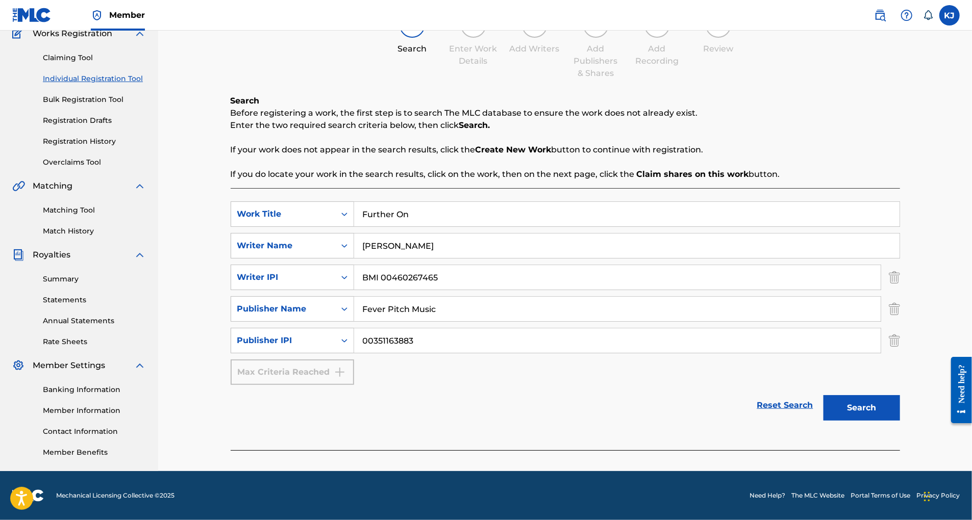
click at [348, 360] on div "Max Criteria Reached" at bounding box center [292, 373] width 123 height 26
click at [338, 360] on div "Max Criteria Reached" at bounding box center [292, 373] width 123 height 26
click at [897, 395] on button "Search" at bounding box center [861, 408] width 77 height 26
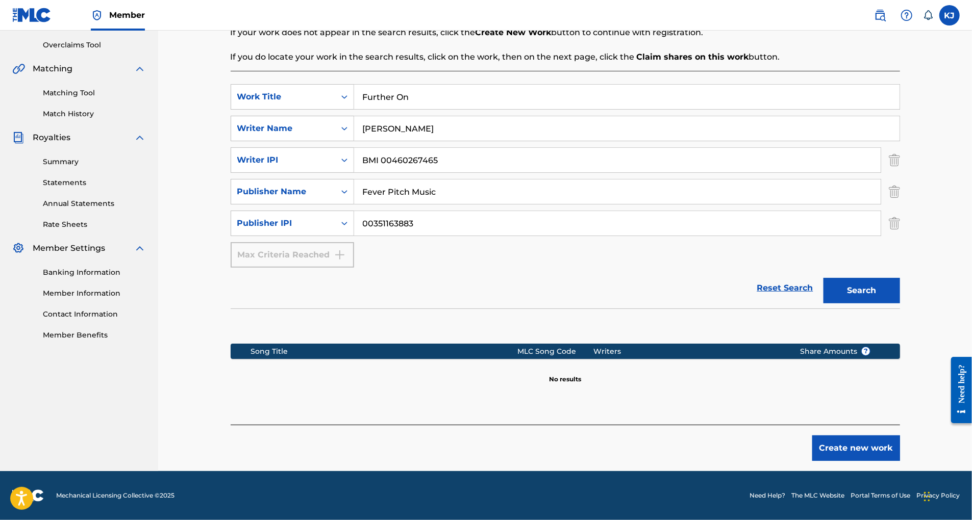
scroll to position [313, 0]
click at [900, 436] on button "Create new work" at bounding box center [856, 449] width 88 height 26
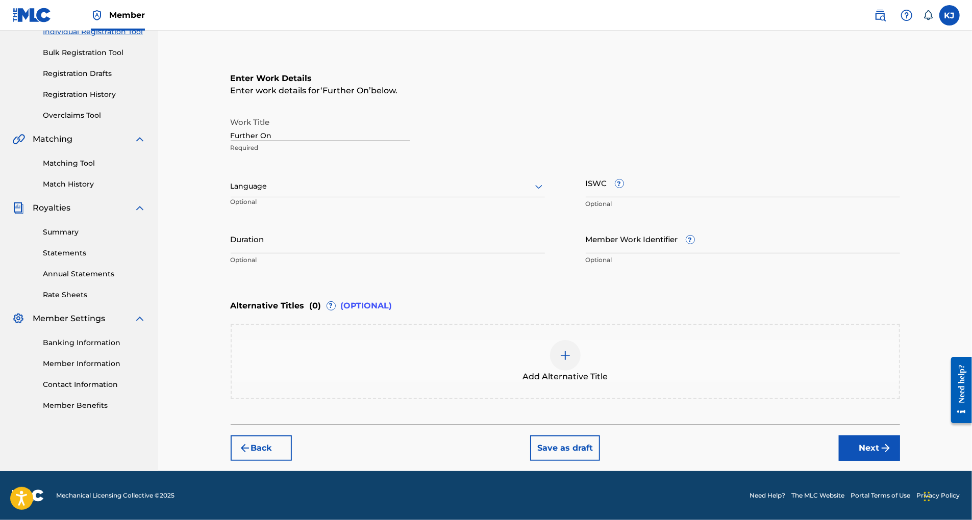
scroll to position [243, 0]
click at [274, 176] on div "Language" at bounding box center [388, 186] width 314 height 21
click at [253, 197] on div "English" at bounding box center [387, 208] width 313 height 23
click at [730, 224] on input "Member Work Identifier ?" at bounding box center [743, 238] width 314 height 29
paste input "00351163883"
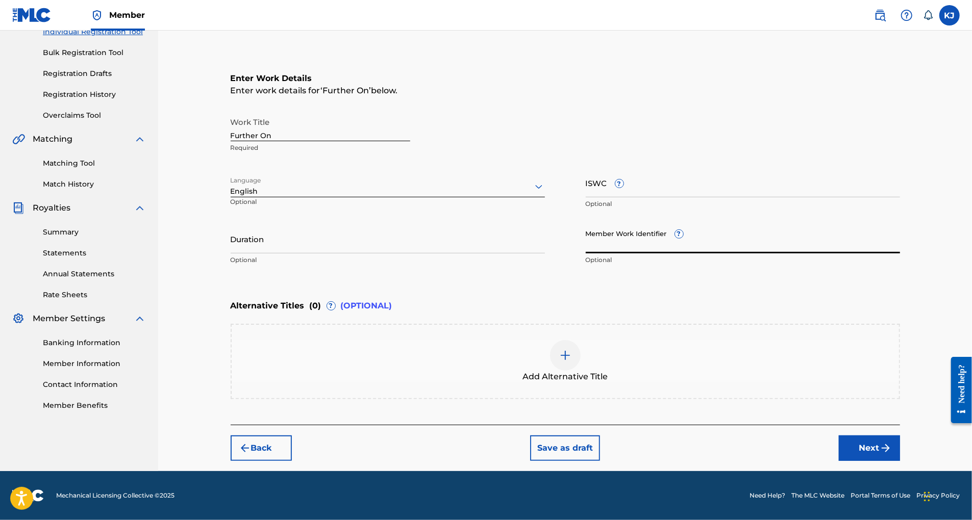
type input "00351163883"
drag, startPoint x: 668, startPoint y: 196, endPoint x: 584, endPoint y: 197, distance: 84.2
click at [584, 195] on div "Work Title Further On Required Language English Optional ISWC ? Optional Durati…" at bounding box center [565, 191] width 669 height 158
type input "P38054"
click at [284, 224] on input "Duration" at bounding box center [388, 238] width 314 height 29
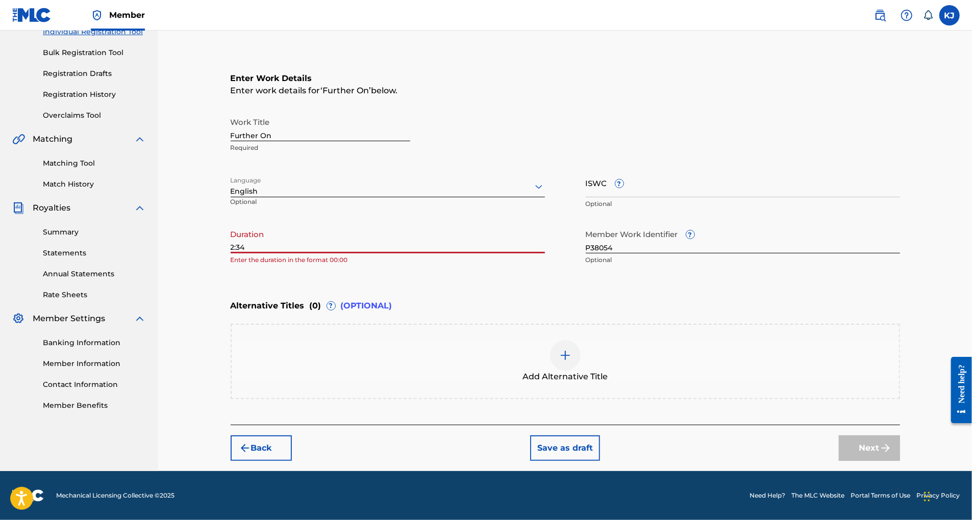
click at [231, 224] on input "2:34" at bounding box center [388, 238] width 314 height 29
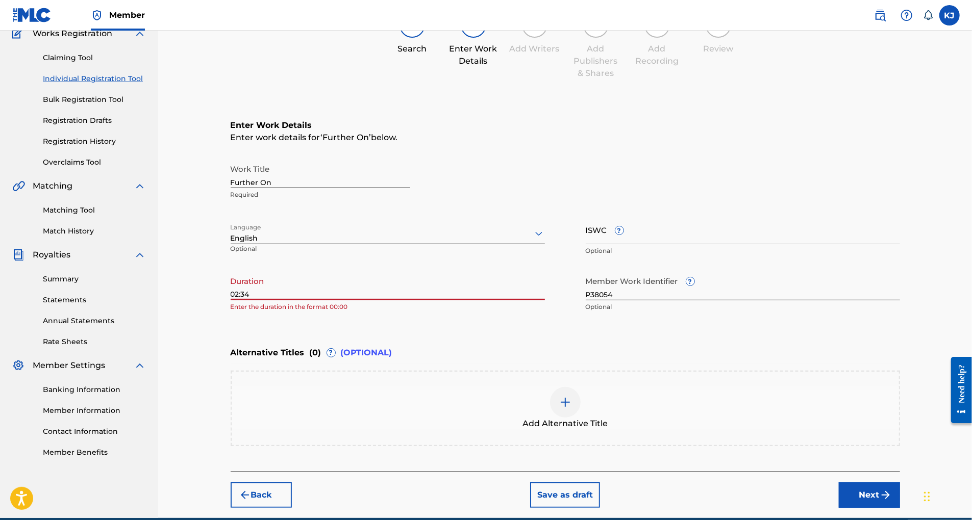
scroll to position [66, 0]
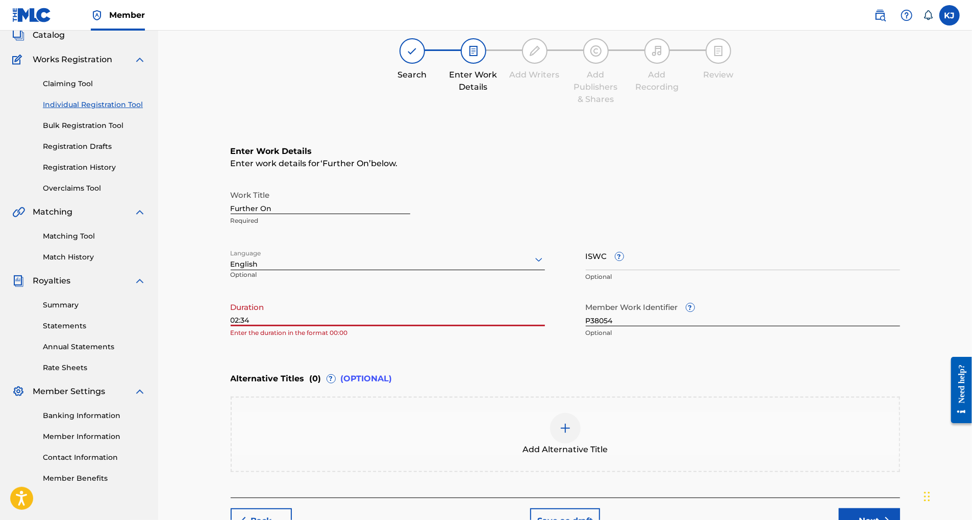
type input "02:34"
click at [663, 270] on input "ISWC ?" at bounding box center [743, 255] width 314 height 29
paste input "199509257074"
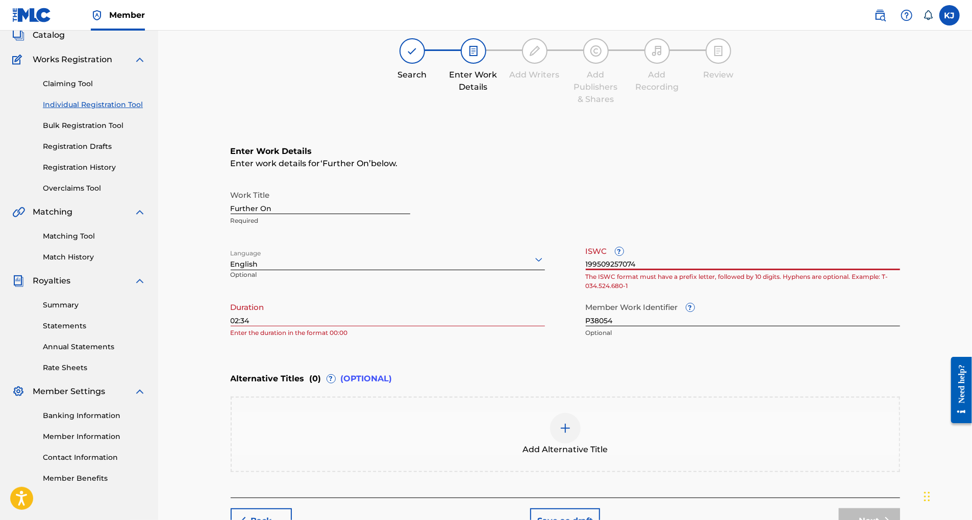
click at [605, 270] on input "199509257074" at bounding box center [743, 255] width 314 height 29
click at [742, 270] on input "DistroKid - 199509257074" at bounding box center [743, 255] width 314 height 29
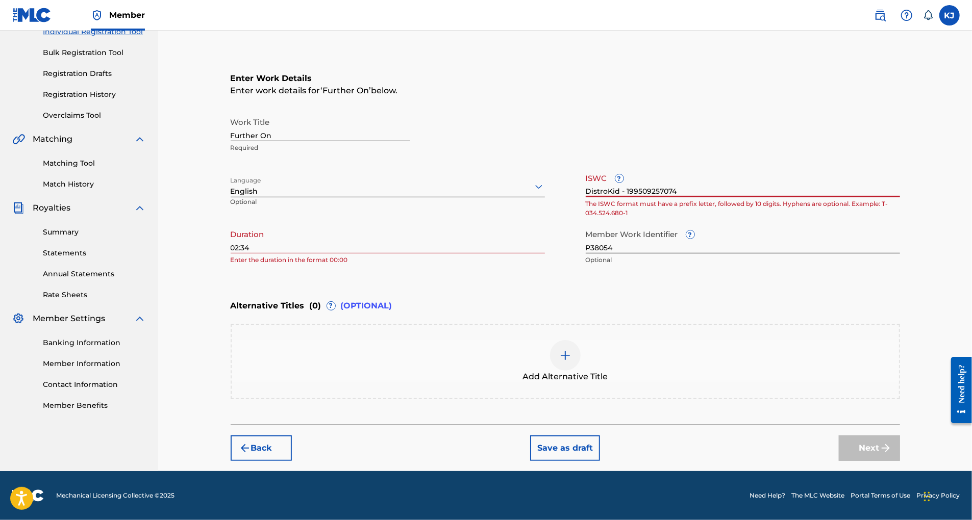
scroll to position [243, 0]
drag, startPoint x: 645, startPoint y: 132, endPoint x: 603, endPoint y: 132, distance: 42.9
click at [603, 132] on div "Work Title Further On Required Language English Optional ISWC ? DistroKid - 199…" at bounding box center [565, 191] width 669 height 158
drag, startPoint x: 619, startPoint y: 128, endPoint x: 606, endPoint y: 128, distance: 13.3
click at [606, 168] on input "UPC199509257074" at bounding box center [743, 182] width 314 height 29
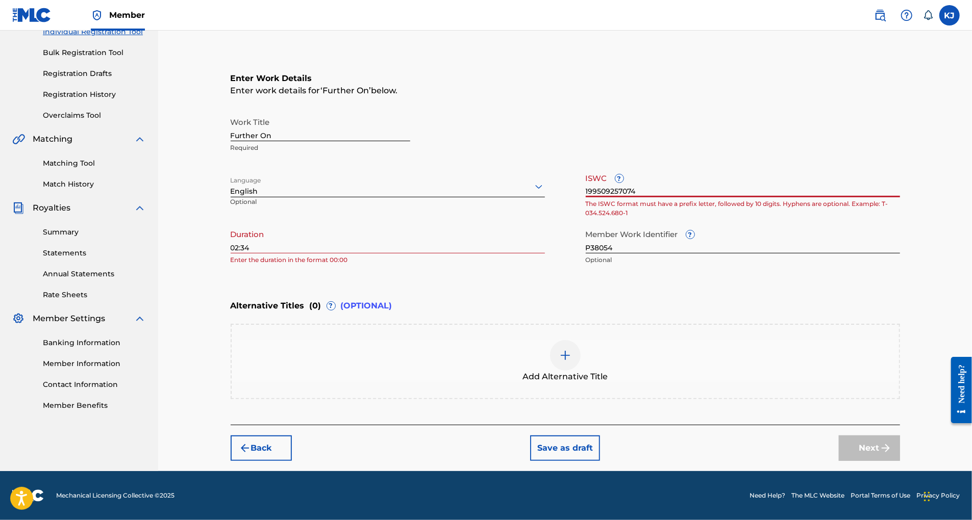
click at [669, 168] on input "199509257074" at bounding box center [743, 182] width 314 height 29
click at [670, 168] on input "199509257074" at bounding box center [743, 182] width 314 height 29
drag, startPoint x: 670, startPoint y: 129, endPoint x: 602, endPoint y: 132, distance: 68.4
click at [602, 132] on div "Work Title Further On Required Language English Optional ISWC ? 199509257074 Th…" at bounding box center [565, 191] width 669 height 158
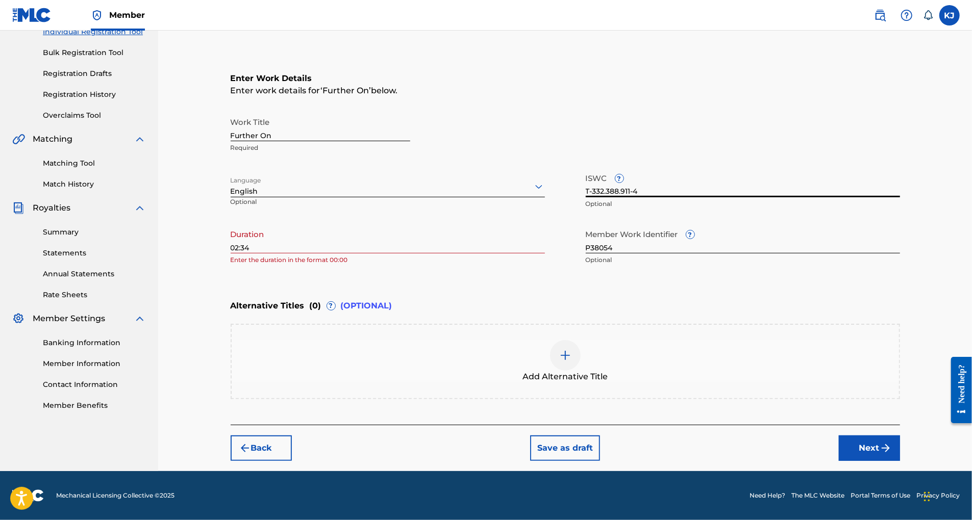
type input "T-332.388.911-4"
click at [656, 224] on input "P38054" at bounding box center [743, 238] width 314 height 29
type input "P38054"
click at [900, 436] on button "Next" at bounding box center [869, 449] width 61 height 26
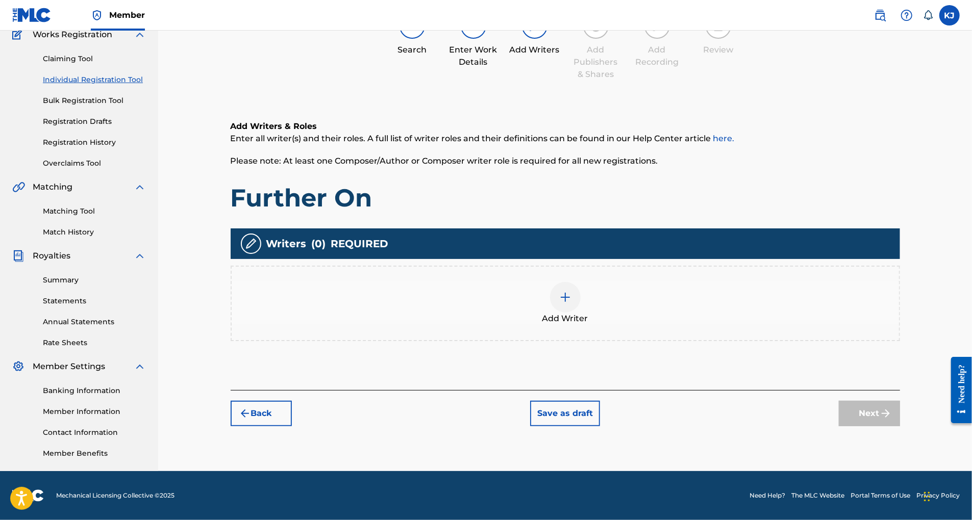
click at [569, 282] on div at bounding box center [565, 297] width 31 height 31
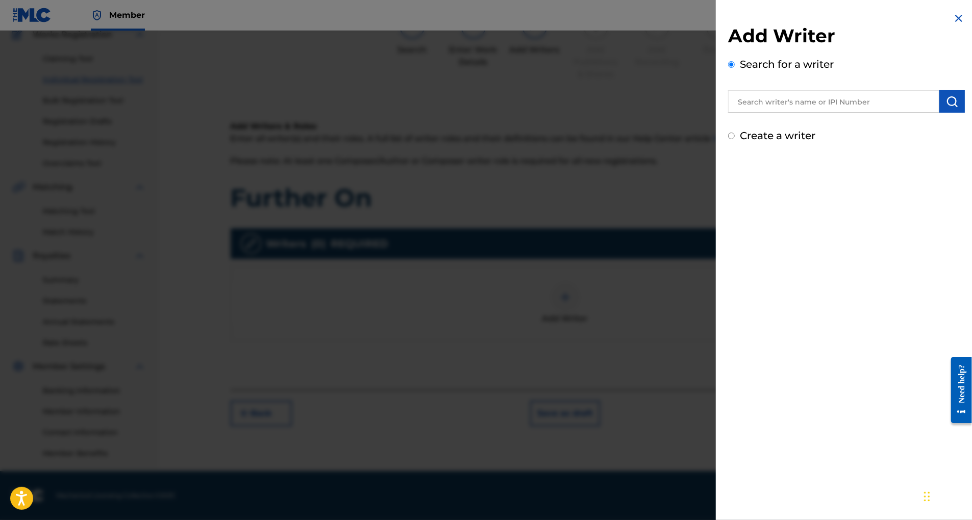
click at [777, 113] on input "text" at bounding box center [833, 101] width 211 height 22
type input "[PERSON_NAME]"
click at [947, 108] on img "submit" at bounding box center [952, 101] width 12 height 12
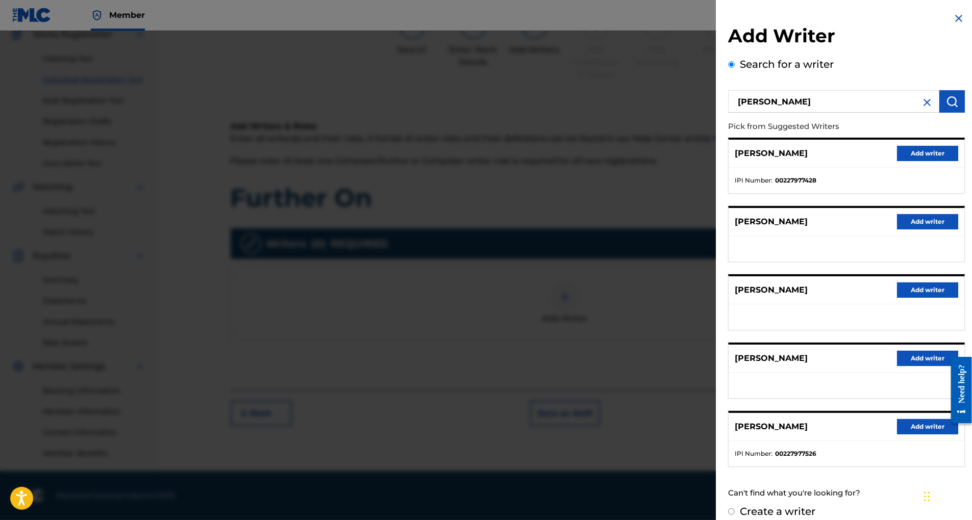
click at [902, 435] on button "Add writer" at bounding box center [927, 426] width 61 height 15
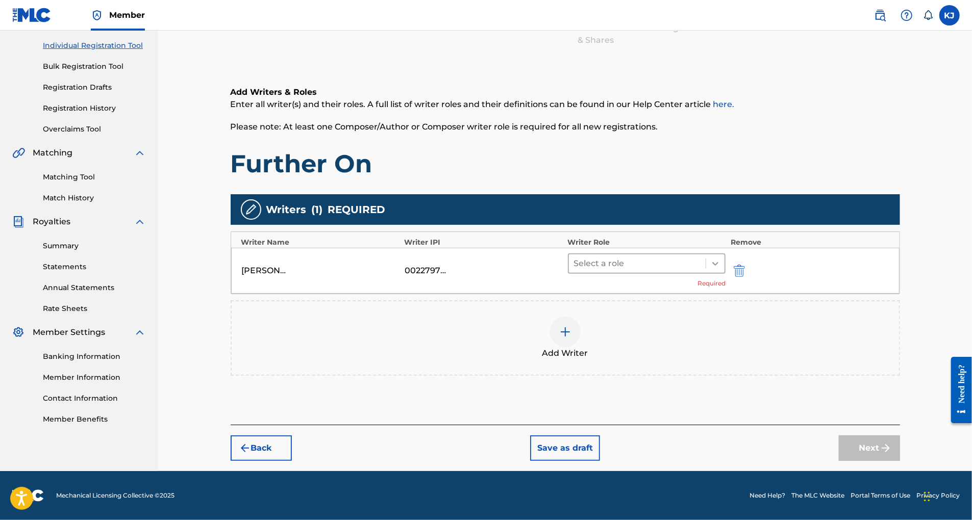
click at [718, 262] on icon at bounding box center [715, 264] width 6 height 4
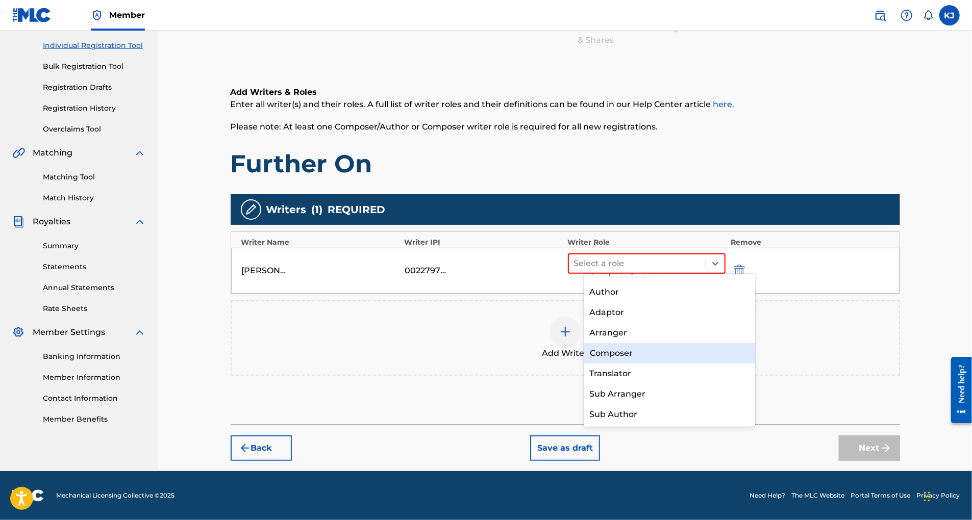
scroll to position [0, 0]
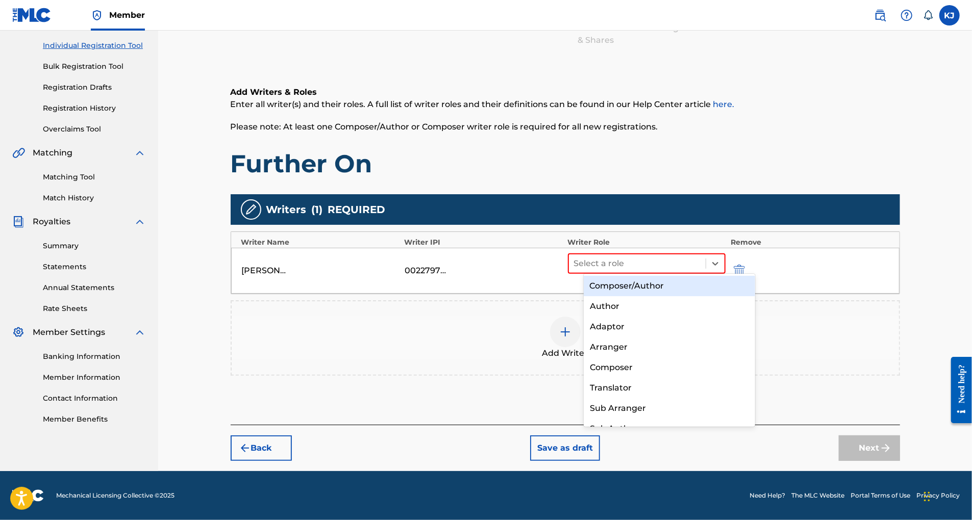
click at [627, 285] on div "Composer/Author" at bounding box center [669, 286] width 171 height 20
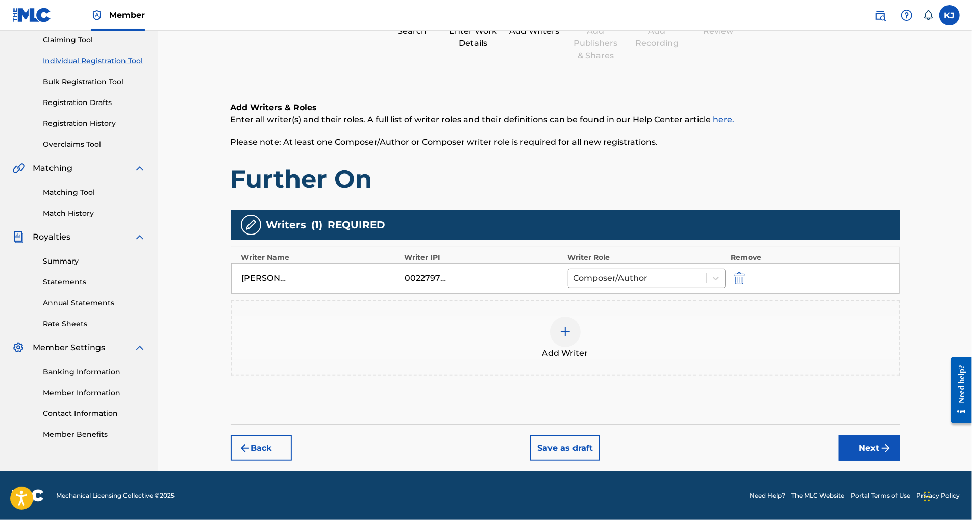
click at [900, 455] on button "Next" at bounding box center [869, 449] width 61 height 26
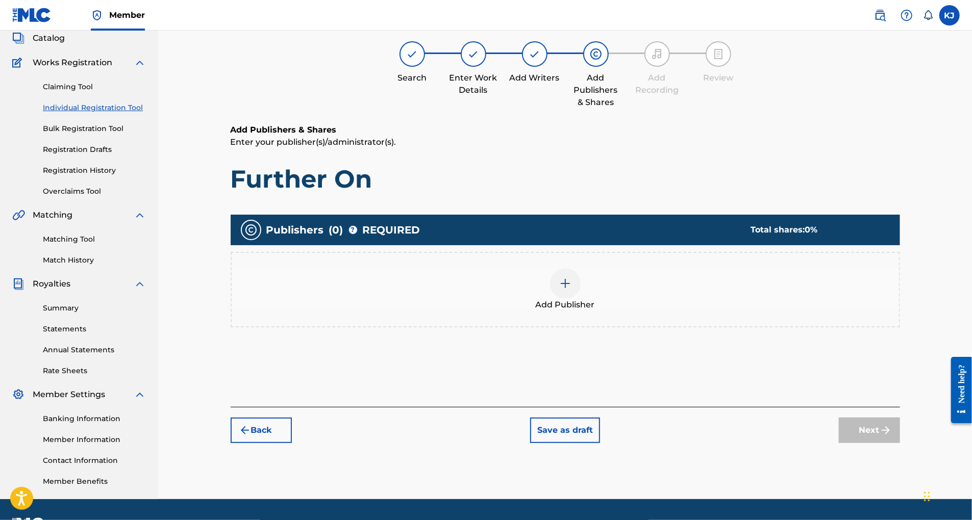
scroll to position [45, 0]
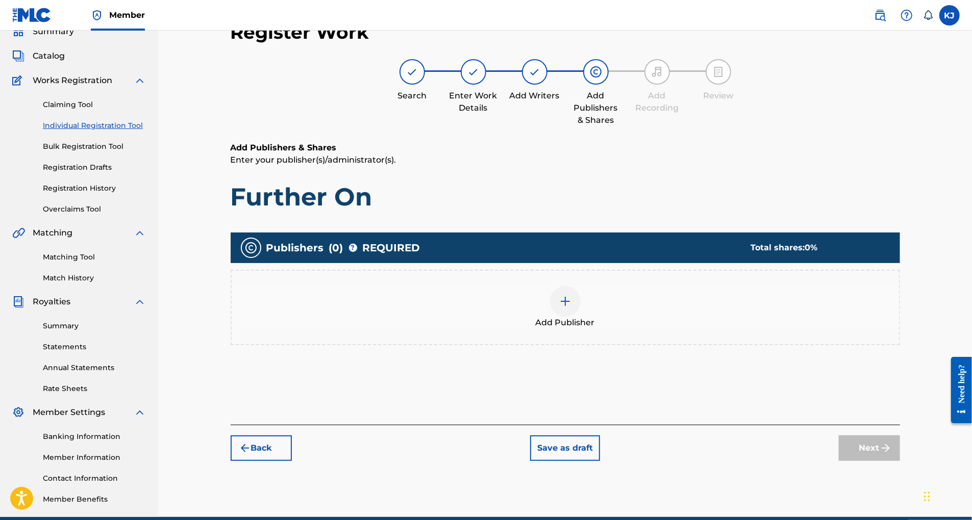
click at [571, 308] on img at bounding box center [565, 301] width 12 height 12
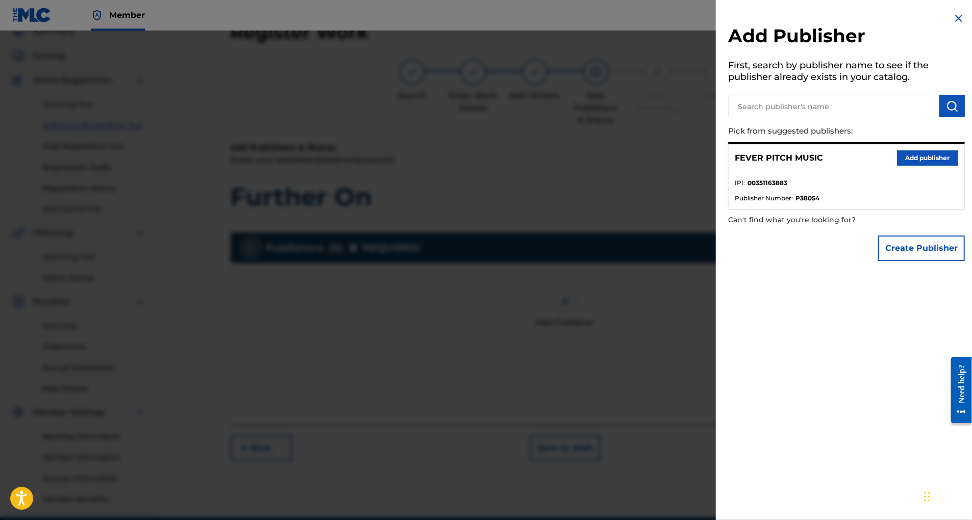
click at [732, 117] on input "text" at bounding box center [833, 106] width 211 height 22
type input "F"
click at [901, 166] on button "Add publisher" at bounding box center [927, 158] width 61 height 15
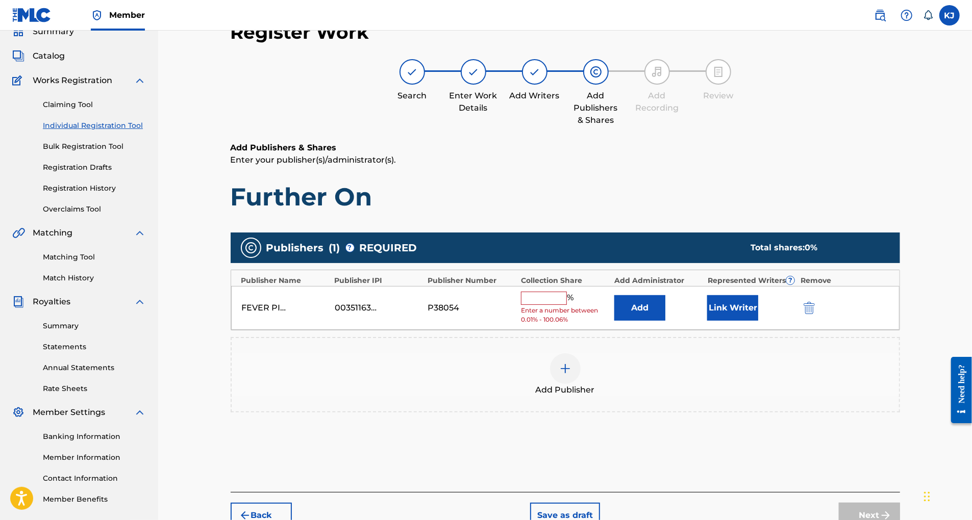
click at [567, 305] on input "text" at bounding box center [544, 298] width 46 height 13
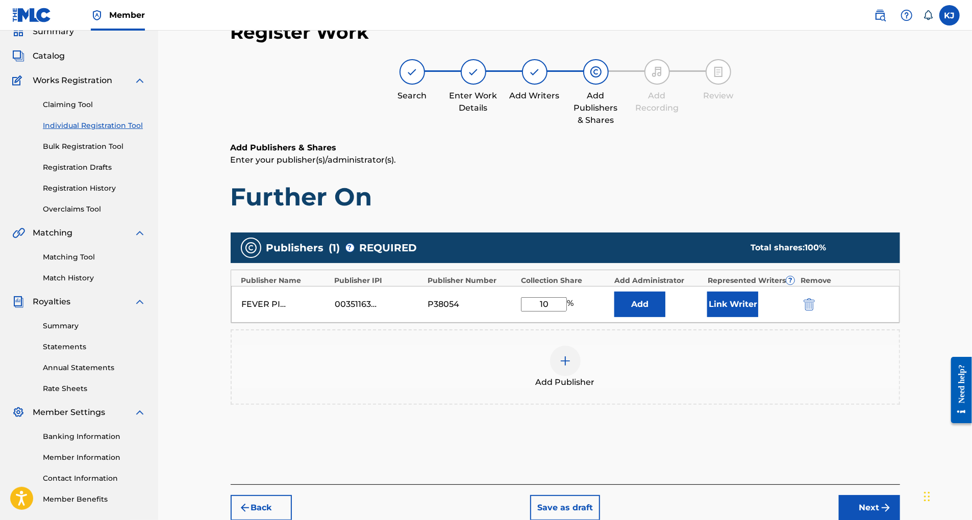
type input "1"
type input "100"
click at [660, 317] on button "Add" at bounding box center [639, 305] width 51 height 26
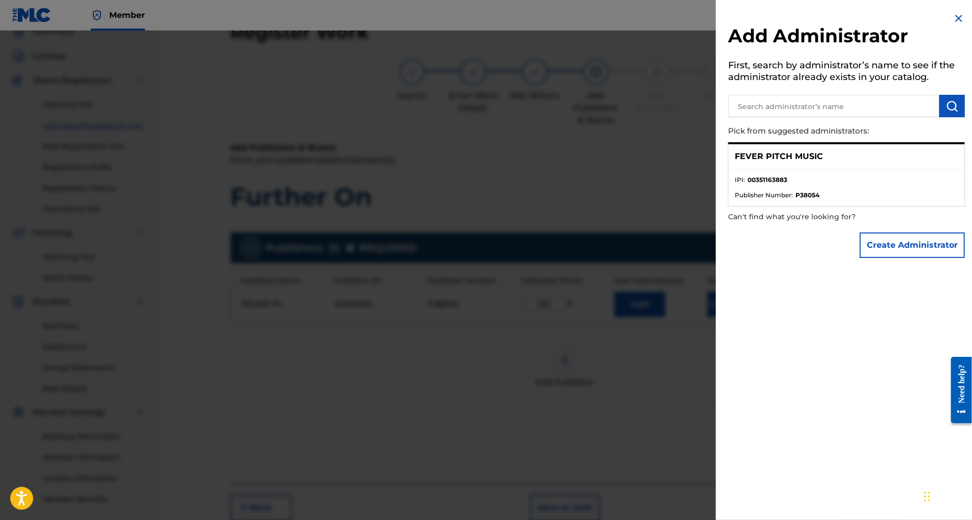
click at [728, 114] on input "text" at bounding box center [833, 106] width 211 height 22
type input "K"
click at [953, 20] on img at bounding box center [959, 18] width 12 height 12
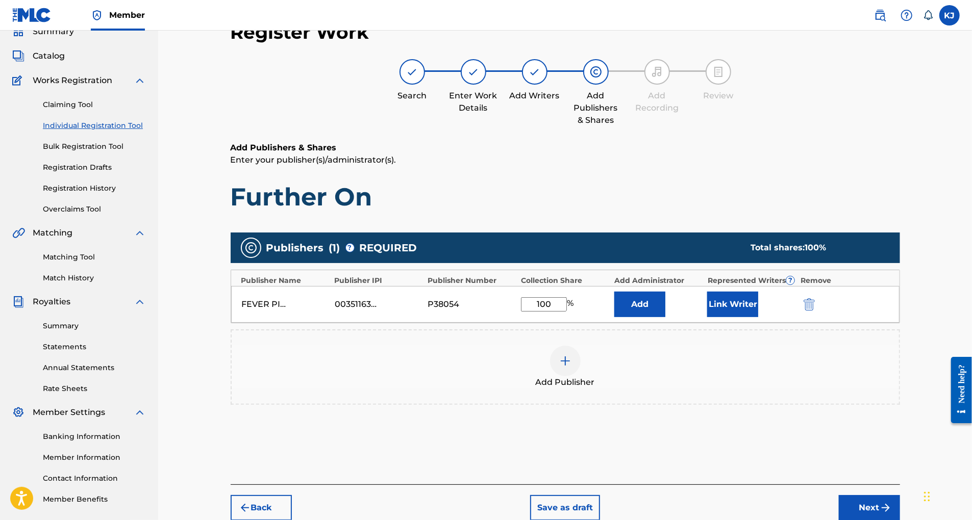
click at [758, 317] on button "Link Writer" at bounding box center [732, 305] width 51 height 26
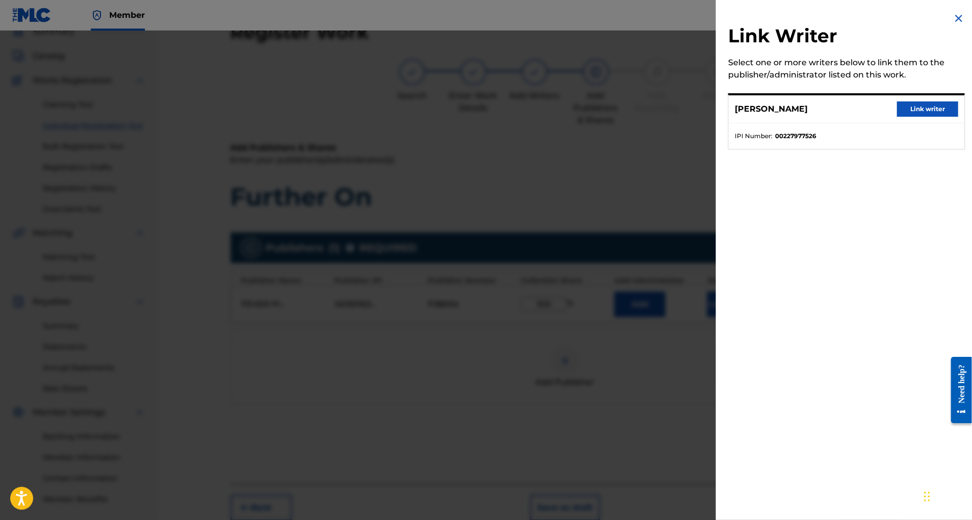
click at [912, 117] on button "Link writer" at bounding box center [927, 109] width 61 height 15
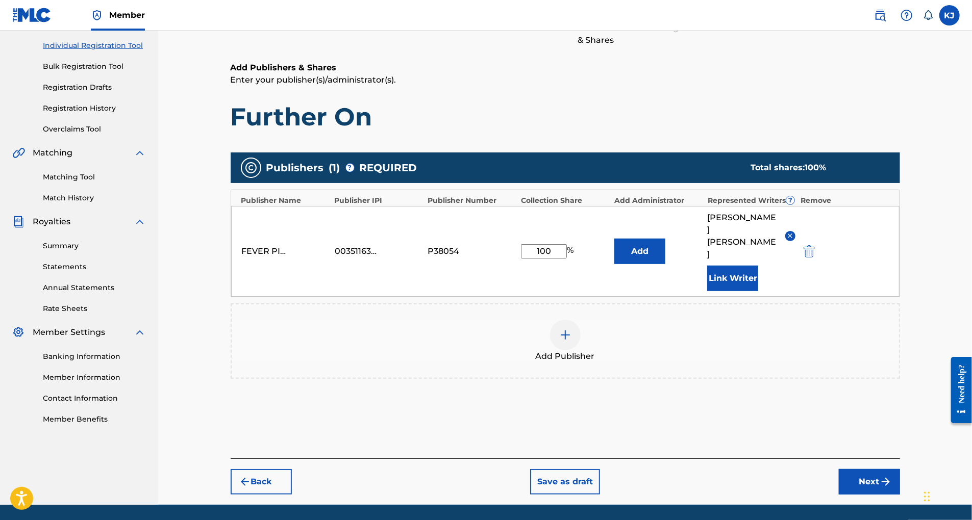
scroll to position [215, 0]
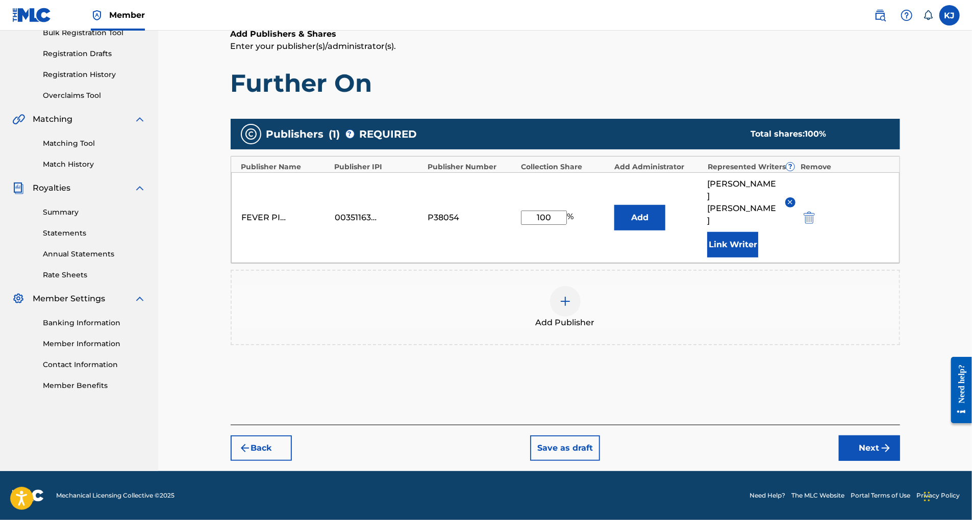
click at [900, 436] on button "Next" at bounding box center [869, 449] width 61 height 26
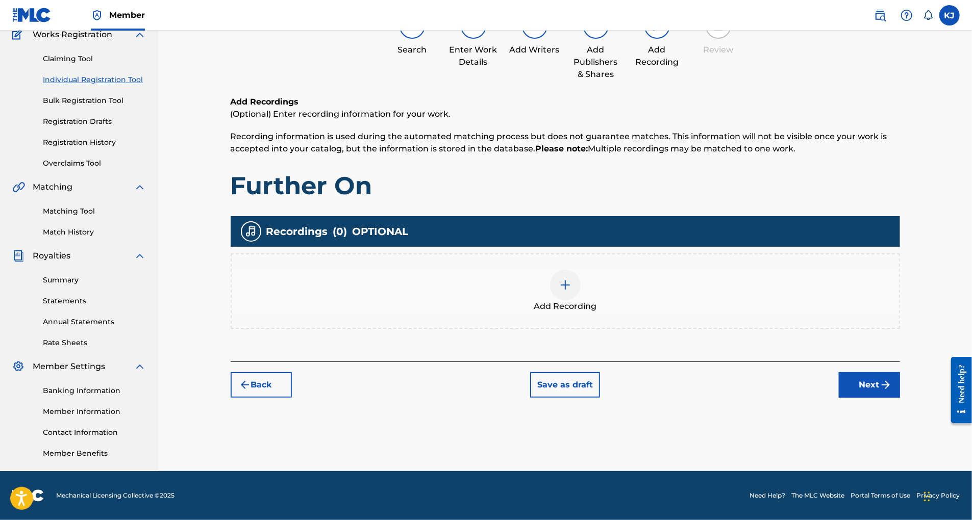
scroll to position [171, 0]
click at [571, 279] on img at bounding box center [565, 285] width 12 height 12
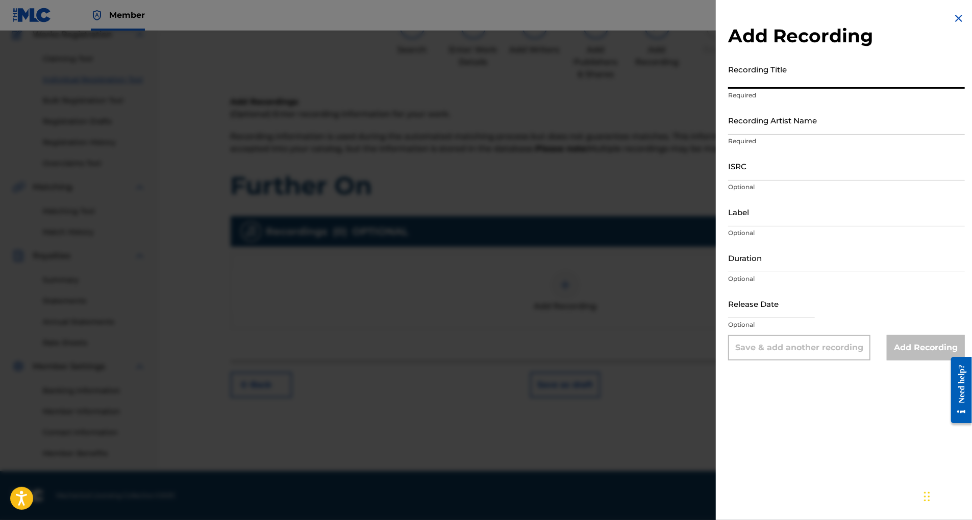
click at [729, 89] on input "Recording Title" at bounding box center [846, 74] width 237 height 29
type input "Further On"
click at [743, 135] on input "Recording Artist Name" at bounding box center [846, 120] width 237 height 29
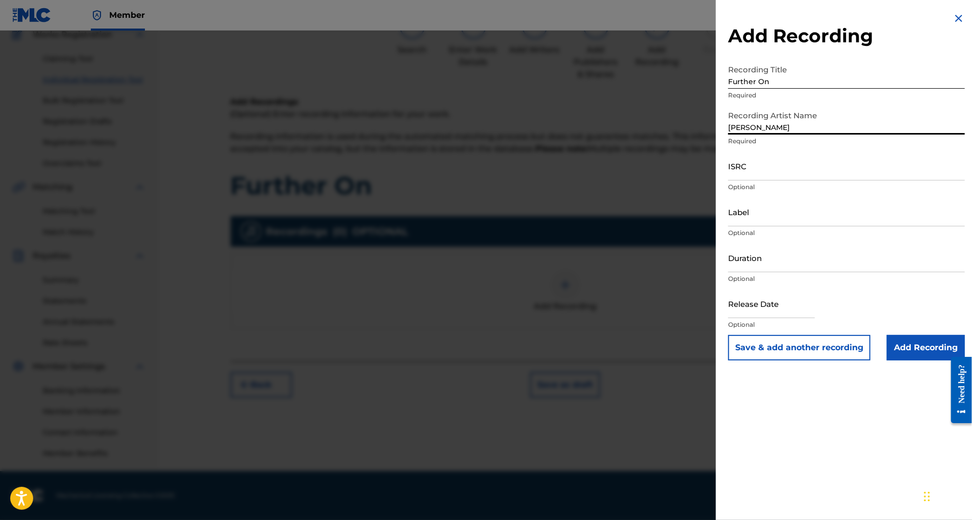
type input "[PERSON_NAME]"
click at [728, 181] on input "ISRC" at bounding box center [846, 166] width 237 height 29
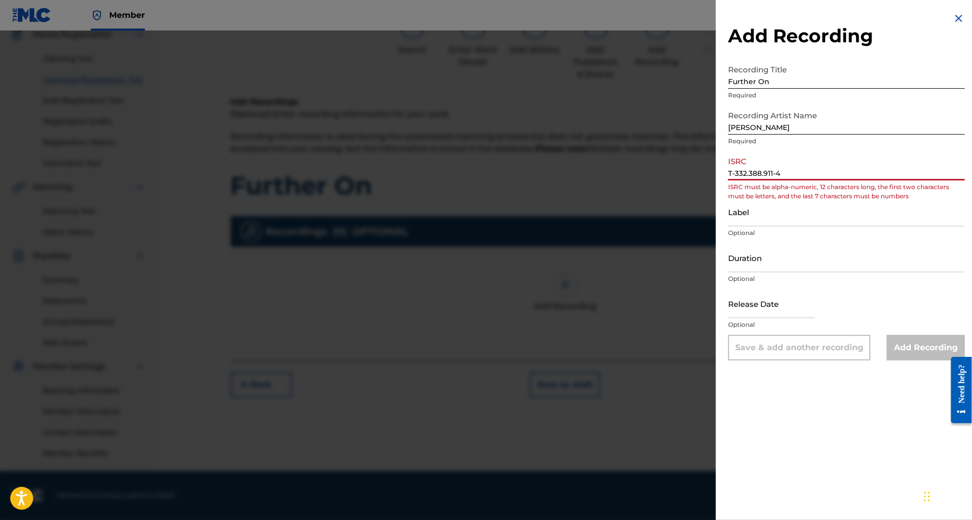
type input "T-332.388.911-4"
click at [728, 227] on input "Label" at bounding box center [846, 211] width 237 height 29
type input "Fever Pitch Music"
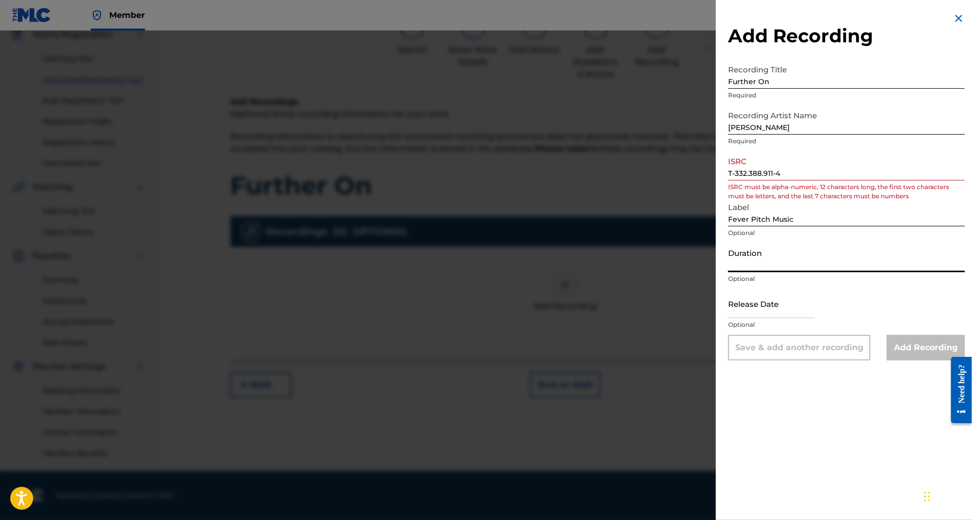
click at [728, 272] on input "Duration" at bounding box center [846, 257] width 237 height 29
type input "3"
type input "02:34"
select select "7"
select select "2025"
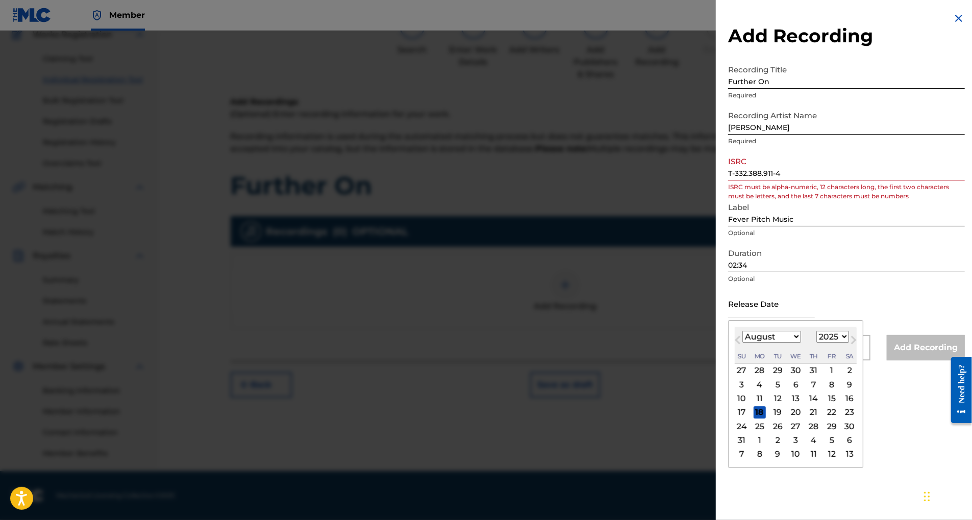
click at [750, 318] on input "text" at bounding box center [771, 303] width 87 height 29
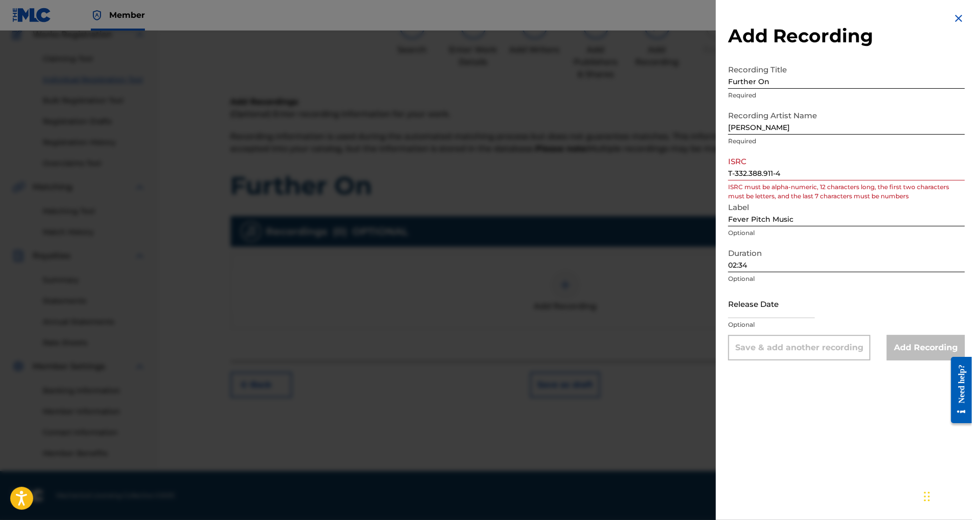
click at [728, 318] on input "text" at bounding box center [771, 303] width 87 height 29
select select "7"
select select "2025"
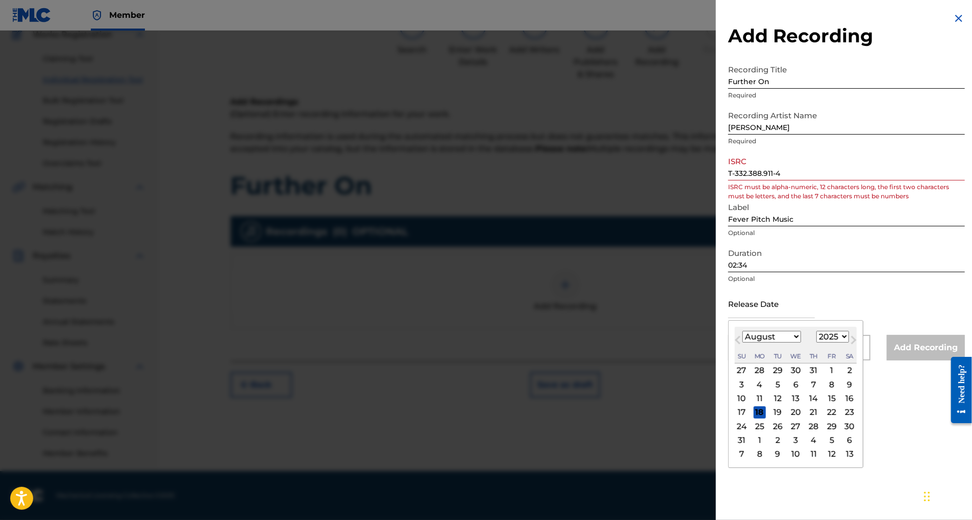
select select "8"
click at [754, 377] on div "1" at bounding box center [760, 371] width 12 height 12
type input "September 1 2025"
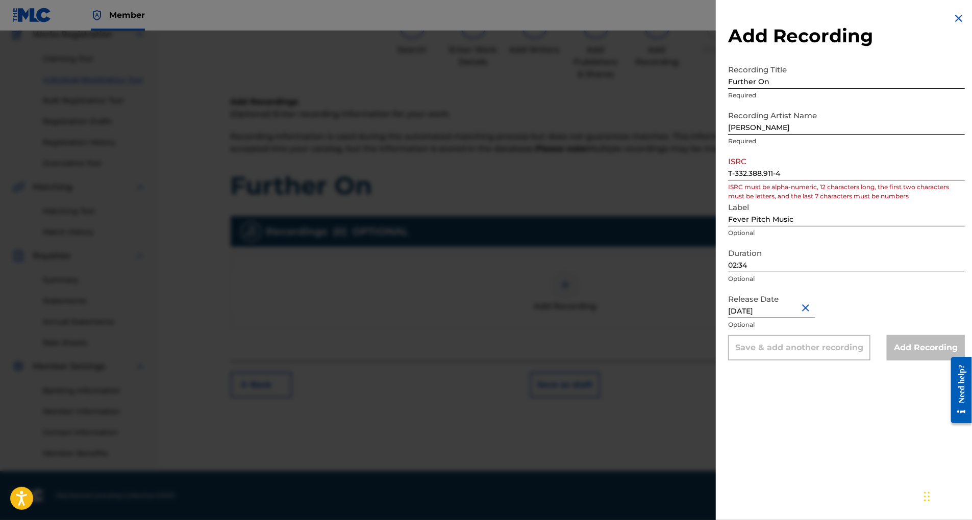
click at [905, 361] on div "Add Recording" at bounding box center [926, 348] width 78 height 26
click at [743, 361] on div "Save & add another recording" at bounding box center [799, 348] width 142 height 26
click at [740, 361] on div "Save & add another recording" at bounding box center [799, 348] width 142 height 26
click at [728, 318] on input "September 1 2025" at bounding box center [771, 303] width 87 height 29
select select "8"
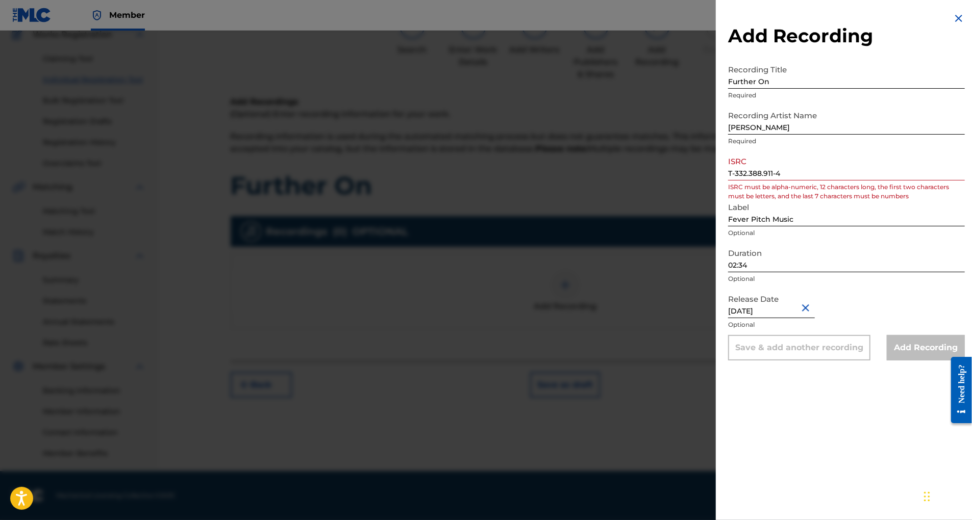
select select "2025"
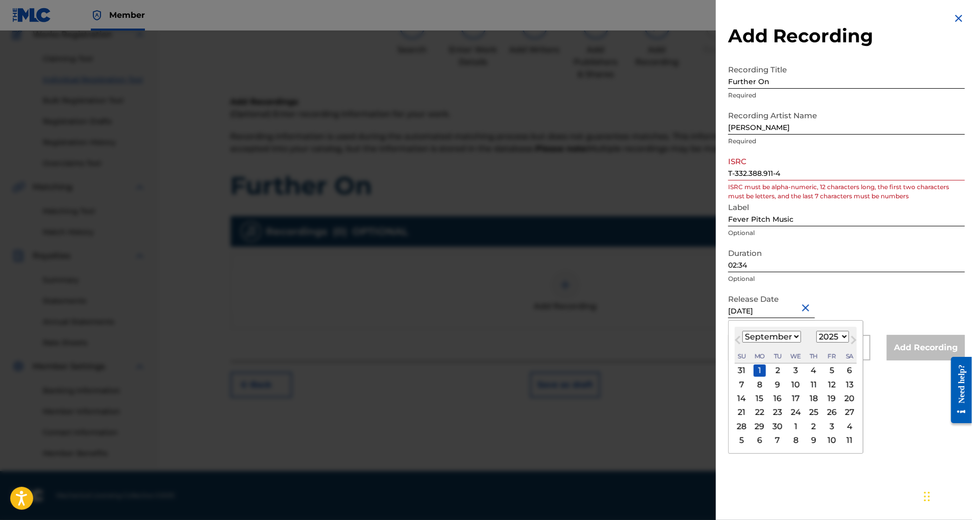
click at [728, 318] on input "September 1 2025" at bounding box center [771, 303] width 87 height 29
drag, startPoint x: 754, startPoint y: 367, endPoint x: 670, endPoint y: 370, distance: 83.7
click at [716, 370] on div "Add Recording Recording Title Further On Required Recording Artist Name Kristy …" at bounding box center [846, 186] width 261 height 373
type input "September 1 2025"
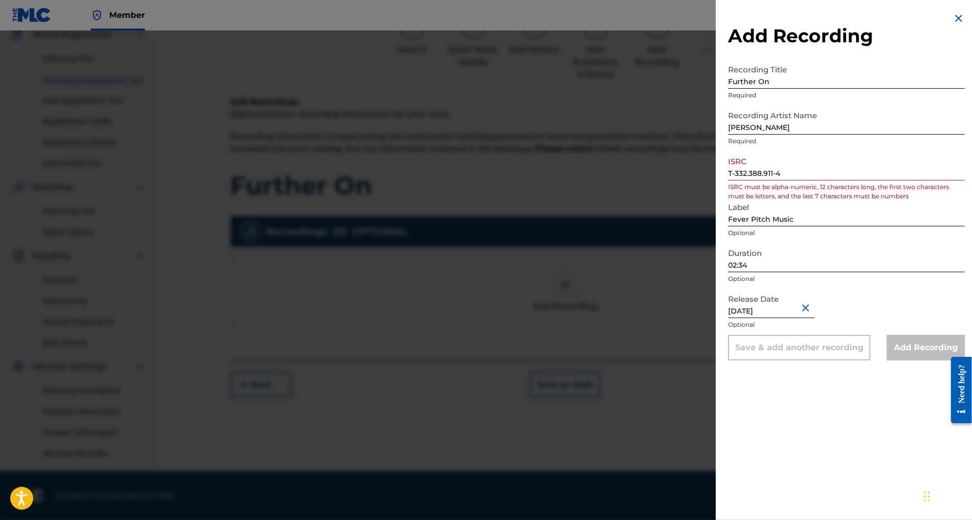
click at [823, 335] on div "Release Date September 1 2025 Optional" at bounding box center [846, 312] width 237 height 46
click at [746, 361] on div "Save & add another recording" at bounding box center [799, 348] width 142 height 26
click at [748, 361] on div "Save & add another recording" at bounding box center [799, 348] width 142 height 26
click at [911, 361] on div "Add Recording" at bounding box center [926, 348] width 78 height 26
click at [884, 53] on div "Add Recording Recording Title Further On Required Recording Artist Name Kristy …" at bounding box center [846, 186] width 261 height 373
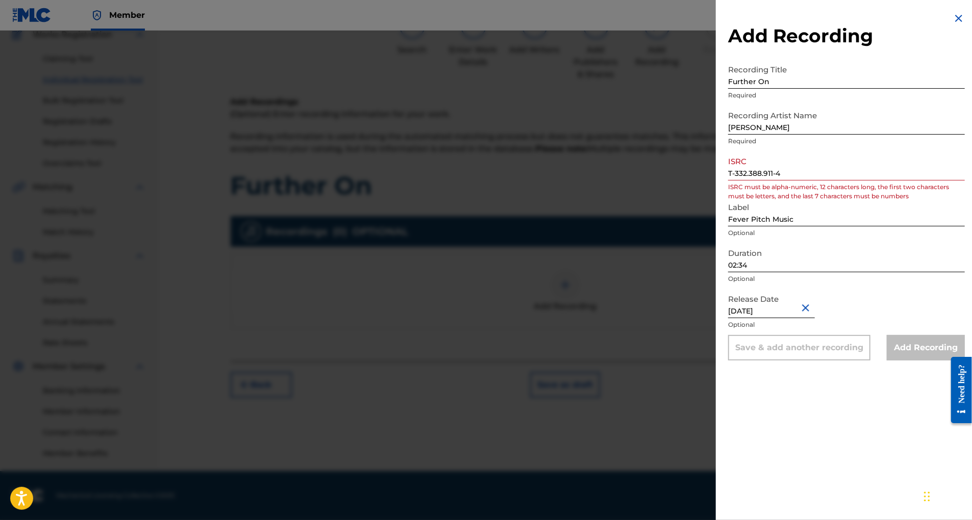
click at [952, 14] on div "Add Recording Recording Title Further On Required Recording Artist Name Kristy …" at bounding box center [846, 260] width 261 height 520
click at [953, 23] on img at bounding box center [959, 18] width 12 height 12
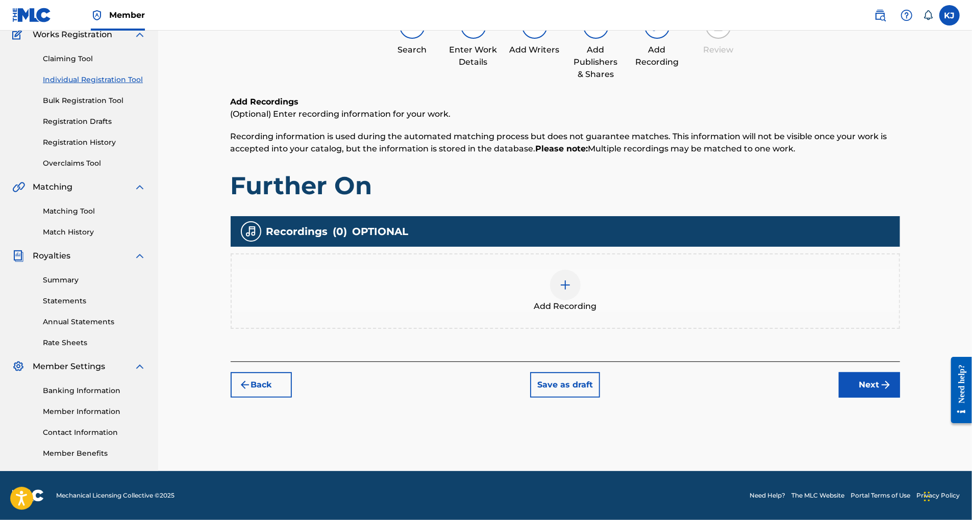
click at [571, 279] on img at bounding box center [565, 285] width 12 height 12
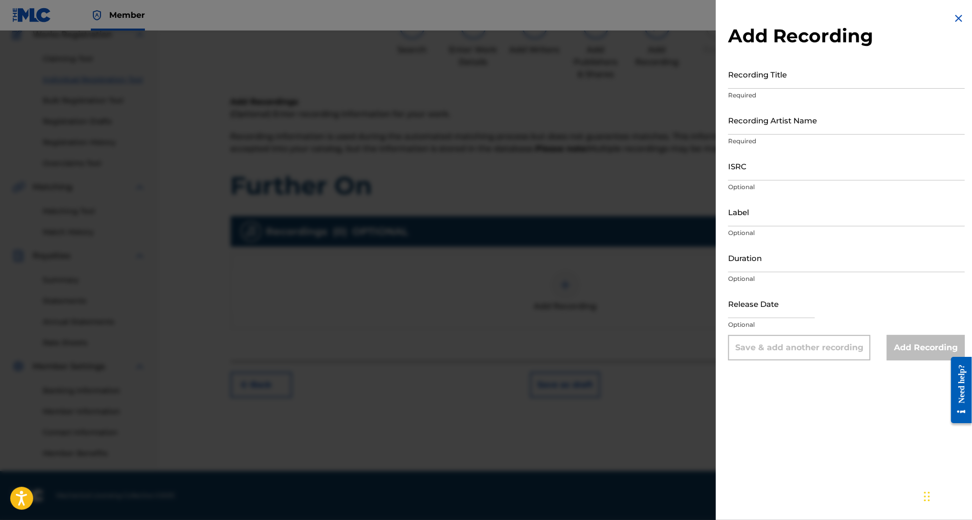
click at [745, 361] on div "Save & add another recording" at bounding box center [799, 348] width 142 height 26
click at [908, 361] on div "Add Recording" at bounding box center [926, 348] width 78 height 26
click at [404, 154] on div at bounding box center [486, 291] width 972 height 520
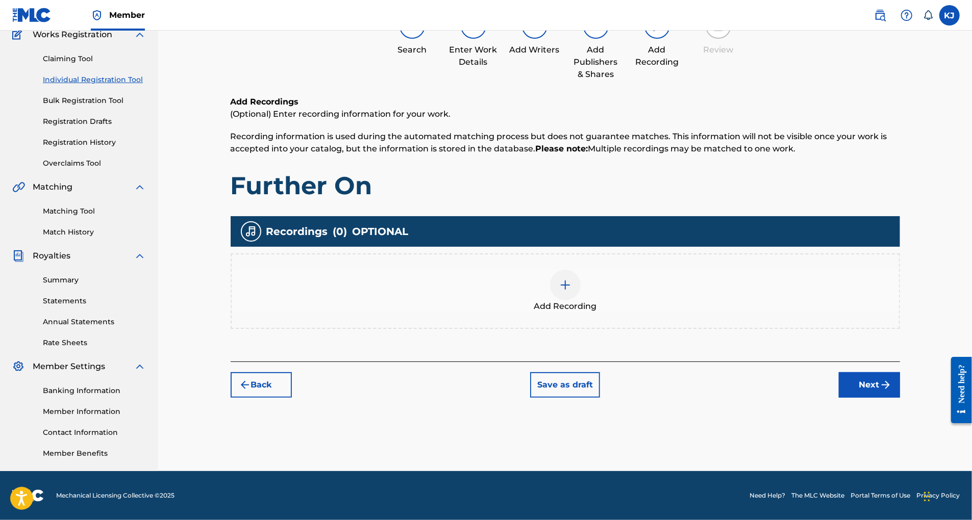
click at [571, 279] on img at bounding box center [565, 285] width 12 height 12
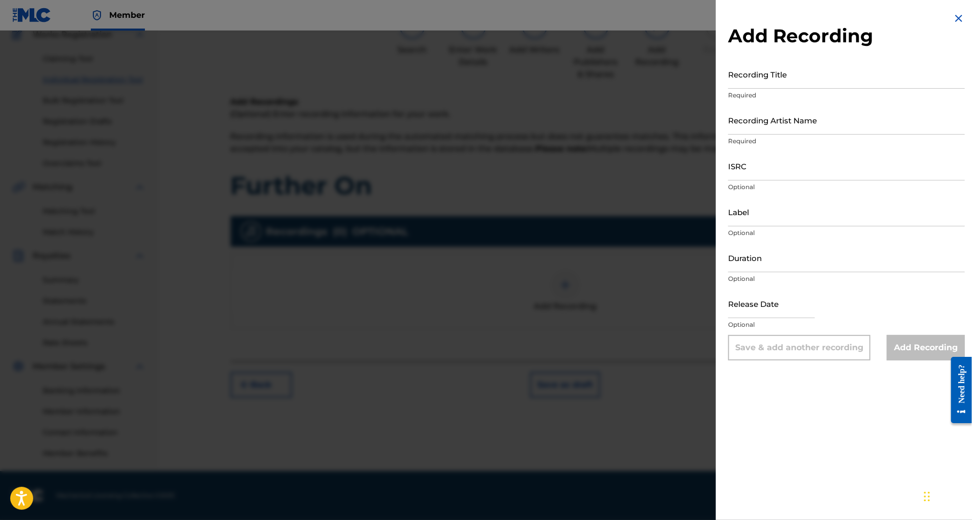
drag, startPoint x: 921, startPoint y: 29, endPoint x: 866, endPoint y: 31, distance: 55.1
click at [866, 29] on h2 "Add Recording" at bounding box center [846, 35] width 237 height 23
click at [962, 364] on div "Need help?" at bounding box center [961, 383] width 14 height 39
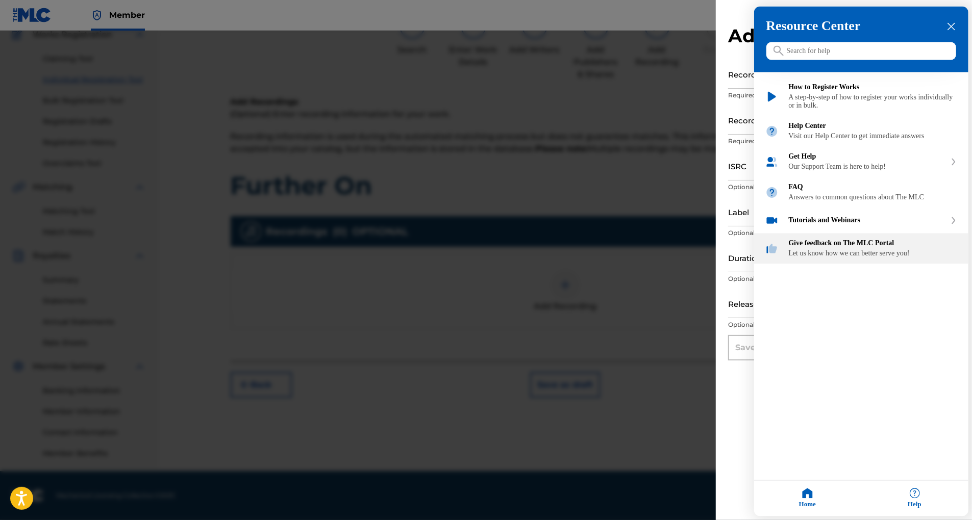
click at [828, 248] on div "Give feedback on The MLC Portal" at bounding box center [873, 244] width 168 height 8
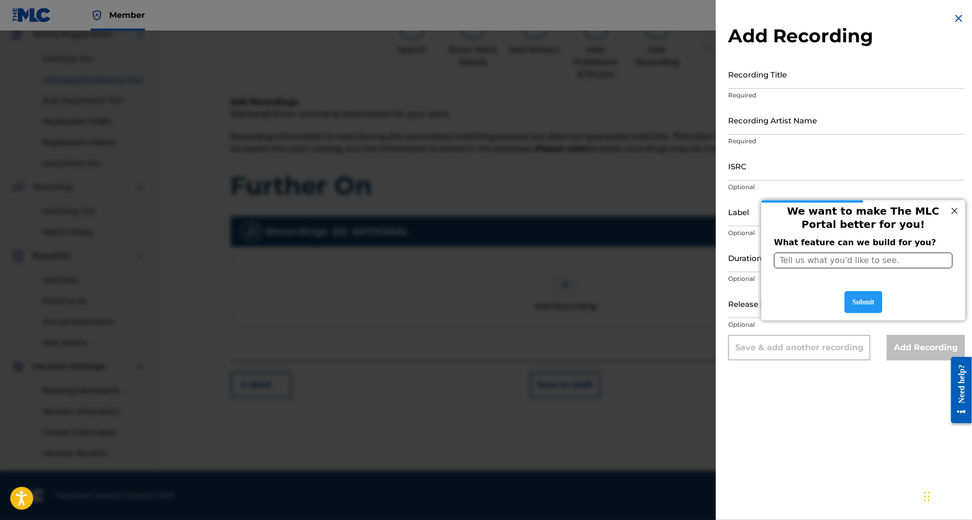
scroll to position [0, 0]
click at [796, 264] on input "entering slideout" at bounding box center [862, 261] width 179 height 16
type input "H"
type input "Your last sheet add recording....won't let me upload it without answering info …"
click at [863, 294] on div "Submit" at bounding box center [863, 302] width 38 height 22
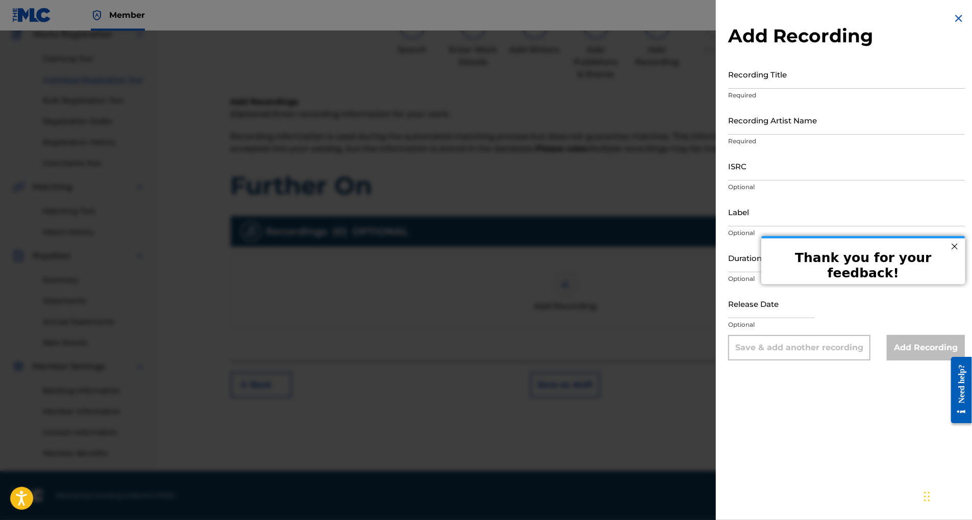
click at [952, 246] on div at bounding box center [953, 245] width 13 height 13
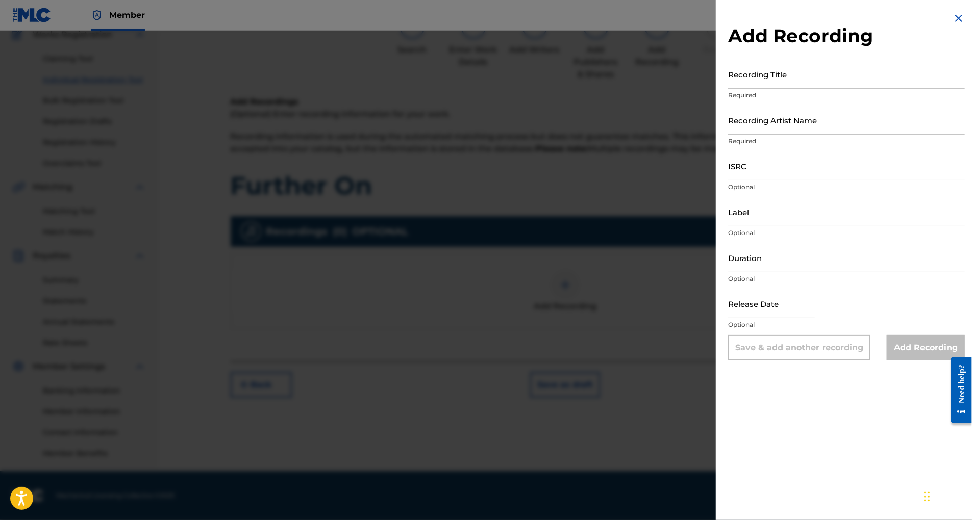
click at [906, 361] on div "Add Recording" at bounding box center [926, 348] width 78 height 26
click at [913, 361] on div "Add Recording" at bounding box center [926, 348] width 78 height 26
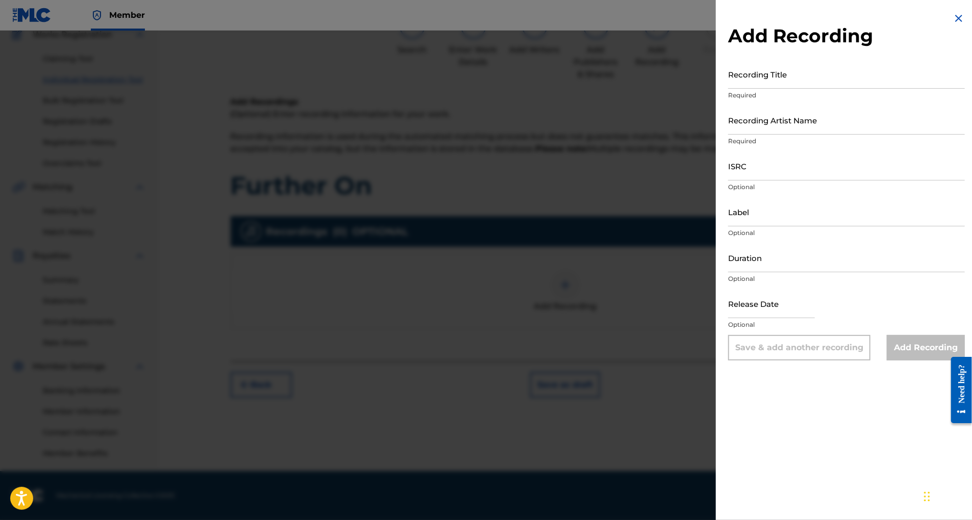
click at [913, 361] on div "Add Recording" at bounding box center [926, 348] width 78 height 26
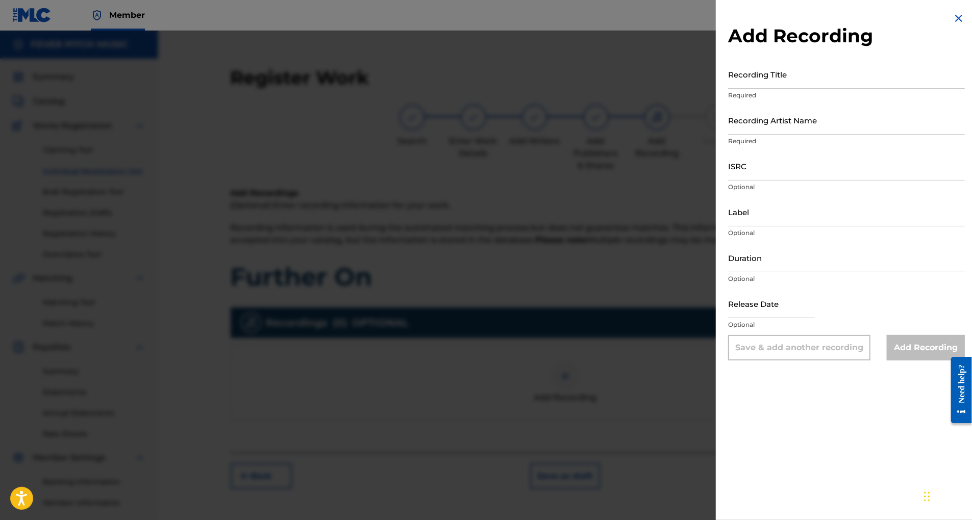
click at [742, 86] on input "Recording Title" at bounding box center [846, 74] width 237 height 29
type input "Further On"
click at [728, 135] on input "Recording Artist Name" at bounding box center [846, 120] width 237 height 29
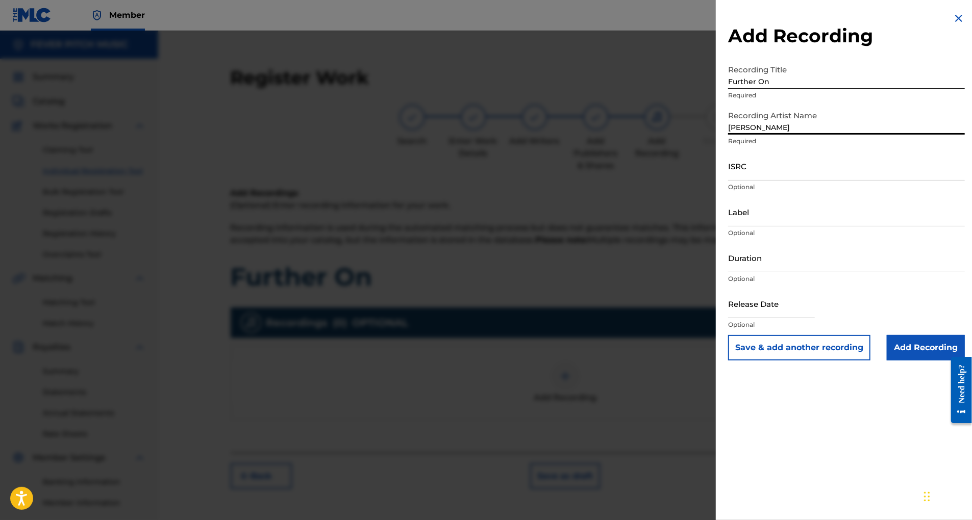
type input "[PERSON_NAME]"
click at [728, 181] on input "ISRC" at bounding box center [846, 166] width 237 height 29
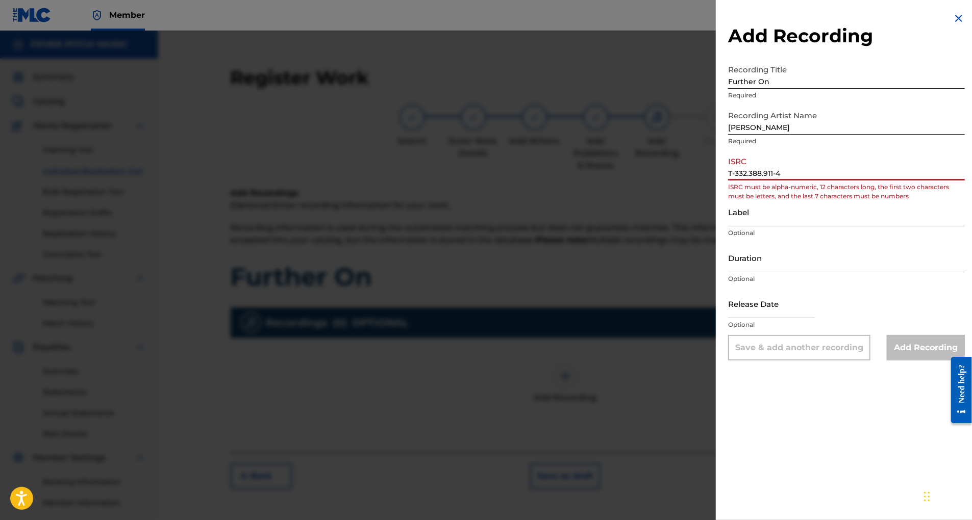
type input "T-332.388.911-4"
click at [728, 227] on input "Label" at bounding box center [846, 211] width 237 height 29
type input "Fever Pitch Music"
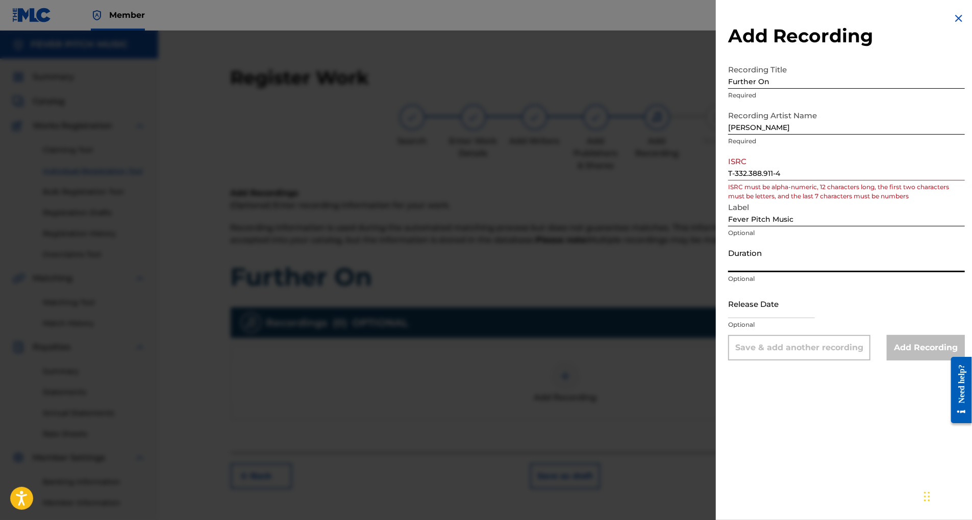
click at [729, 272] on input "Duration" at bounding box center [846, 257] width 237 height 29
type input "02:34"
select select "7"
select select "2025"
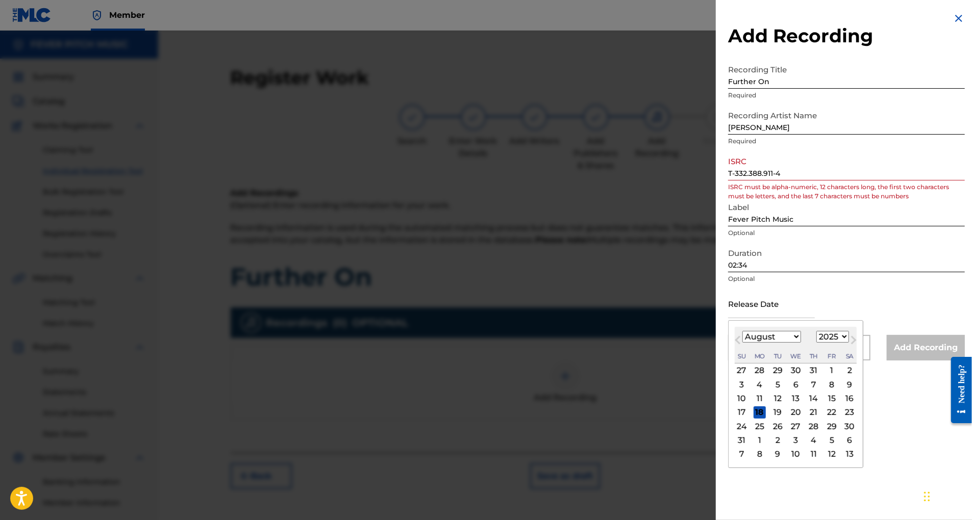
click at [750, 318] on input "text" at bounding box center [771, 303] width 87 height 29
click at [754, 419] on div "18" at bounding box center [760, 413] width 12 height 12
type input "August 18 2025"
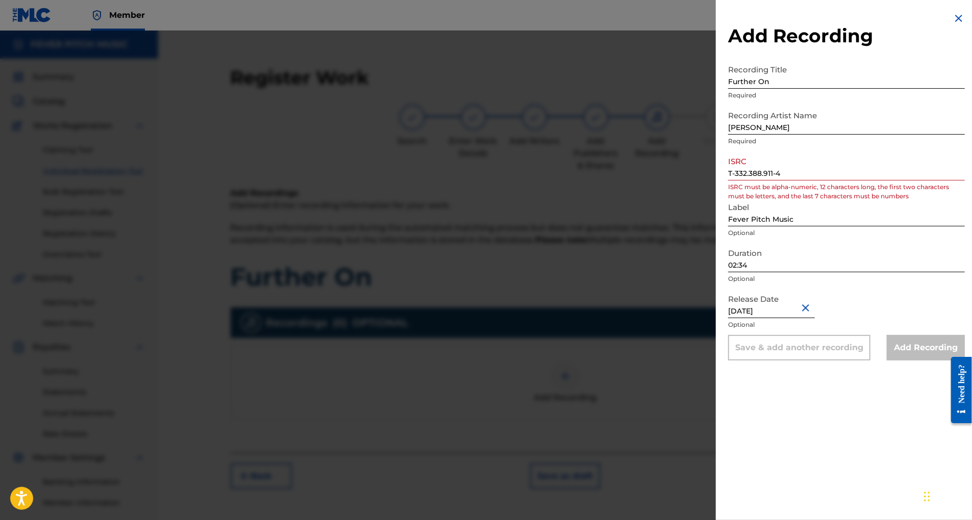
click at [756, 361] on div "Save & add another recording" at bounding box center [799, 348] width 142 height 26
click at [911, 361] on div "Add Recording" at bounding box center [926, 348] width 78 height 26
click at [903, 361] on div "Add Recording" at bounding box center [926, 348] width 78 height 26
click at [823, 201] on p "ISRC must be alpha-numeric, 12 characters long, the first two characters must b…" at bounding box center [846, 192] width 237 height 18
drag, startPoint x: 749, startPoint y: 199, endPoint x: 757, endPoint y: 205, distance: 9.5
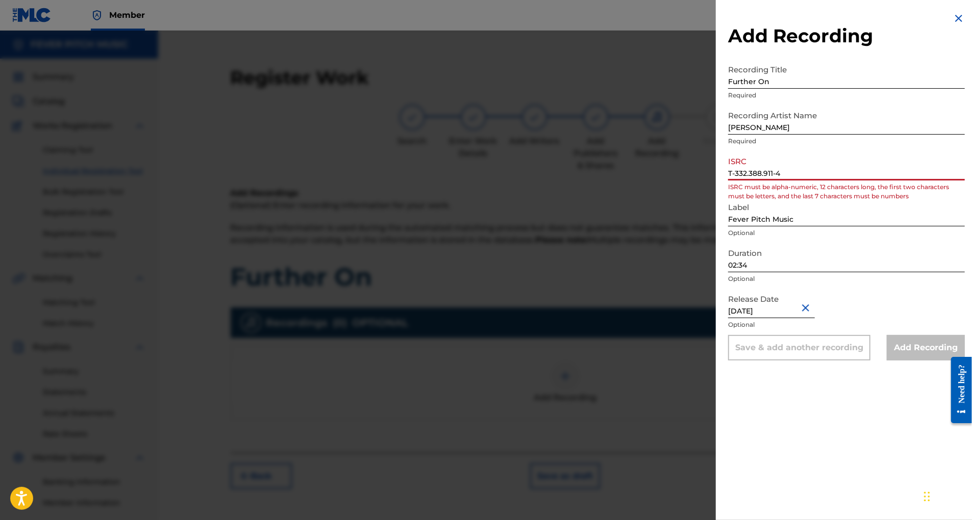
click at [757, 181] on input "T-332.388.911-4" at bounding box center [846, 166] width 237 height 29
paste input "19950925707"
click at [851, 335] on div "Release Date August 18 2025 Optional" at bounding box center [846, 312] width 237 height 46
click at [786, 272] on input "02:34" at bounding box center [846, 257] width 237 height 29
click at [735, 181] on input "199509257074" at bounding box center [846, 166] width 237 height 29
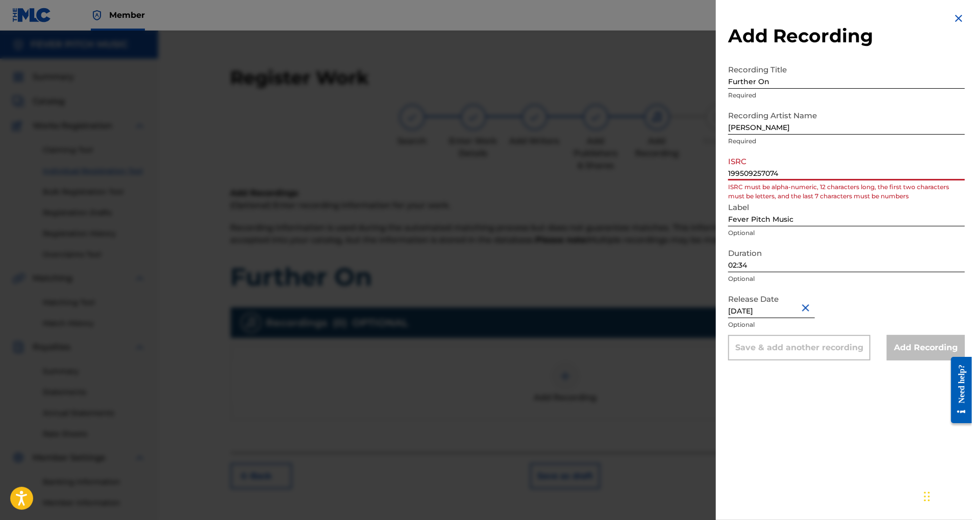
click at [728, 181] on input "199509257074" at bounding box center [846, 166] width 237 height 29
click at [868, 284] on p "Optional" at bounding box center [846, 278] width 237 height 9
click at [860, 272] on input "02:34" at bounding box center [846, 257] width 237 height 29
click at [892, 361] on div "Add Recording" at bounding box center [926, 348] width 78 height 26
click at [837, 87] on input "Further On" at bounding box center [846, 74] width 237 height 29
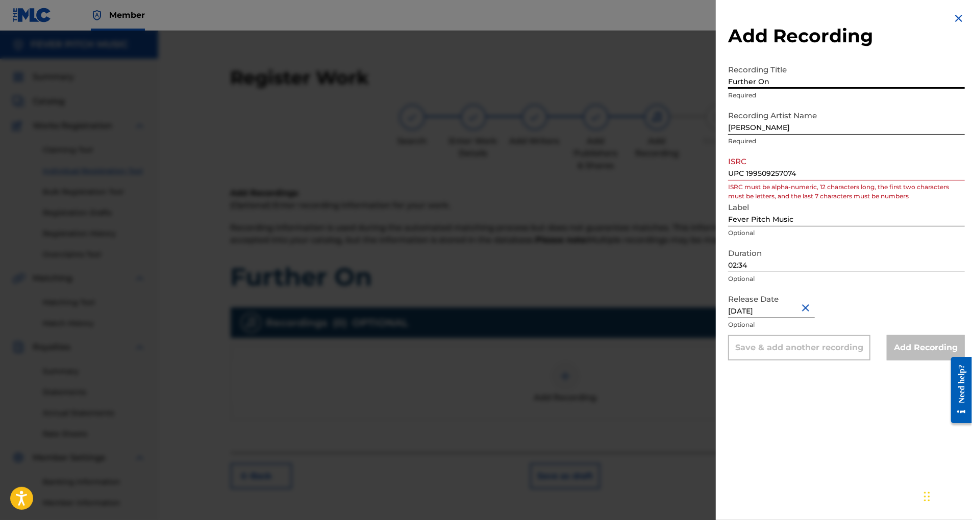
click at [768, 181] on input "UPC 199509257074" at bounding box center [846, 166] width 237 height 29
drag, startPoint x: 680, startPoint y: 201, endPoint x: 772, endPoint y: 201, distance: 92.9
click at [772, 181] on input "UPC 199509257074" at bounding box center [846, 166] width 237 height 29
paste input "QZWFQ2512711"
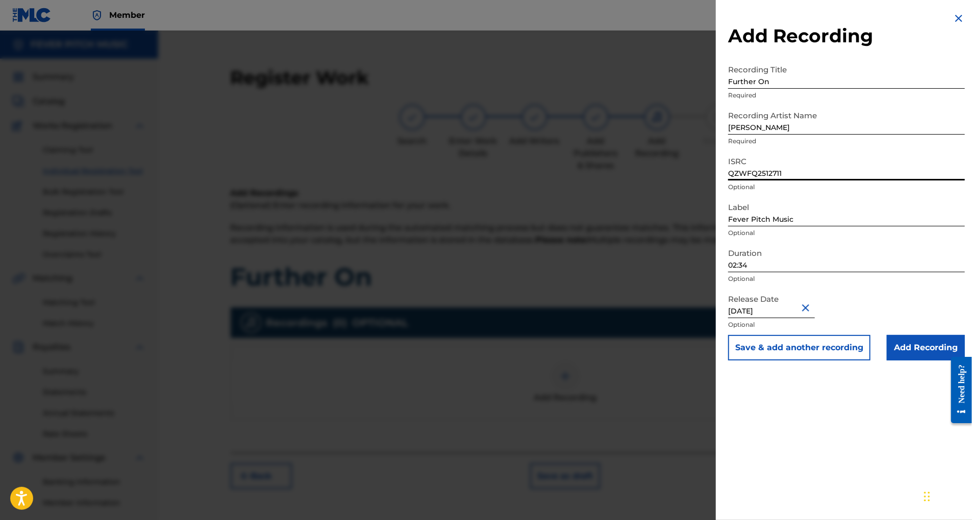
type input "QZWFQ2512711"
click at [901, 361] on input "Add Recording" at bounding box center [926, 348] width 78 height 26
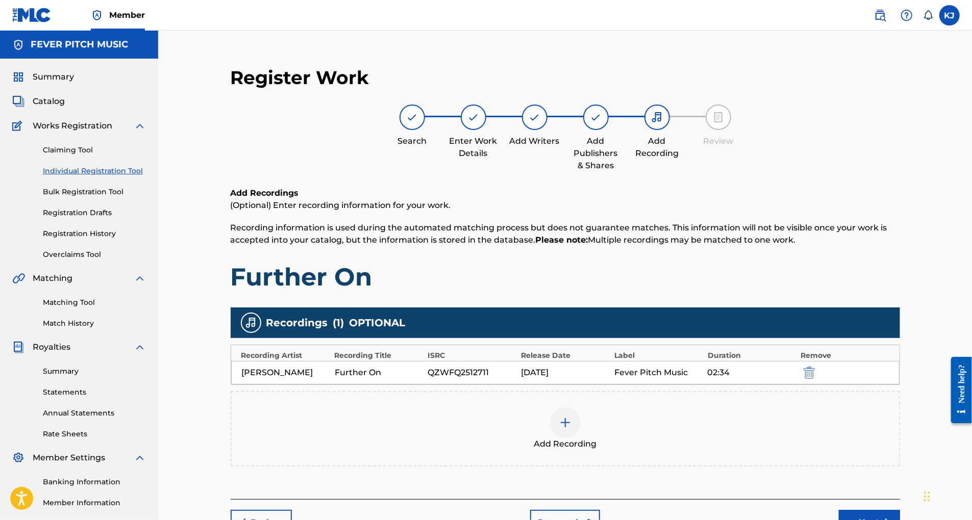
click at [581, 438] on div at bounding box center [565, 423] width 31 height 31
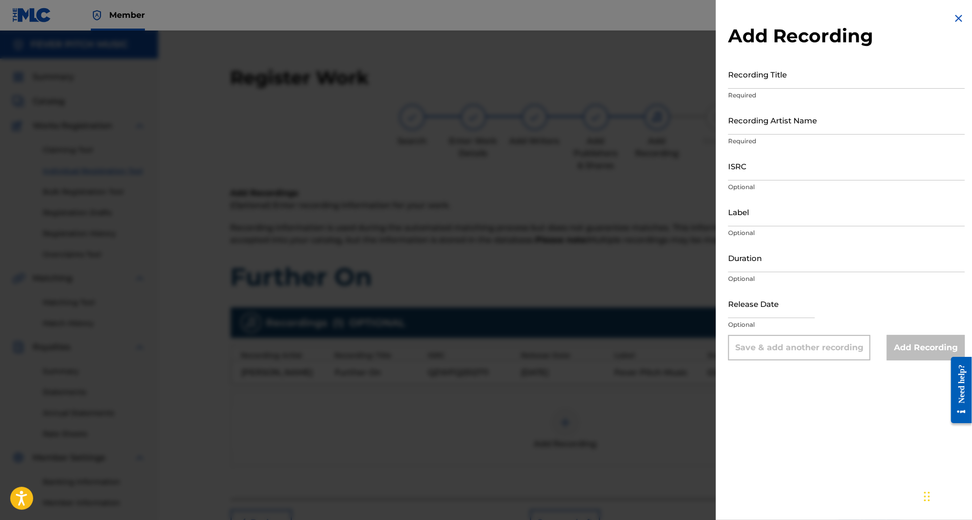
click at [953, 17] on img at bounding box center [959, 18] width 12 height 12
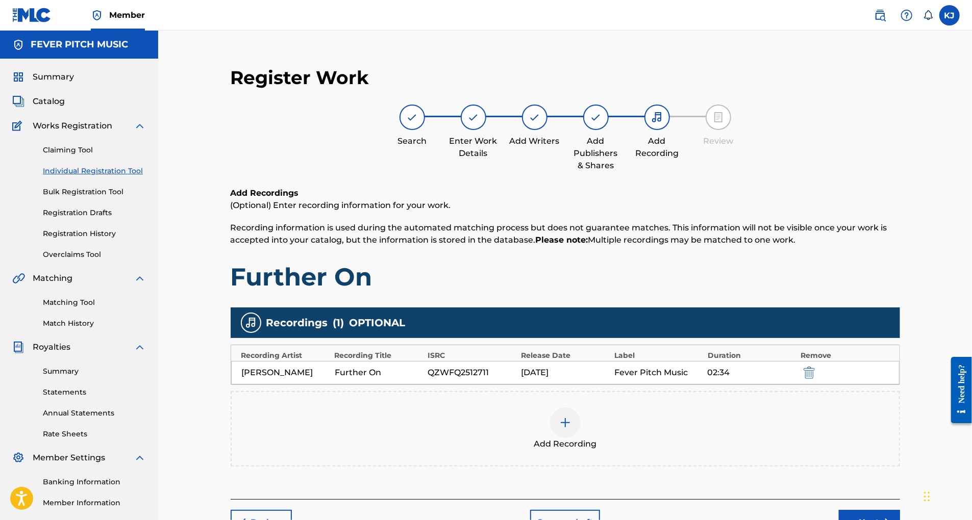
click at [571, 429] on img at bounding box center [565, 423] width 12 height 12
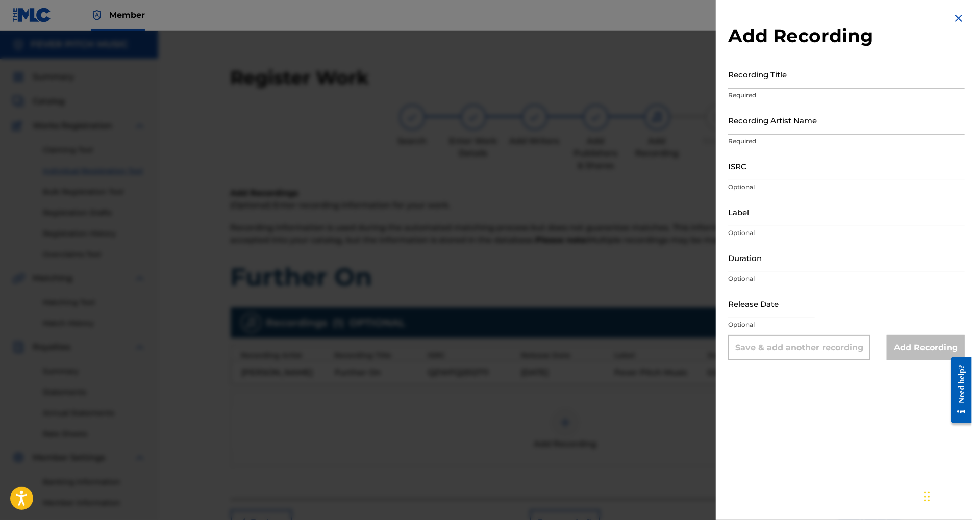
click at [953, 15] on img at bounding box center [959, 18] width 12 height 12
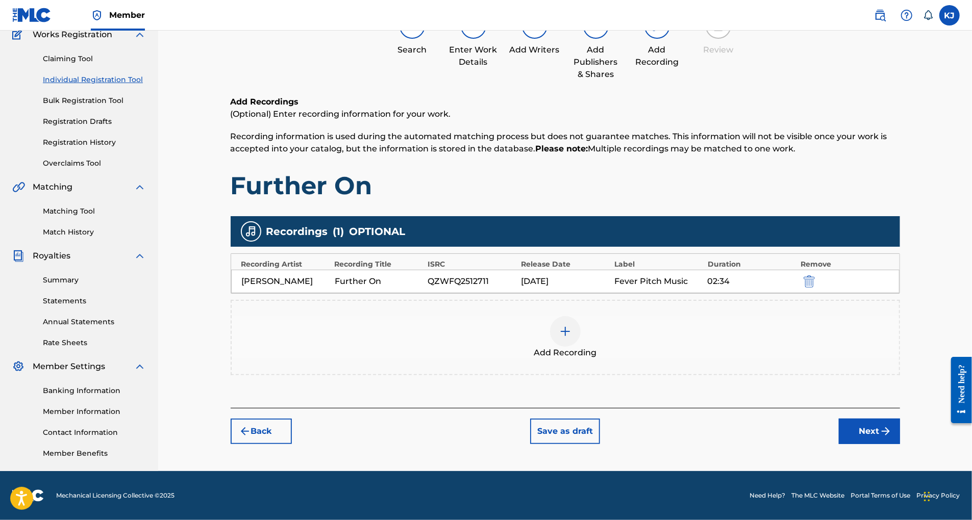
scroll to position [171, 0]
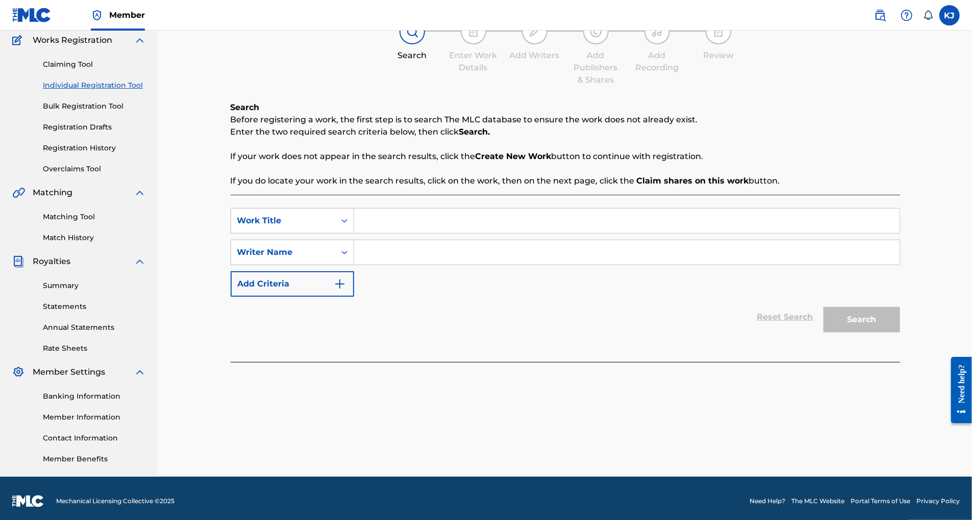
scroll to position [133, 0]
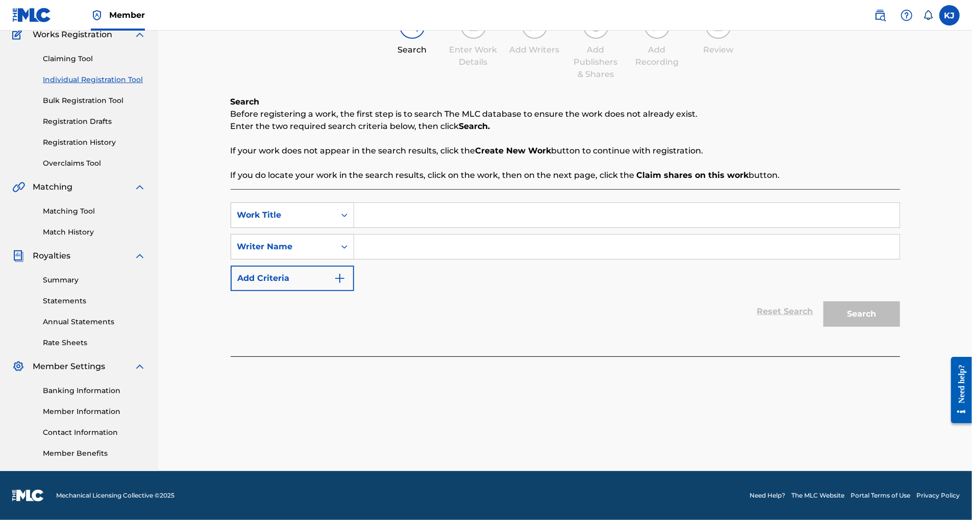
click at [79, 438] on link "Contact Information" at bounding box center [94, 433] width 103 height 11
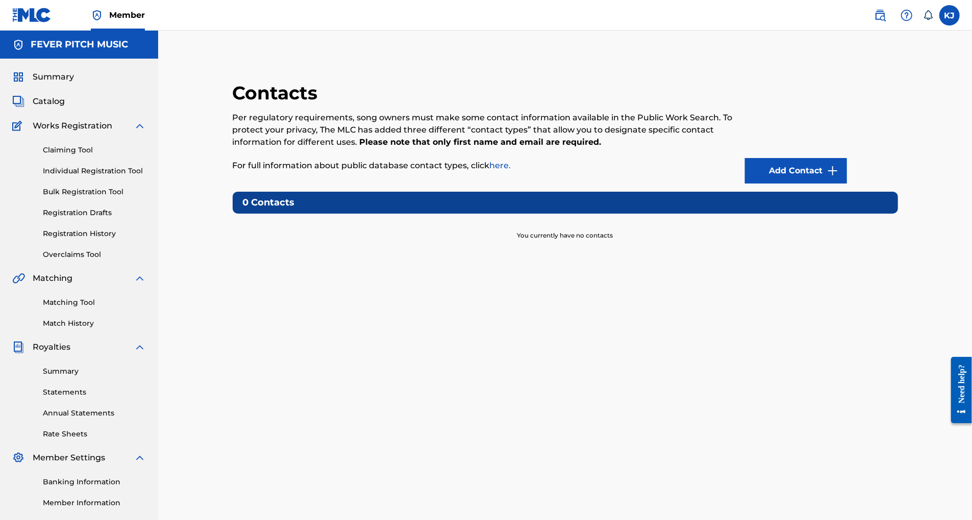
click at [69, 132] on span "Works Registration" at bounding box center [73, 126] width 80 height 12
click at [89, 177] on link "Individual Registration Tool" at bounding box center [94, 171] width 103 height 11
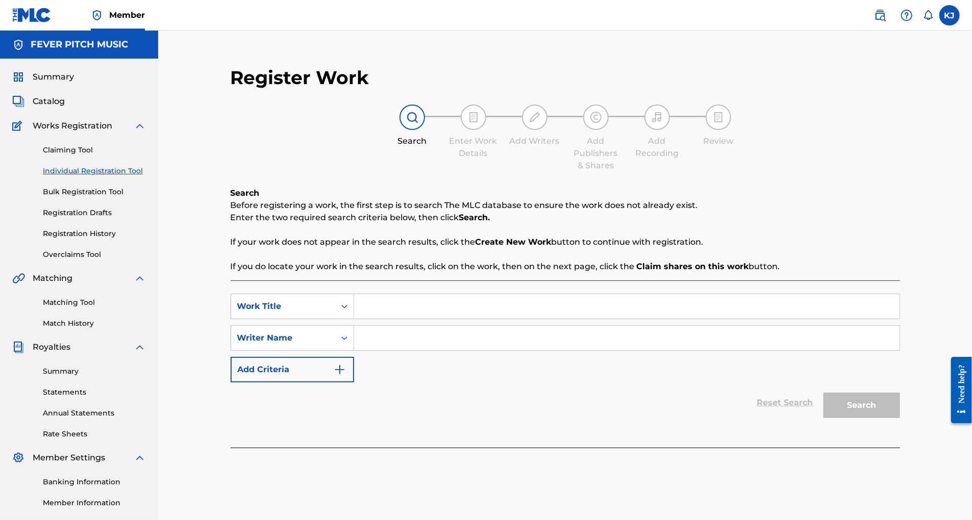
click at [390, 319] on input "Search Form" at bounding box center [626, 306] width 545 height 24
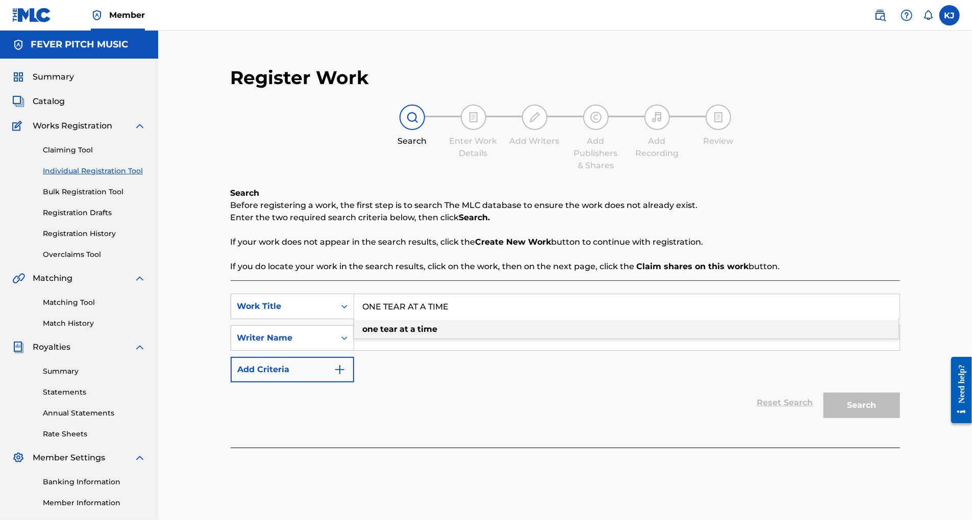
click at [437, 334] on strong "time" at bounding box center [428, 329] width 20 height 10
type input "one tear at a time"
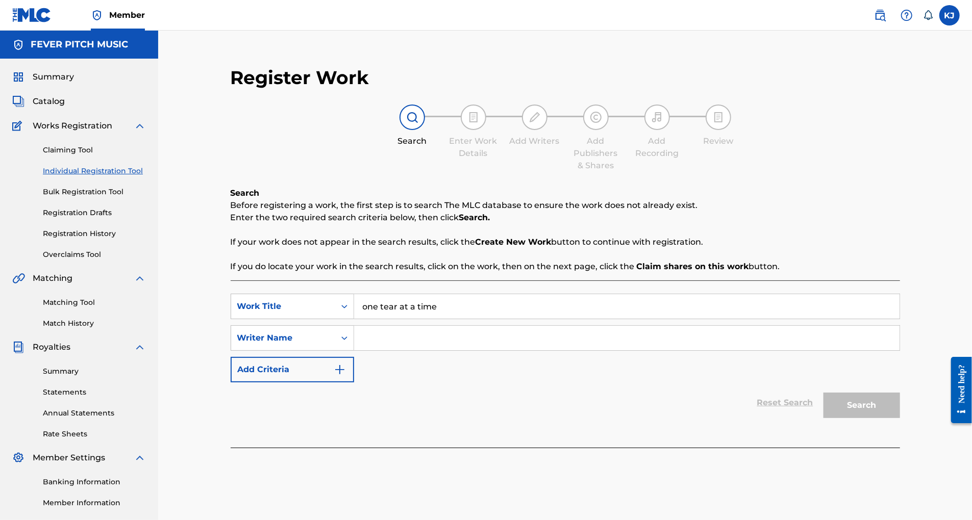
click at [413, 351] on input "Search Form" at bounding box center [626, 338] width 545 height 24
type input "[PERSON_NAME]"
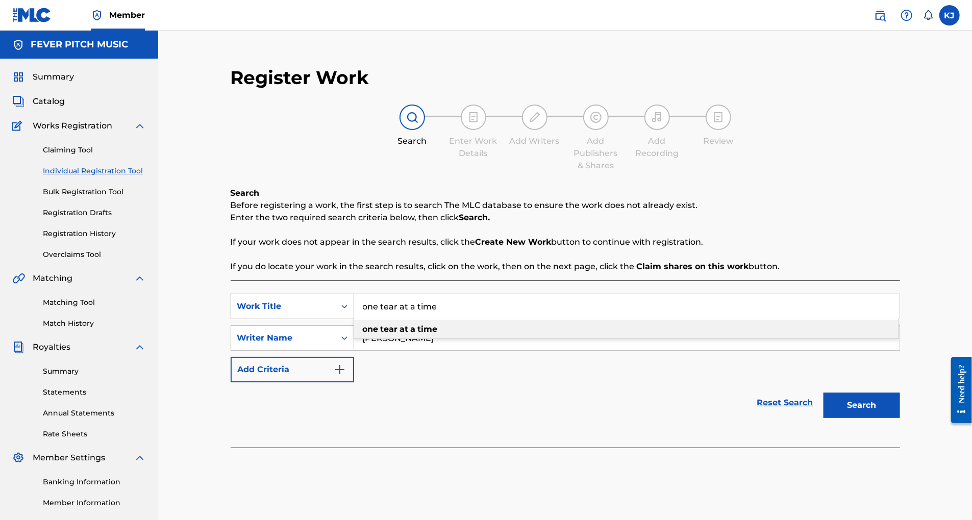
drag, startPoint x: 462, startPoint y: 330, endPoint x: 339, endPoint y: 328, distance: 123.0
click at [339, 319] on div "SearchWithCriteriaa0d8f2e1-e298-4097-a89e-20357b2438fd Work Title one tear at a…" at bounding box center [565, 307] width 669 height 26
click at [544, 319] on input "ONE TEAR AT A TIME" at bounding box center [626, 306] width 545 height 24
type input "ONE TEAR AT A TIME"
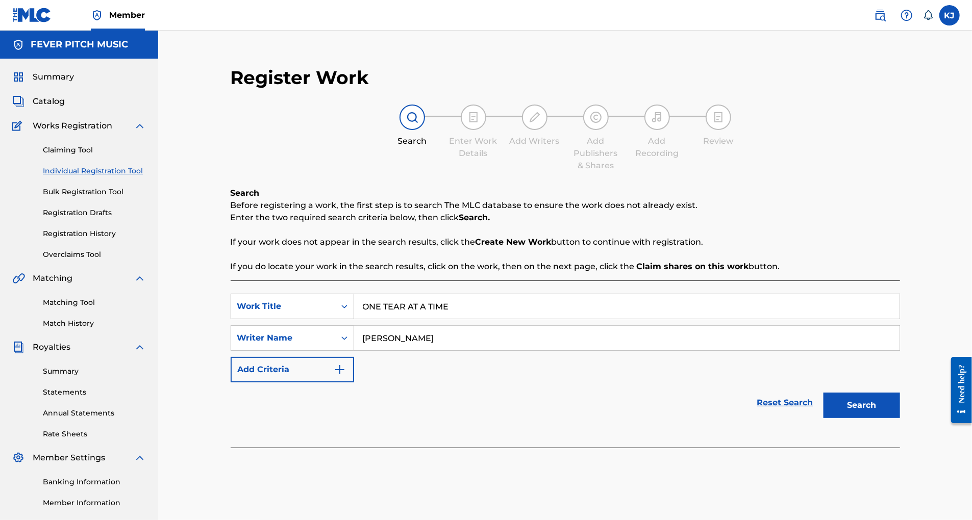
click at [576, 383] on div "SearchWithCriteriaa0d8f2e1-e298-4097-a89e-20357b2438fd Work Title ONE TEAR AT A…" at bounding box center [565, 338] width 669 height 89
click at [896, 418] on button "Search" at bounding box center [861, 406] width 77 height 26
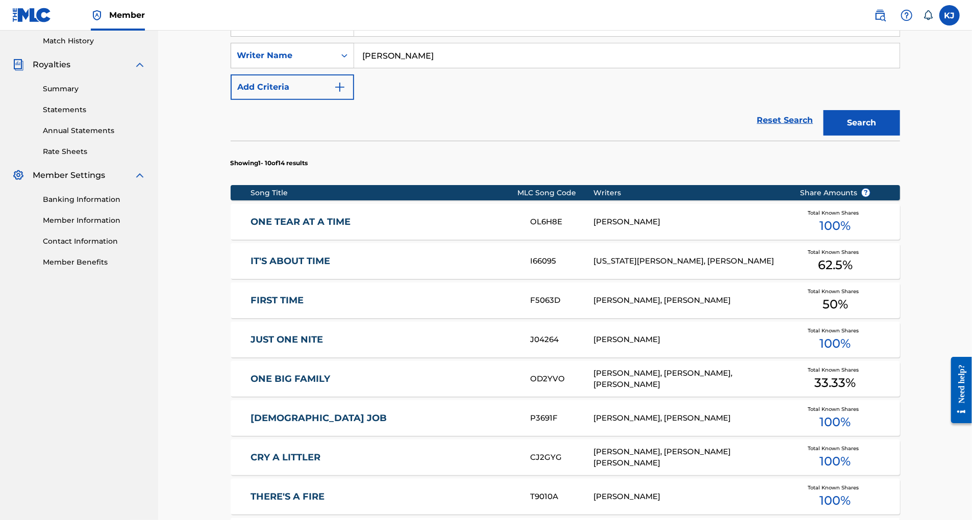
scroll to position [287, 0]
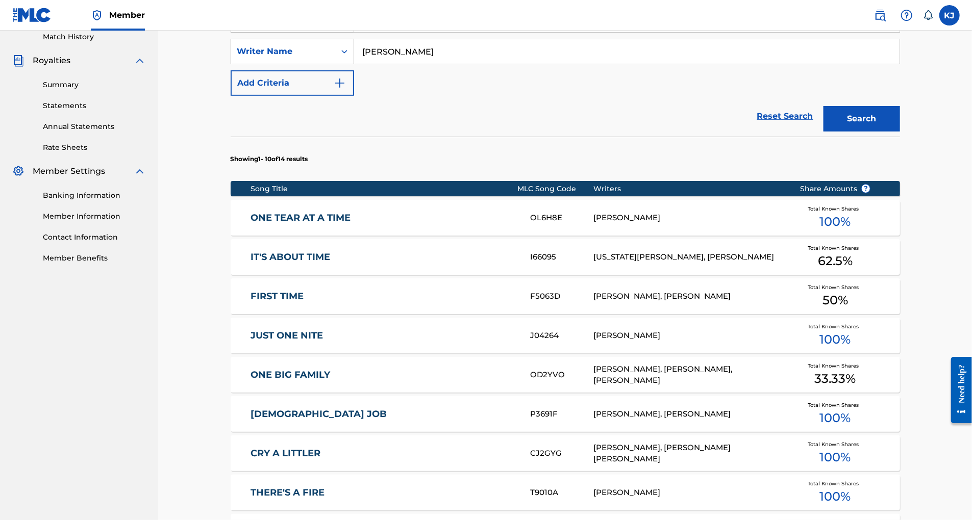
click at [286, 224] on link "ONE TEAR AT A TIME" at bounding box center [384, 218] width 266 height 12
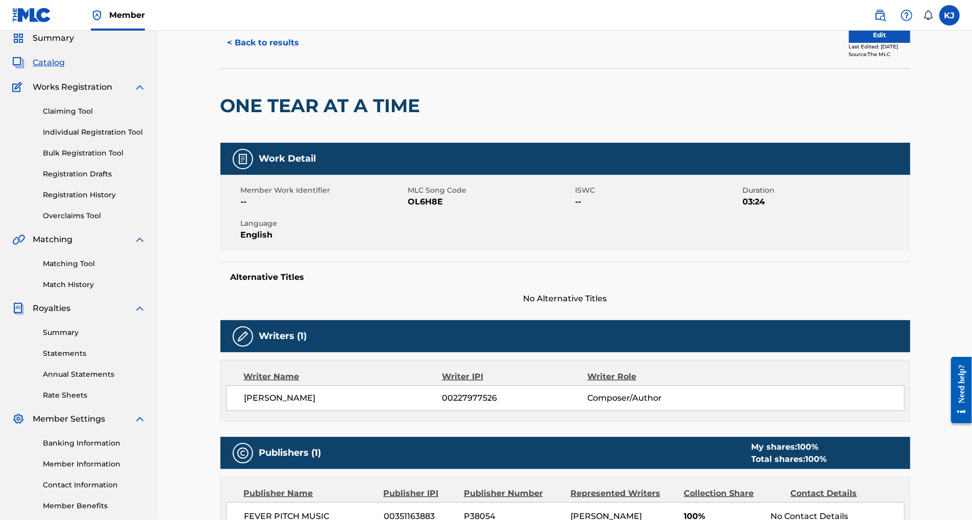
scroll to position [37, 0]
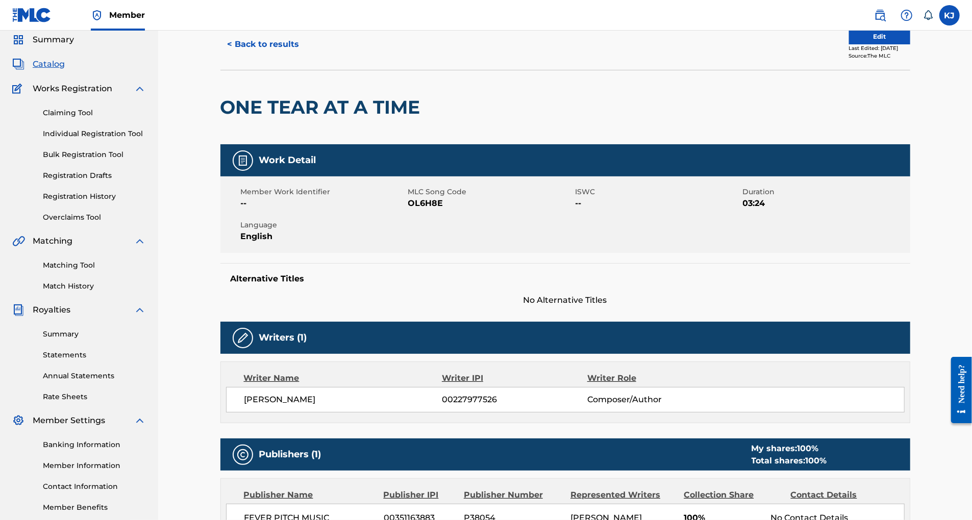
click at [603, 197] on span "ISWC" at bounding box center [658, 192] width 165 height 11
drag, startPoint x: 971, startPoint y: 133, endPoint x: 973, endPoint y: 163, distance: 29.7
click at [971, 163] on html "Member KJ KJ Kristy Jackson feverpitchmusic@gmail.com Notification Preferences …" at bounding box center [486, 223] width 972 height 520
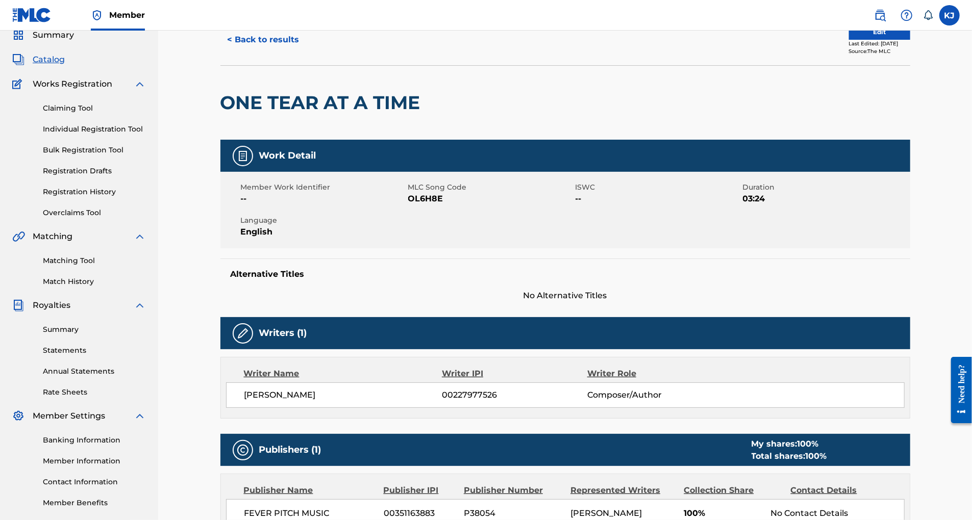
scroll to position [0, 0]
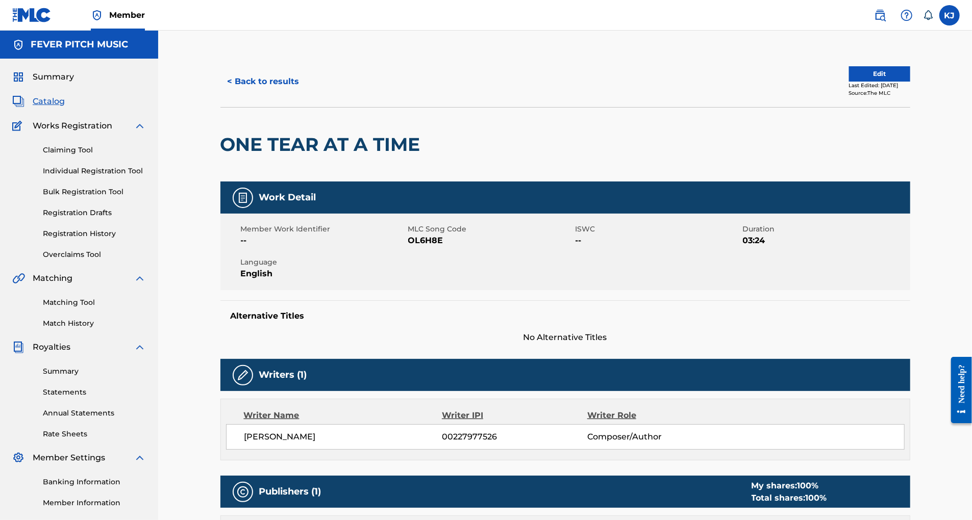
click at [910, 82] on button "Edit" at bounding box center [879, 73] width 61 height 15
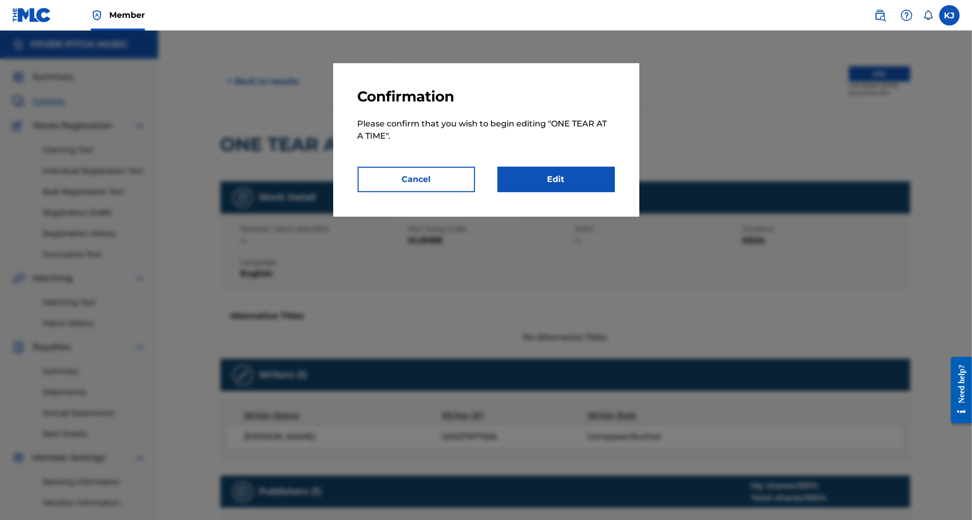
click at [576, 192] on link "Edit" at bounding box center [555, 180] width 117 height 26
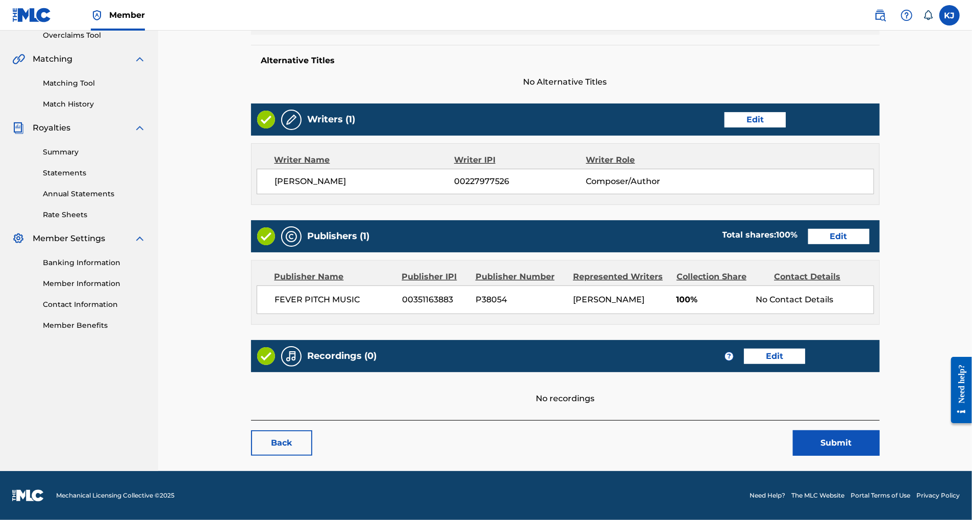
scroll to position [337, 0]
click at [805, 349] on link "Edit" at bounding box center [774, 356] width 61 height 15
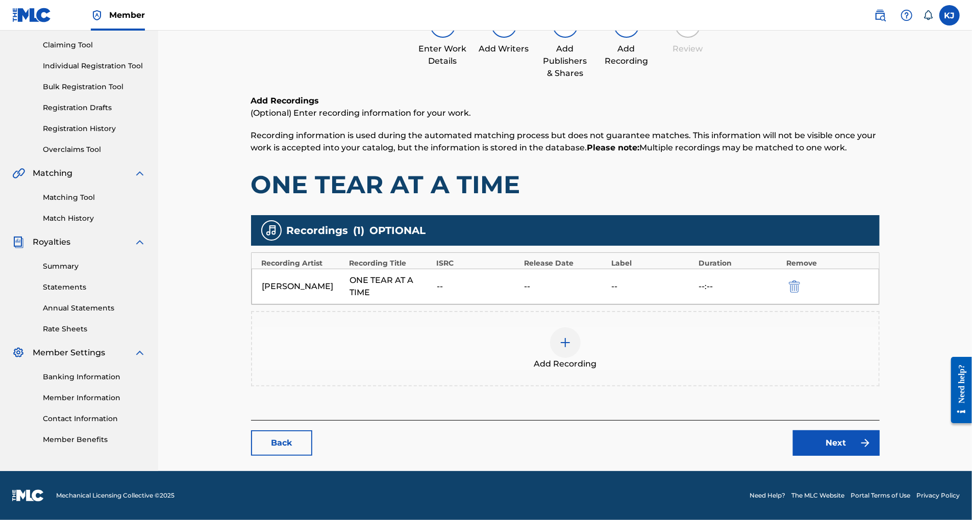
scroll to position [174, 0]
click at [449, 258] on div "ISRC" at bounding box center [477, 263] width 82 height 11
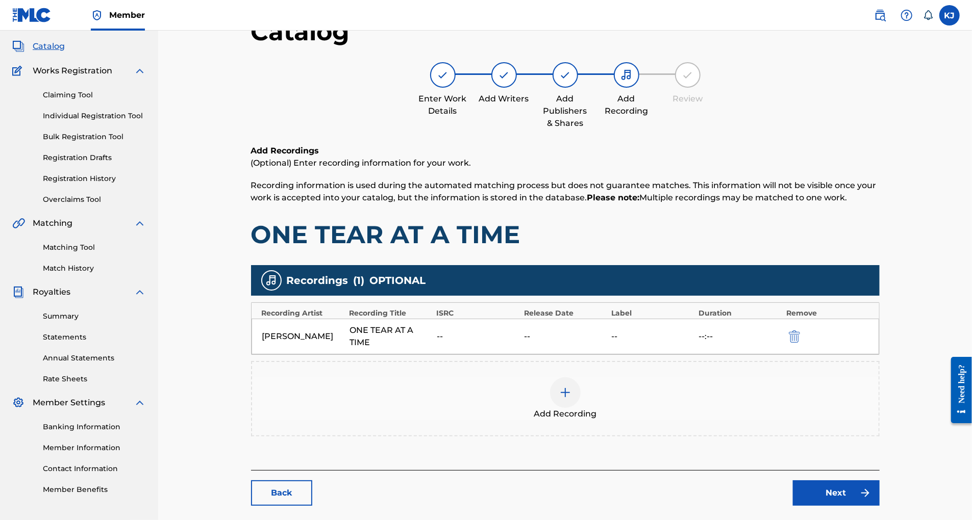
scroll to position [44, 0]
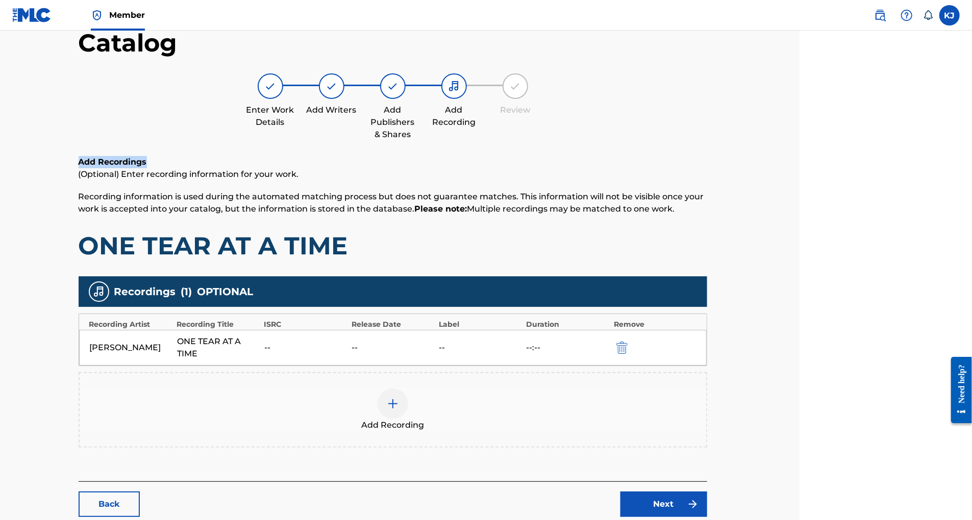
drag, startPoint x: 971, startPoint y: 165, endPoint x: 973, endPoint y: 182, distance: 17.4
click at [799, 182] on html "Member KJ KJ Kristy Jackson feverpitchmusic@gmail.com Notification Preferences …" at bounding box center [314, 216] width 972 height 520
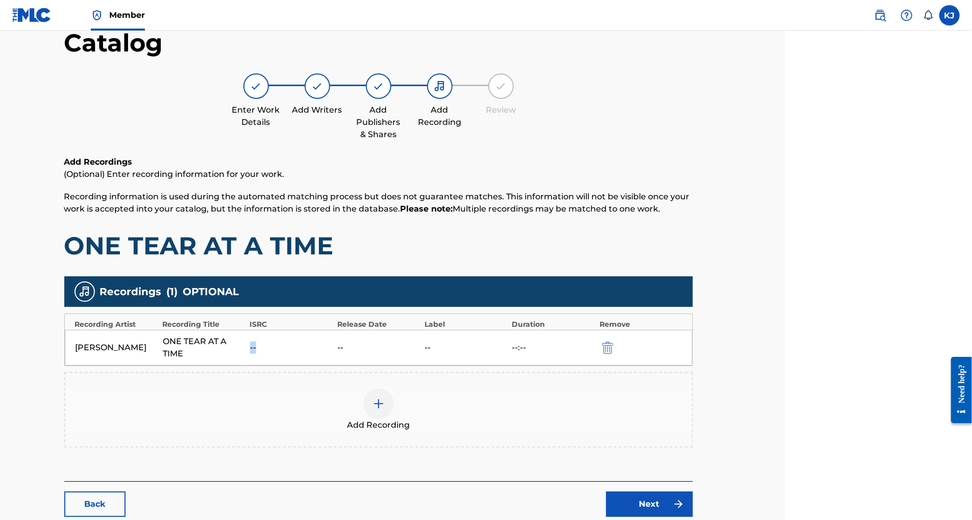
click at [262, 354] on div "--" at bounding box center [291, 348] width 82 height 12
click at [264, 330] on div "ISRC" at bounding box center [290, 324] width 82 height 11
click at [219, 299] on span "OPTIONAL" at bounding box center [211, 291] width 56 height 15
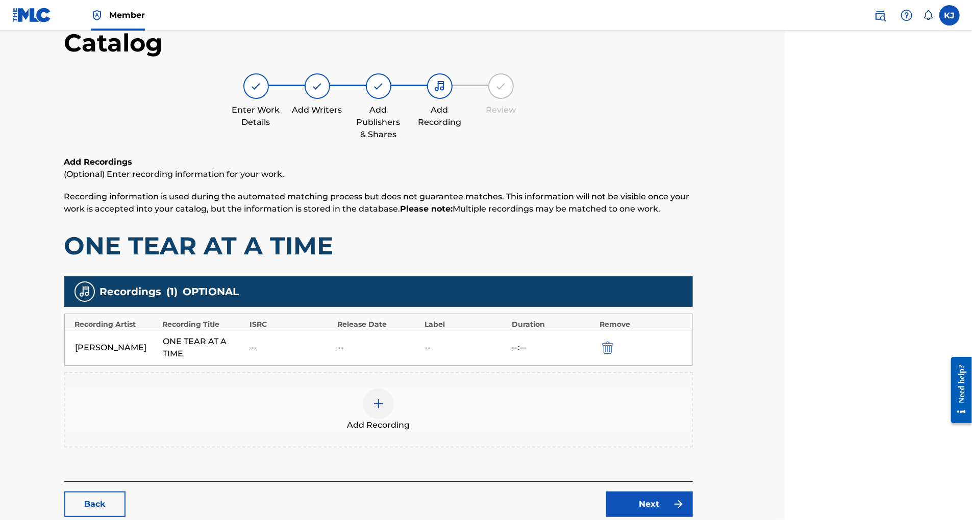
click at [554, 354] on div "--:--" at bounding box center [553, 348] width 82 height 12
click at [445, 354] on div "--" at bounding box center [465, 348] width 82 height 12
click at [358, 354] on div "--" at bounding box center [378, 348] width 82 height 12
click at [74, 302] on div at bounding box center [84, 292] width 20 height 20
click at [262, 92] on img at bounding box center [256, 86] width 12 height 12
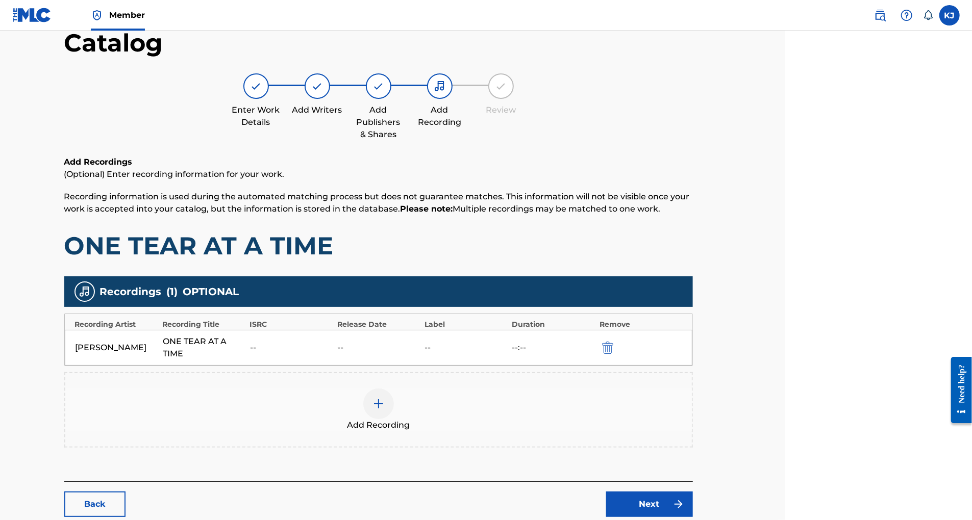
click at [446, 92] on img at bounding box center [440, 86] width 12 height 12
click at [385, 92] on img at bounding box center [378, 86] width 12 height 12
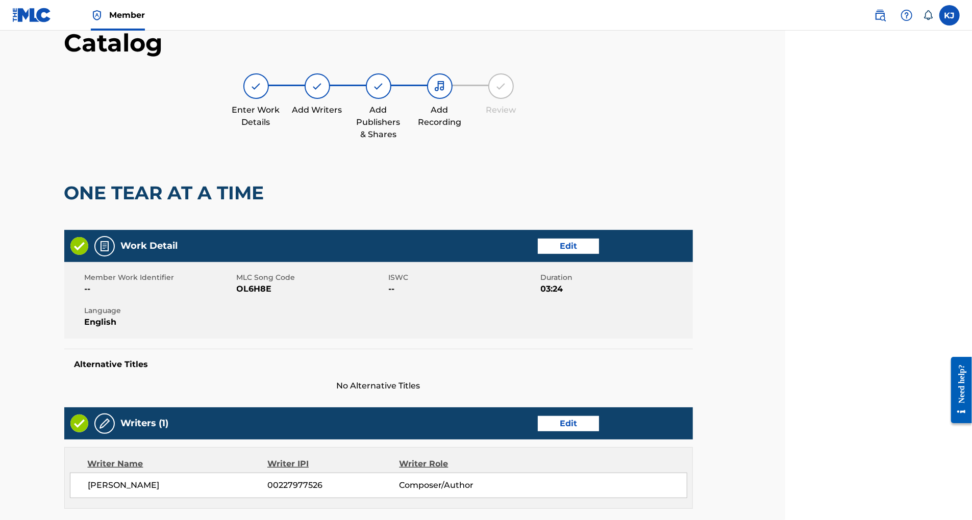
scroll to position [337, 0]
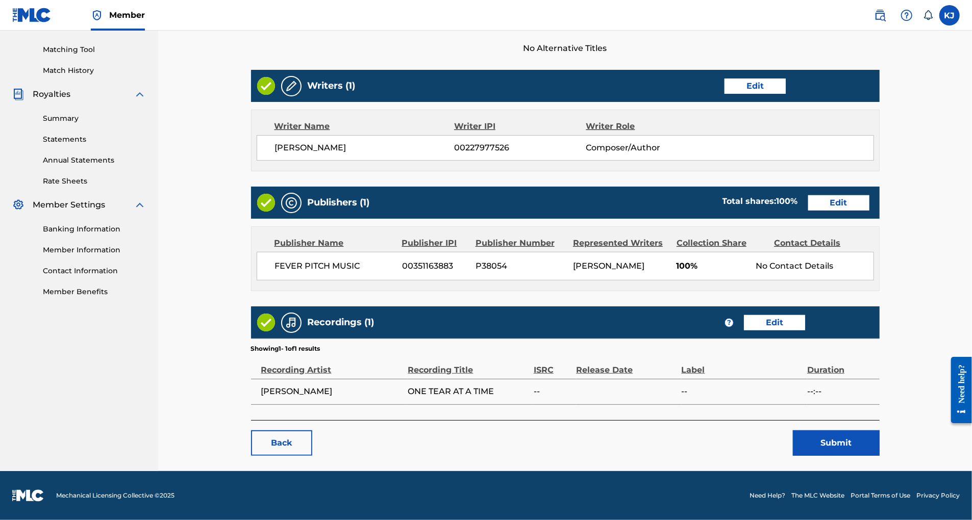
click at [805, 328] on link "Edit" at bounding box center [774, 322] width 61 height 15
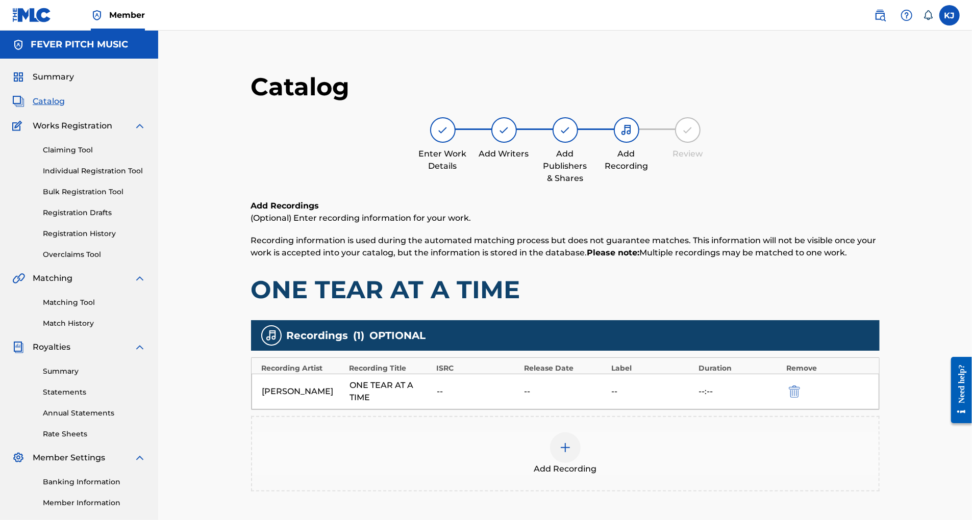
click at [462, 398] on div "--" at bounding box center [478, 392] width 82 height 12
click at [453, 398] on div "--" at bounding box center [478, 392] width 82 height 12
click at [449, 398] on div "--" at bounding box center [478, 392] width 82 height 12
click at [451, 398] on div "--" at bounding box center [478, 392] width 82 height 12
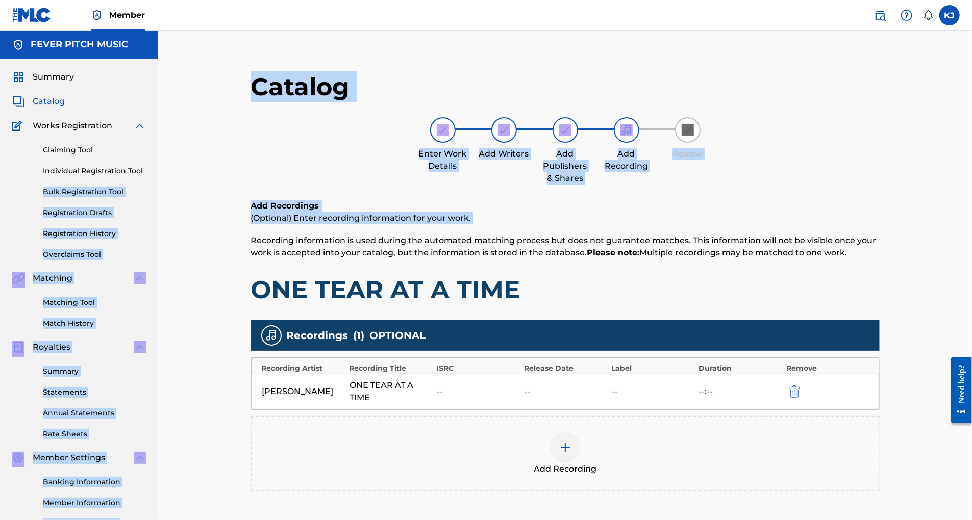
drag, startPoint x: 188, startPoint y: 245, endPoint x: 195, endPoint y: 266, distance: 22.4
click at [195, 266] on main "FEVER PITCH MUSIC Summary Catalog Works Registration Claiming Tool Individual R…" at bounding box center [486, 304] width 972 height 546
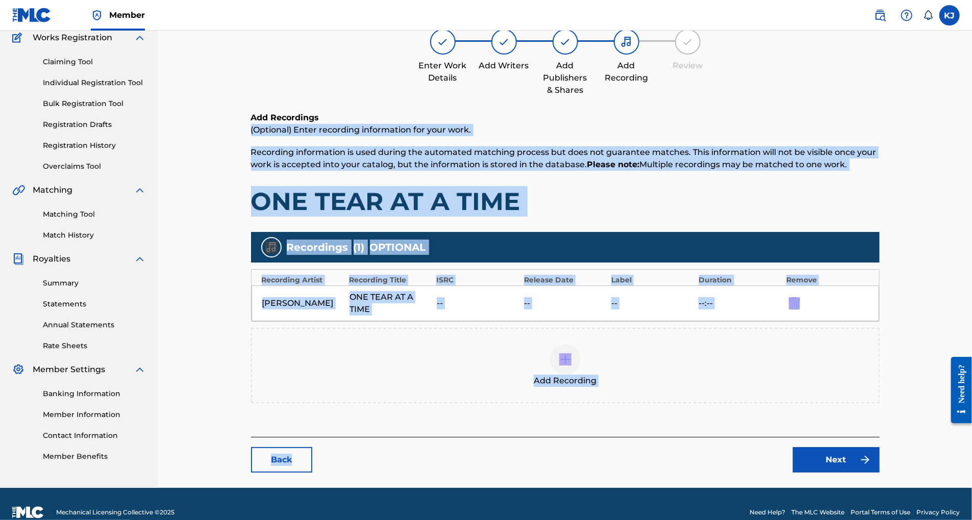
scroll to position [174, 0]
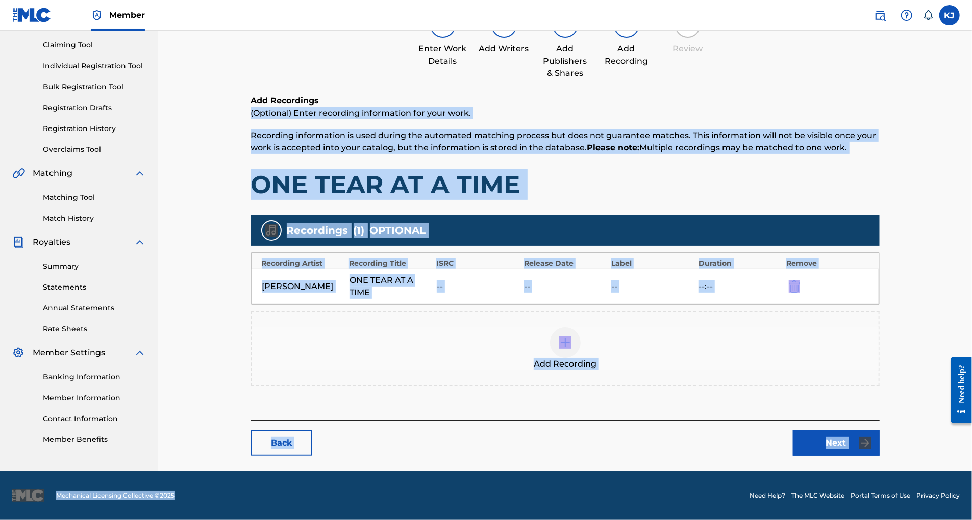
drag, startPoint x: 203, startPoint y: 233, endPoint x: 222, endPoint y: 524, distance: 292.0
click at [222, 415] on html "Member KJ KJ Kristy Jackson feverpitchmusic@gmail.com Notification Preferences …" at bounding box center [486, 155] width 972 height 520
click at [454, 328] on div "Add Recording" at bounding box center [565, 349] width 627 height 43
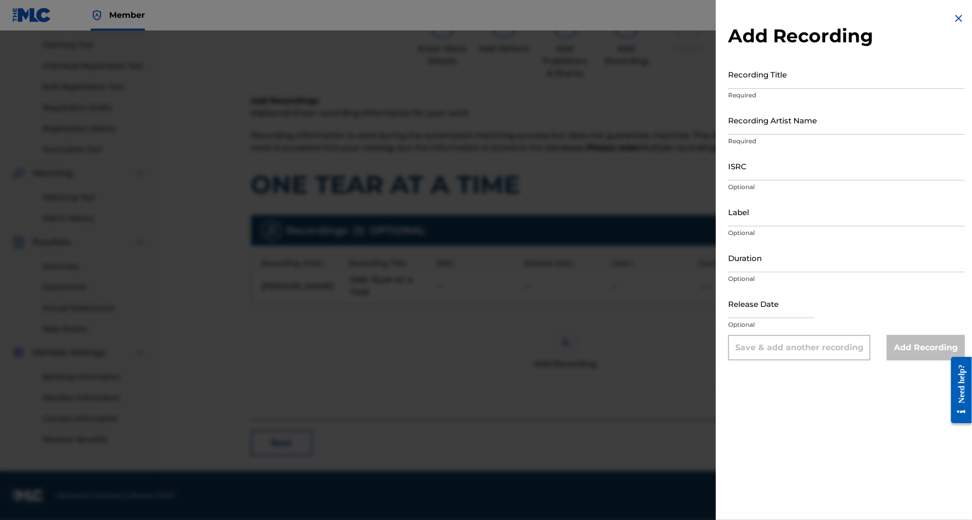
click at [728, 181] on input "ISRC" at bounding box center [846, 166] width 237 height 29
type input "QZWFQ2512711"
click at [737, 227] on input "Label" at bounding box center [846, 211] width 237 height 29
type input "Fever Pitch Music"
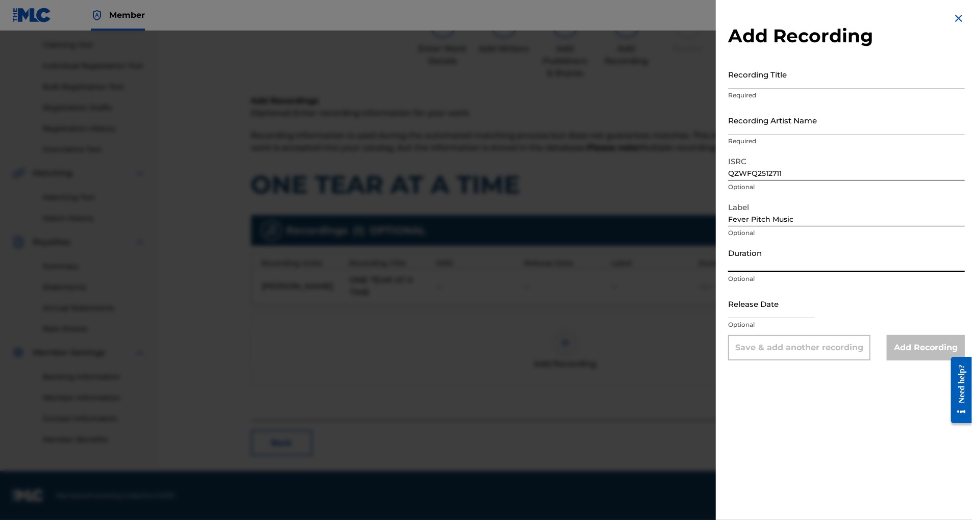
click at [728, 272] on input "Duration" at bounding box center [846, 257] width 237 height 29
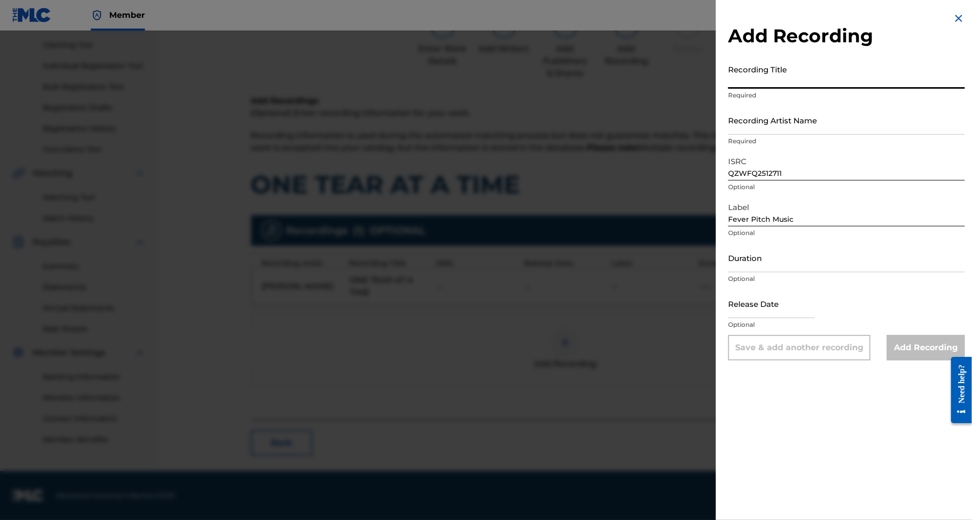
click at [728, 89] on input "Recording Title" at bounding box center [846, 74] width 237 height 29
type input "One Tear At A Time"
click at [728, 135] on input "Recording Artist Name" at bounding box center [846, 120] width 237 height 29
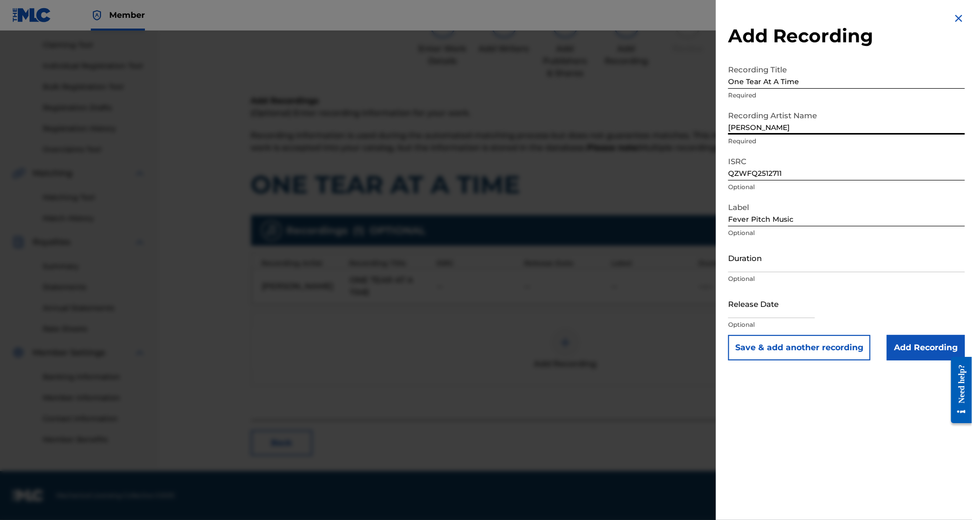
type input "[PERSON_NAME]"
click at [728, 272] on input "Duration" at bounding box center [846, 257] width 237 height 29
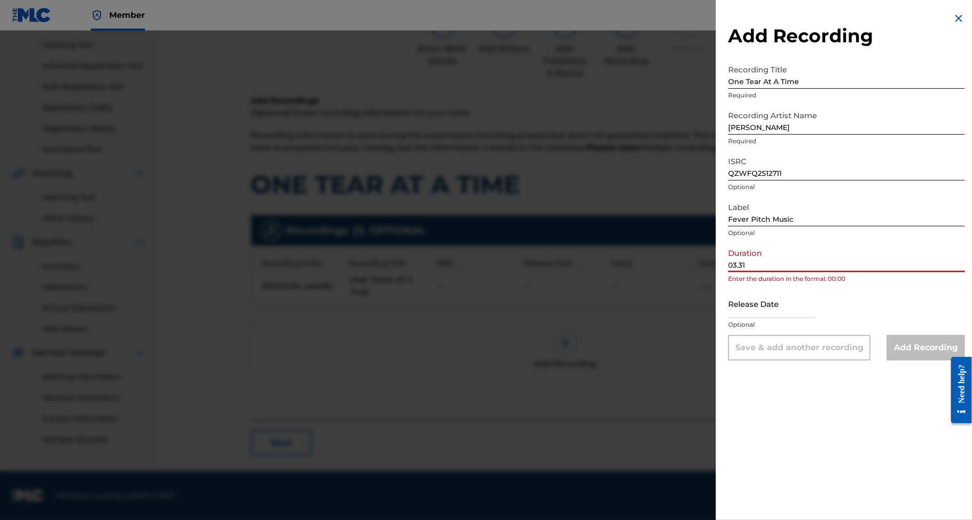
type input "03.31"
click at [737, 318] on input "text" at bounding box center [771, 303] width 87 height 29
select select "7"
select select "2025"
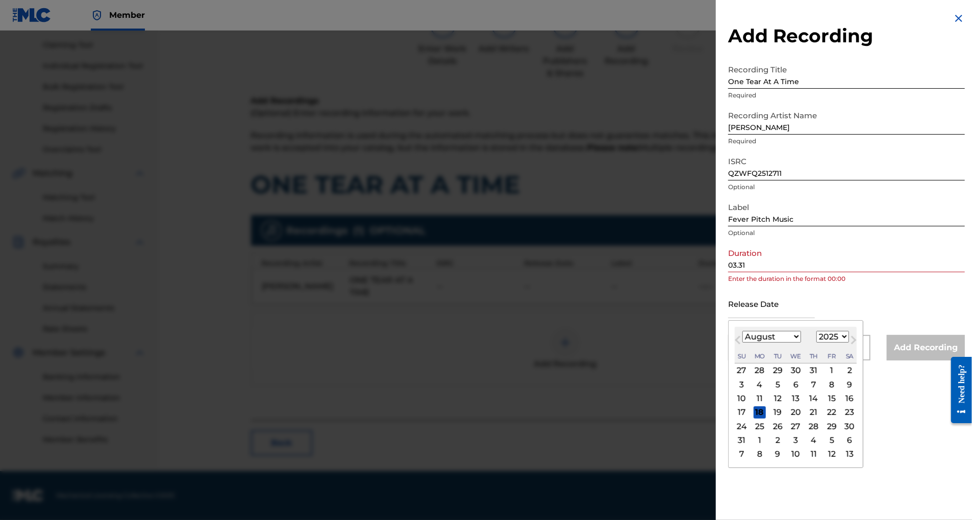
click at [790, 391] on div "6" at bounding box center [796, 385] width 12 height 12
type input "[DATE]"
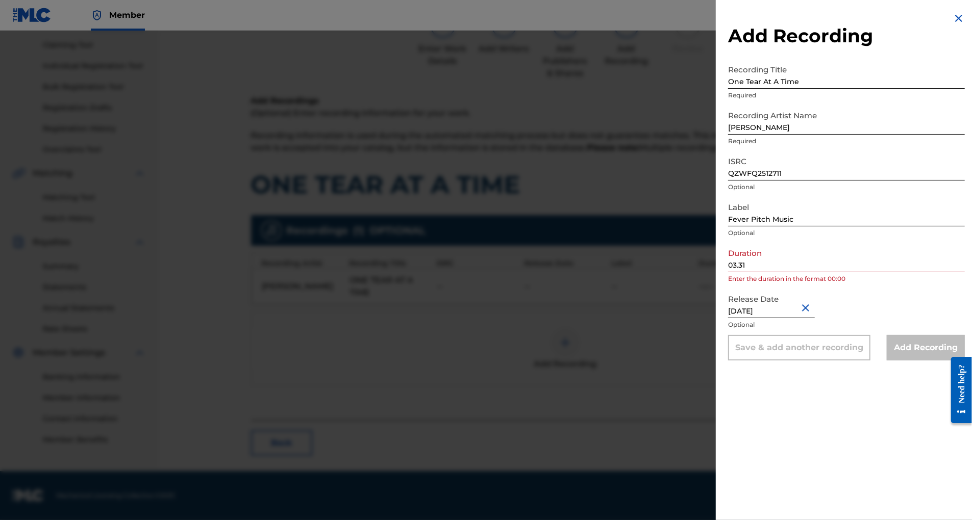
click at [728, 272] on input "03.31" at bounding box center [846, 257] width 237 height 29
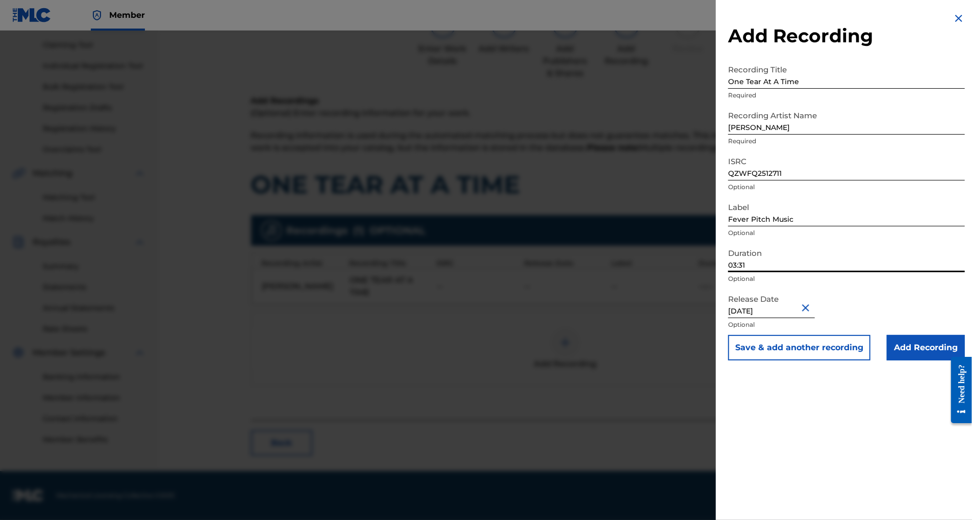
click at [728, 272] on input "03:31" at bounding box center [846, 257] width 237 height 29
type input "03:31"
click at [921, 361] on input "Add Recording" at bounding box center [926, 348] width 78 height 26
